Goal: Transaction & Acquisition: Book appointment/travel/reservation

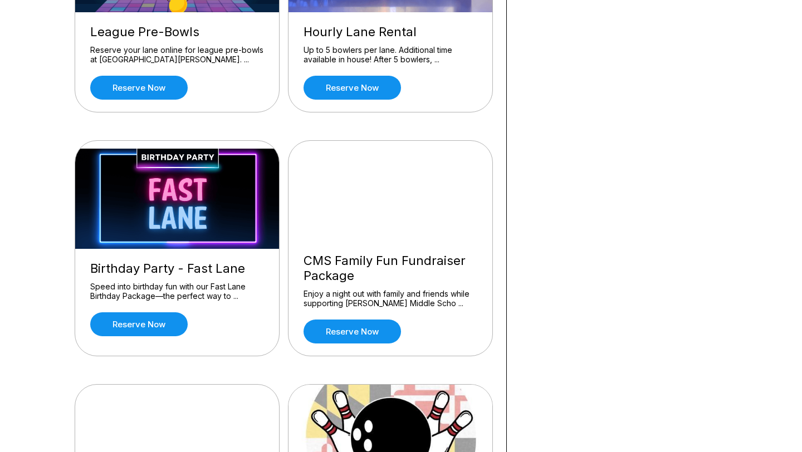
scroll to position [665, 0]
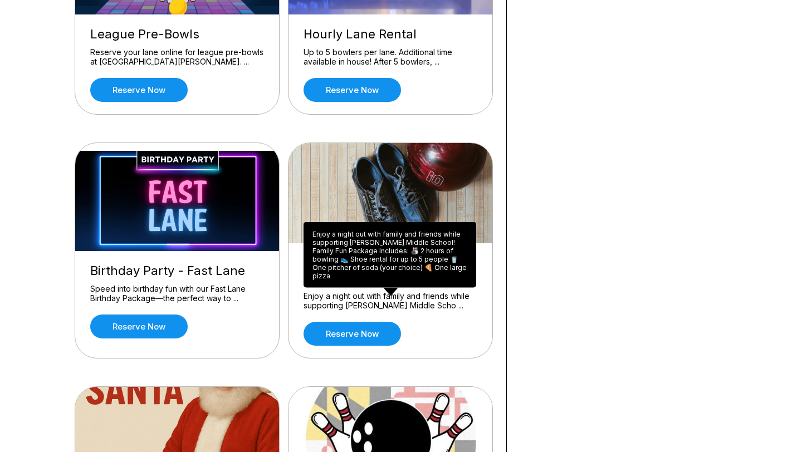
click at [411, 269] on div "Enjoy a night out with family and friends while supporting Calvert Middle Schoo…" at bounding box center [390, 255] width 173 height 66
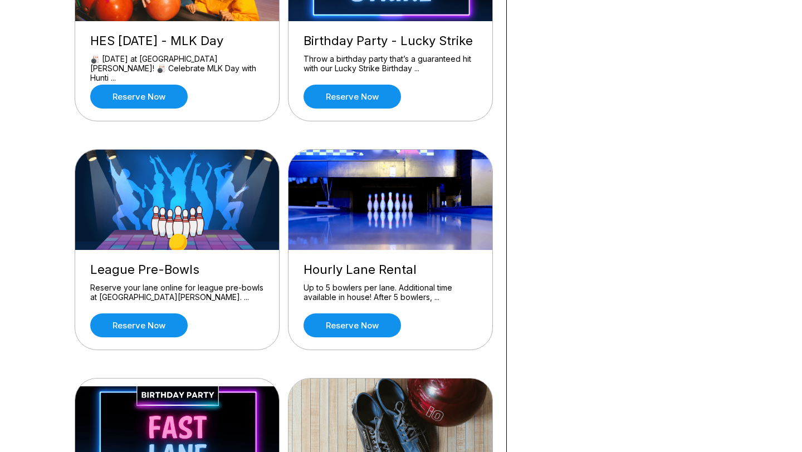
scroll to position [445, 0]
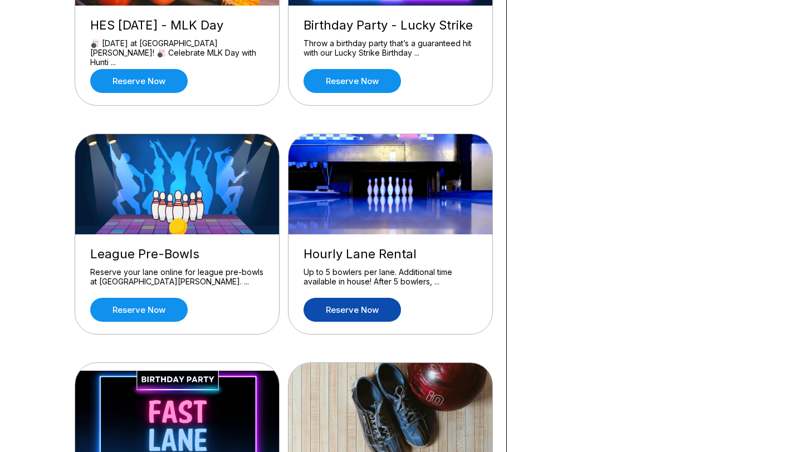
click at [362, 310] on link "Reserve now" at bounding box center [352, 310] width 97 height 24
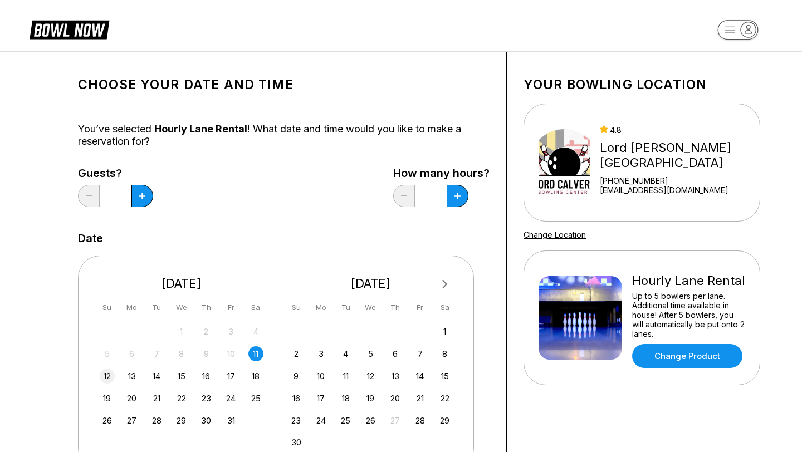
click at [104, 382] on div "12" at bounding box center [107, 376] width 15 height 15
click at [142, 199] on button at bounding box center [142, 196] width 22 height 22
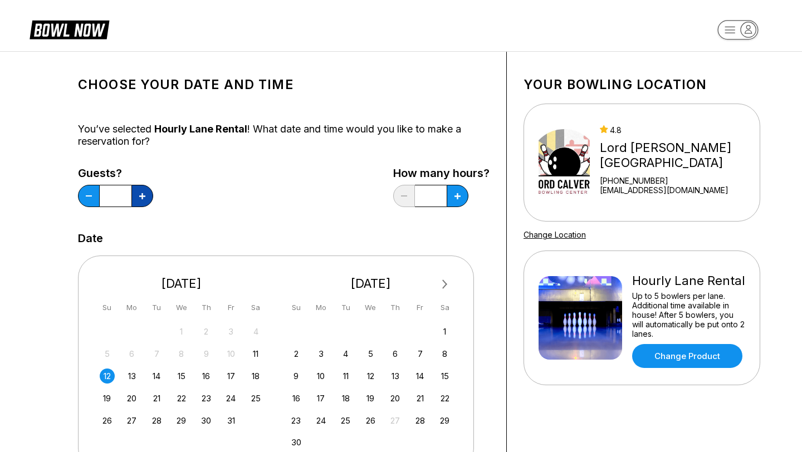
click at [142, 199] on button at bounding box center [142, 196] width 22 height 22
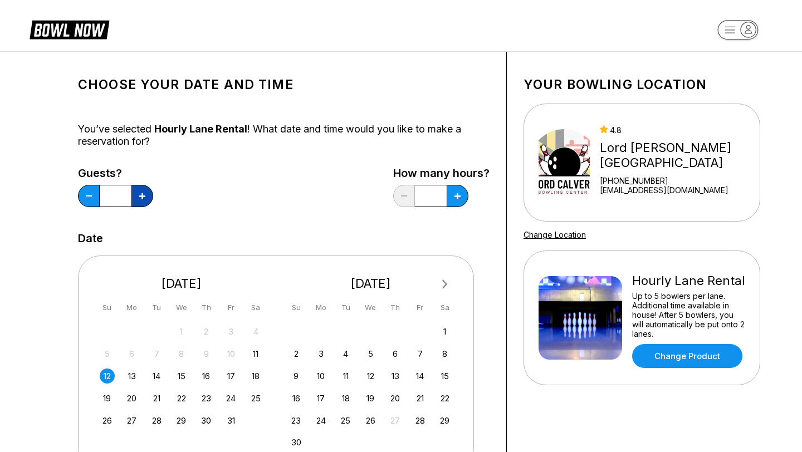
click at [142, 199] on button at bounding box center [142, 196] width 22 height 22
type input "**"
click at [460, 198] on button at bounding box center [458, 196] width 22 height 22
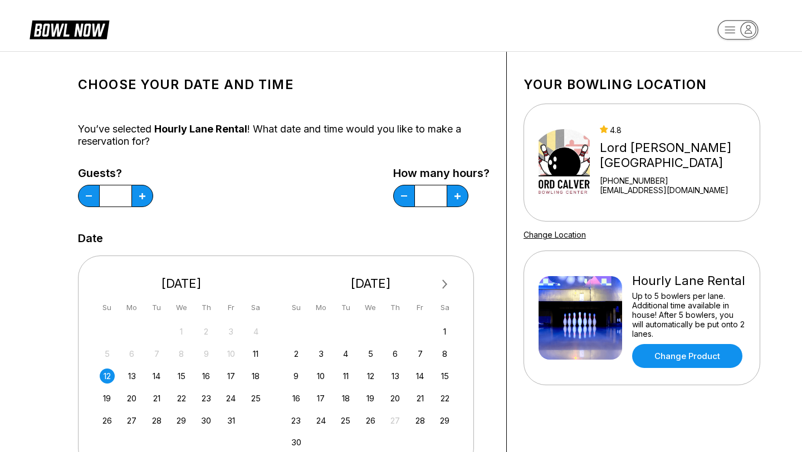
scroll to position [38, 0]
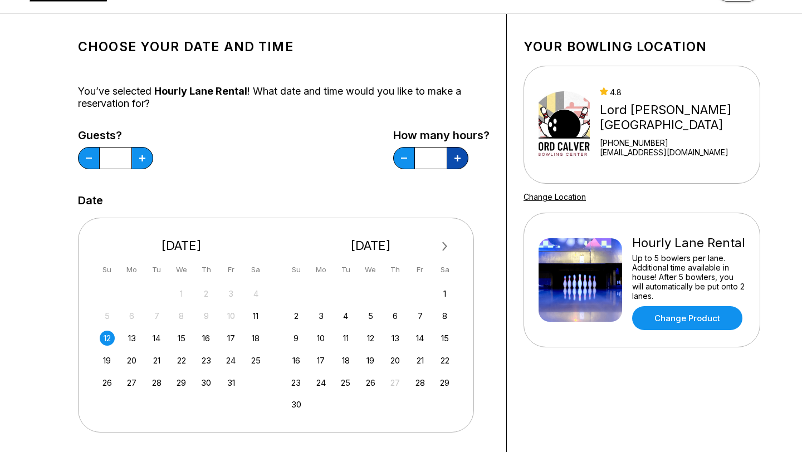
click at [458, 161] on icon at bounding box center [458, 158] width 6 height 6
type input "*"
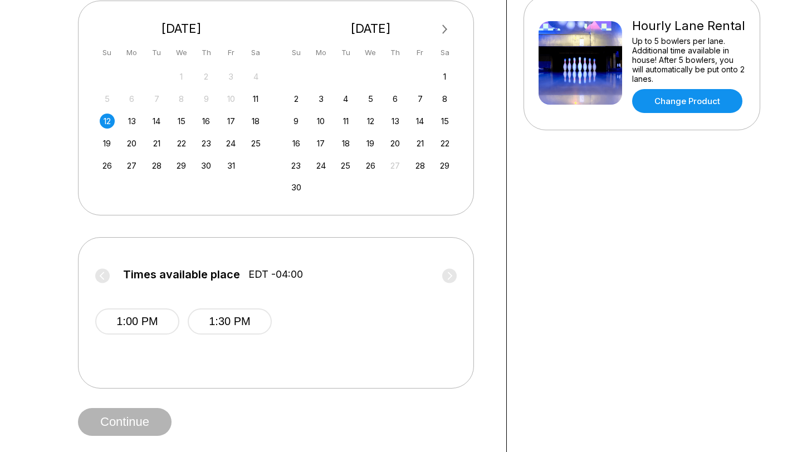
scroll to position [260, 0]
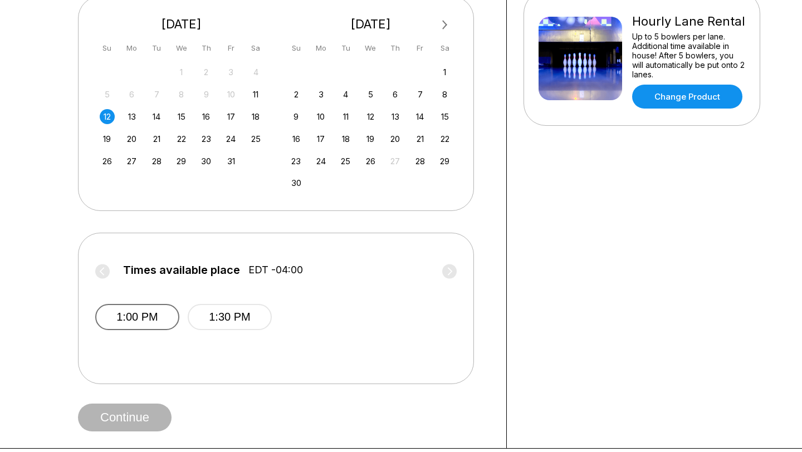
click at [138, 318] on button "1:00 PM" at bounding box center [137, 317] width 84 height 26
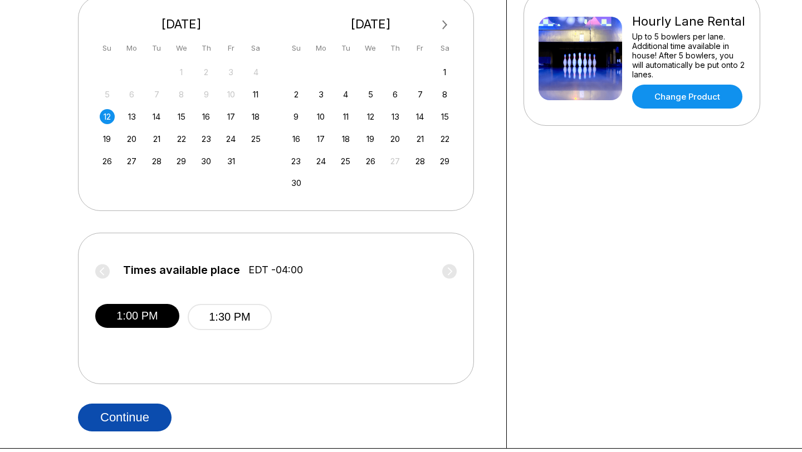
click at [144, 420] on button "Continue" at bounding box center [125, 418] width 94 height 28
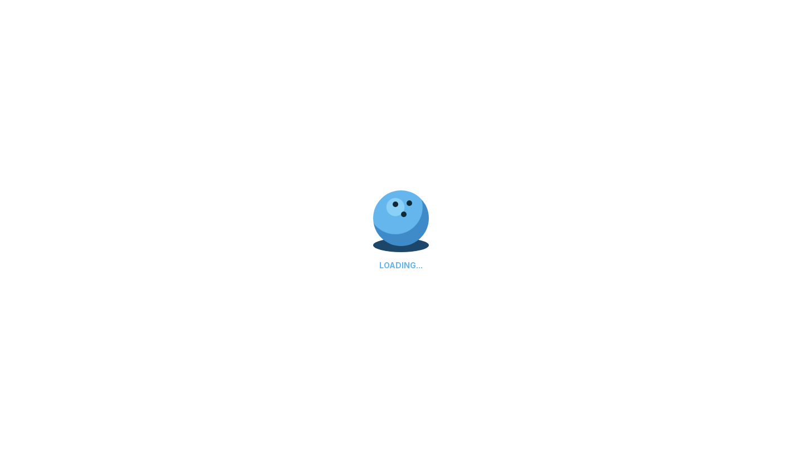
select select "**"
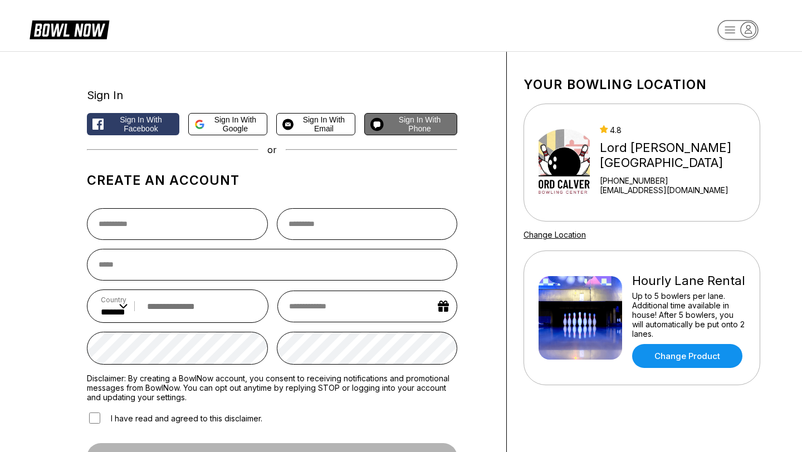
click at [407, 130] on span "Sign in with Phone" at bounding box center [419, 124] width 63 height 18
select select "**"
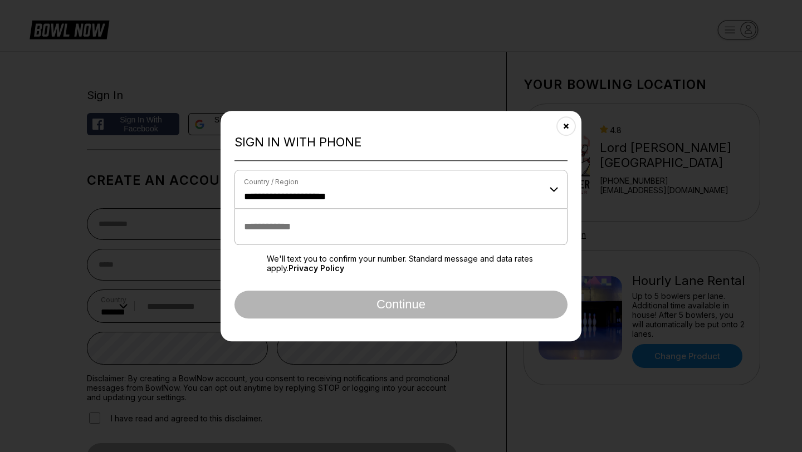
click at [368, 236] on input "tel" at bounding box center [401, 227] width 333 height 36
type input "**********"
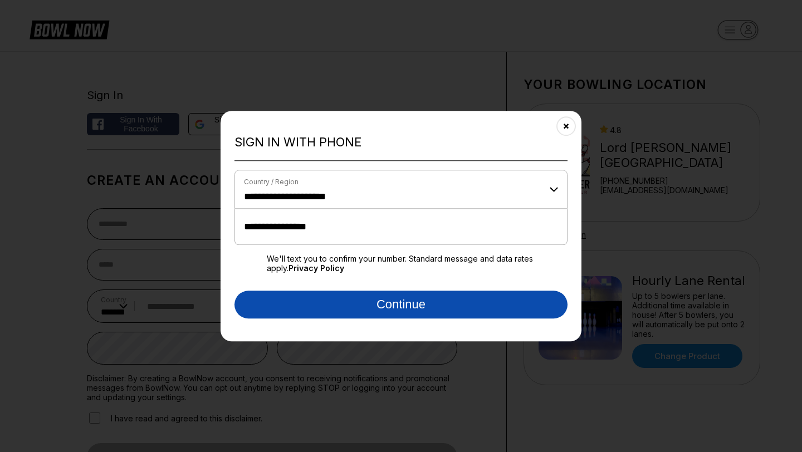
click at [388, 307] on button "Continue" at bounding box center [401, 305] width 333 height 28
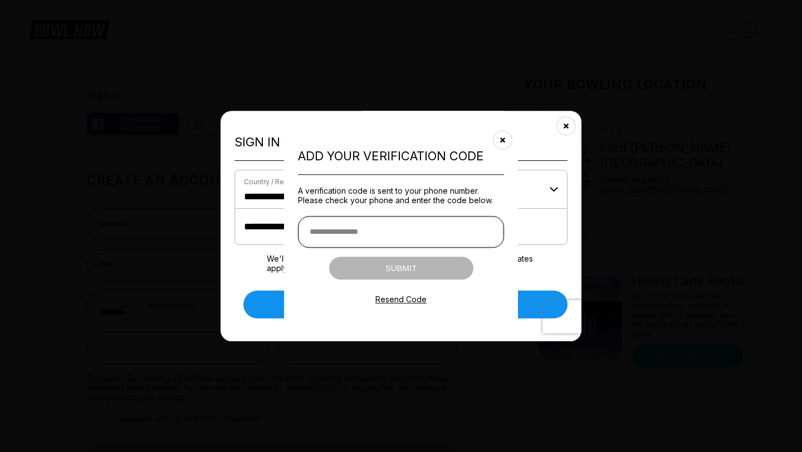
click at [401, 234] on input "text" at bounding box center [401, 232] width 206 height 32
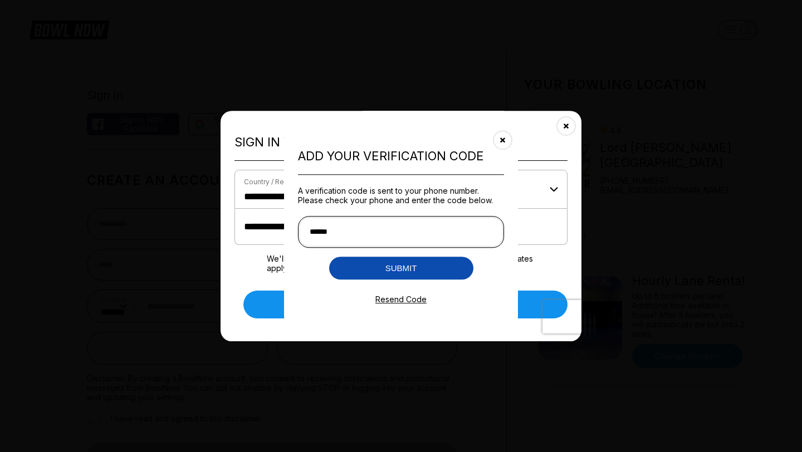
type input "******"
click at [400, 269] on button "Submit" at bounding box center [401, 268] width 144 height 23
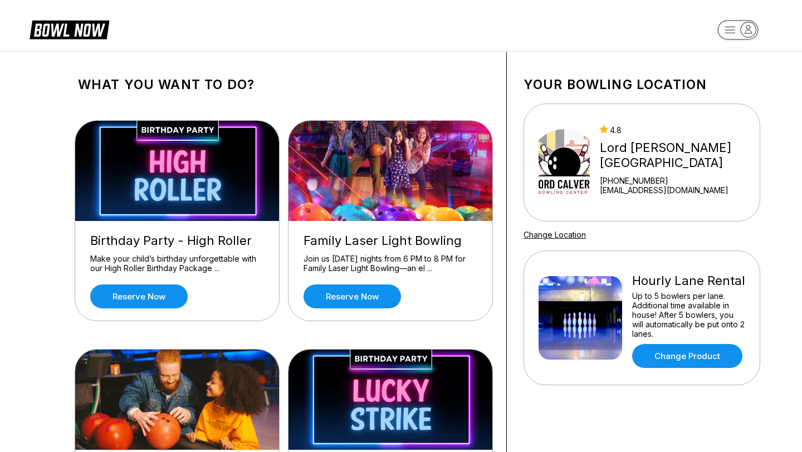
click at [748, 32] on icon "button" at bounding box center [748, 29] width 15 height 15
click at [652, 33] on header "Profile All Bookings Logout" at bounding box center [401, 25] width 802 height 51
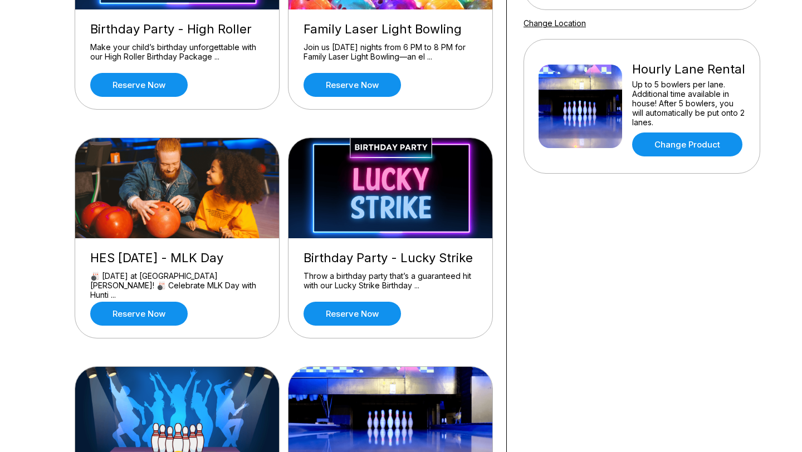
scroll to position [221, 0]
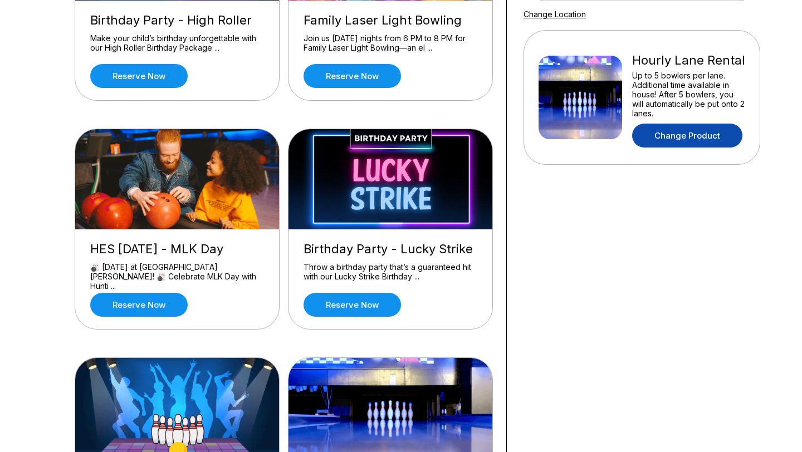
click at [684, 135] on link "Change Product" at bounding box center [687, 136] width 110 height 24
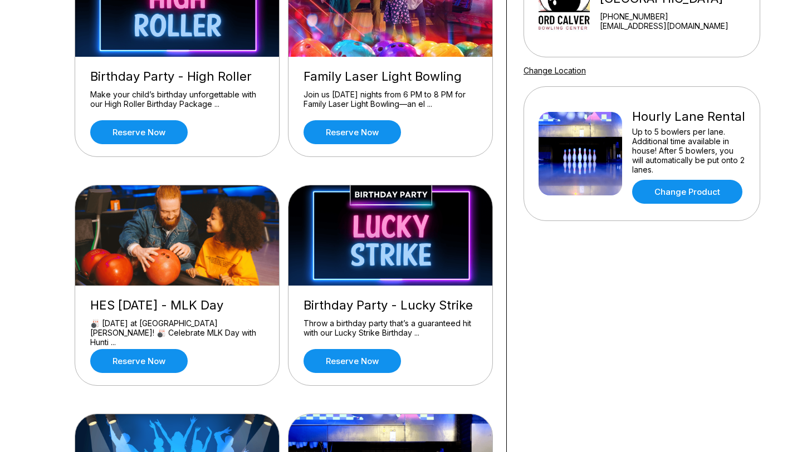
scroll to position [0, 0]
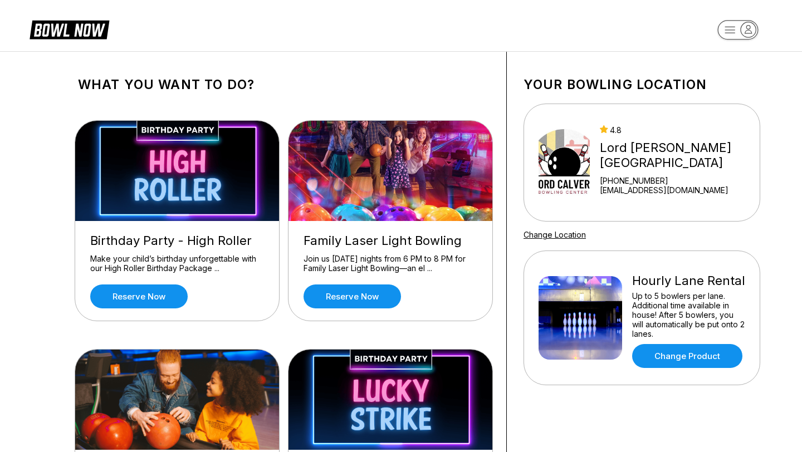
click at [642, 285] on div "Hourly Lane Rental" at bounding box center [688, 281] width 113 height 15
click at [575, 297] on img at bounding box center [581, 318] width 84 height 84
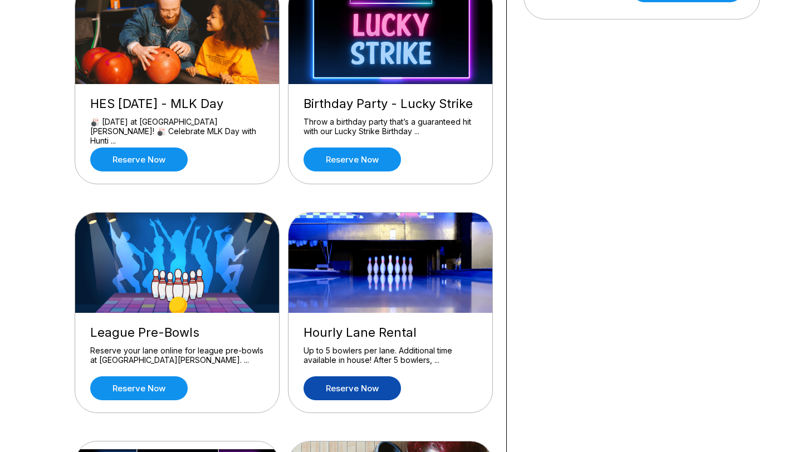
scroll to position [370, 0]
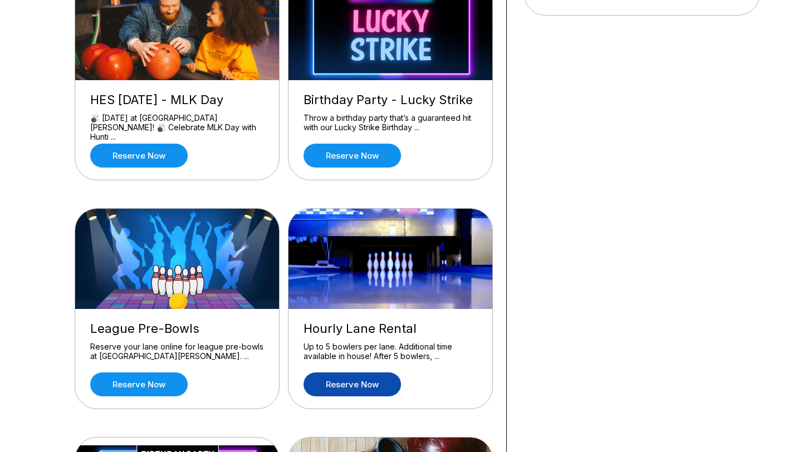
click at [380, 385] on link "Reserve now" at bounding box center [352, 385] width 97 height 24
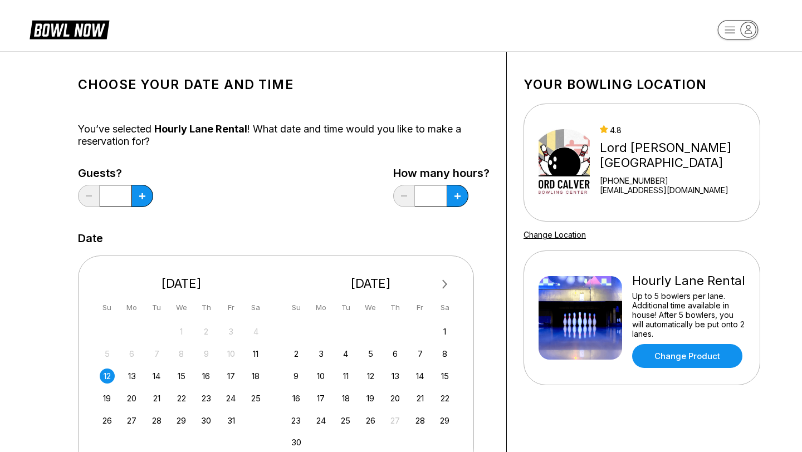
click at [740, 30] on rect "button" at bounding box center [738, 29] width 41 height 19
click at [724, 78] on div "All Bookings" at bounding box center [738, 82] width 77 height 19
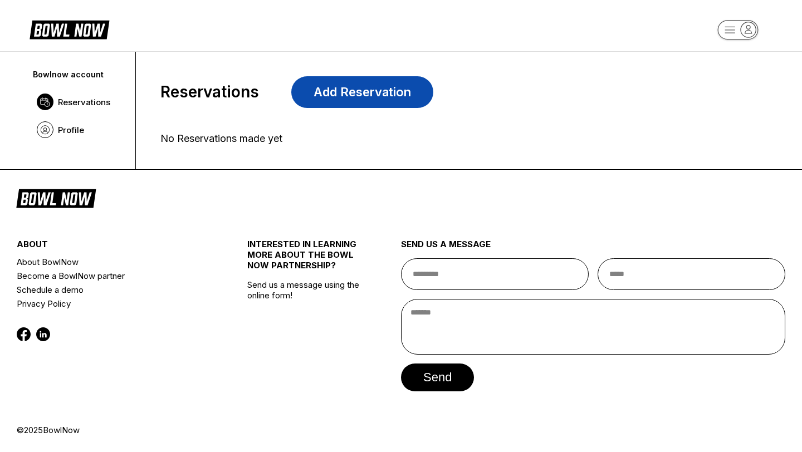
click at [387, 101] on link "Add Reservation" at bounding box center [362, 92] width 142 height 32
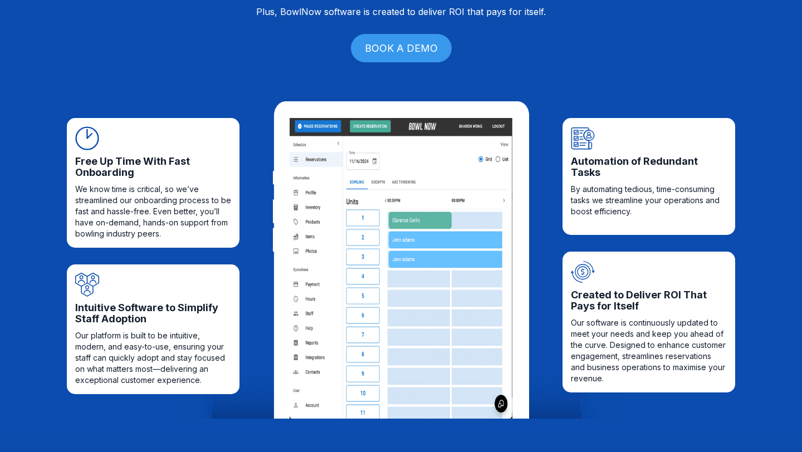
scroll to position [297, 0]
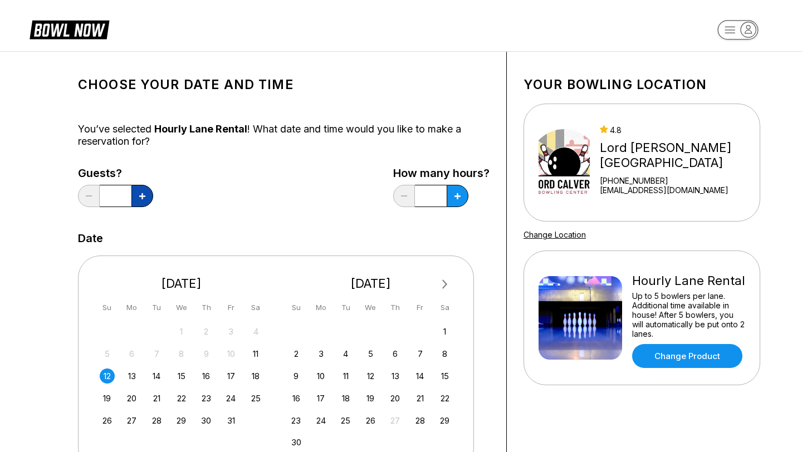
click at [143, 196] on icon at bounding box center [142, 196] width 6 height 6
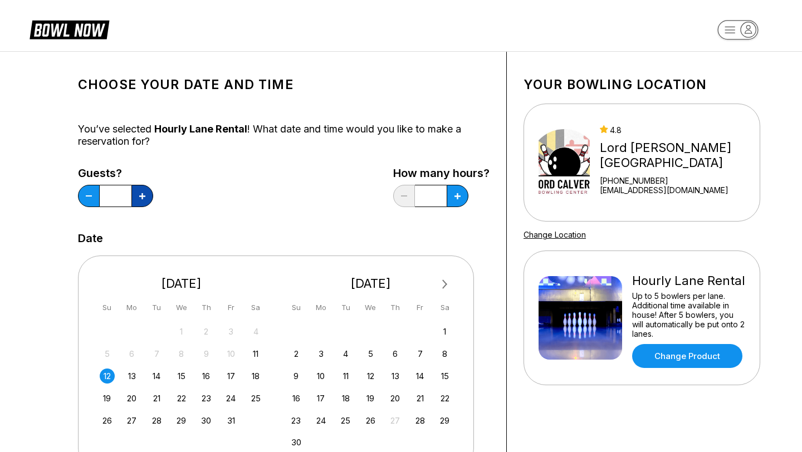
click at [143, 196] on icon at bounding box center [142, 196] width 6 height 6
type input "**"
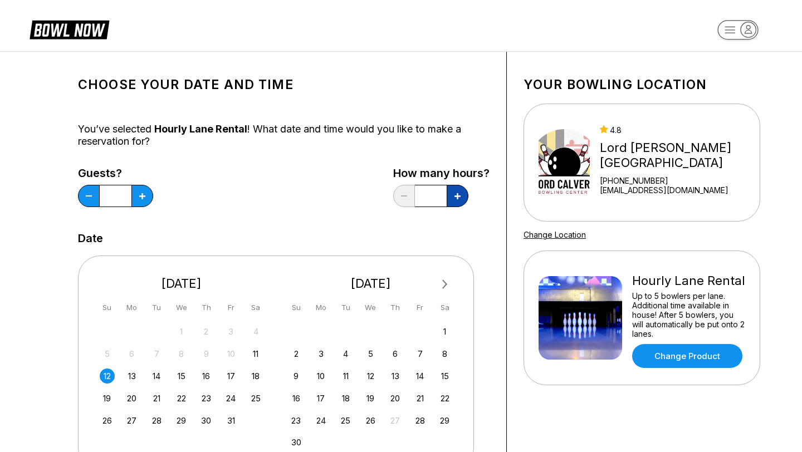
click at [462, 196] on button at bounding box center [458, 196] width 22 height 22
type input "***"
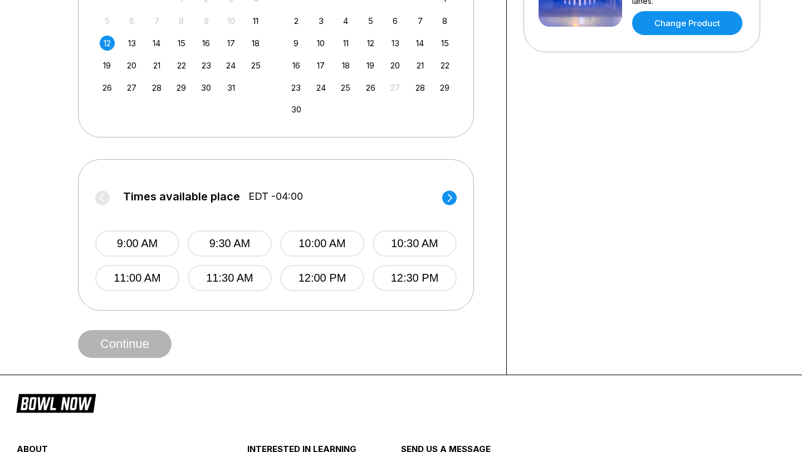
scroll to position [331, 0]
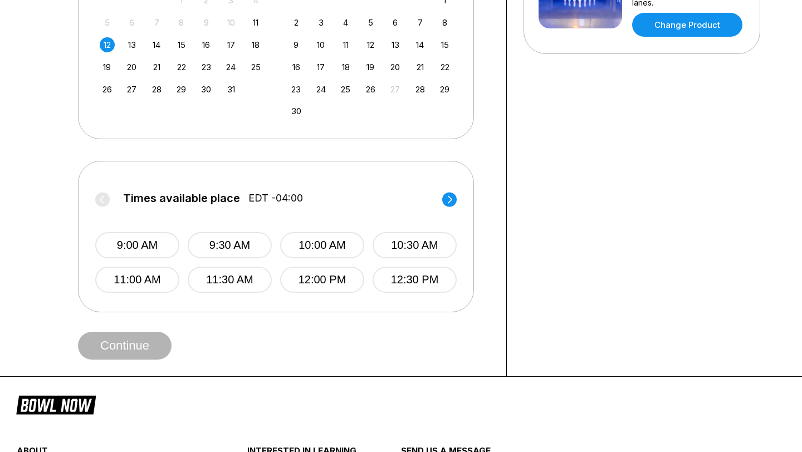
click at [452, 199] on circle at bounding box center [449, 199] width 14 height 14
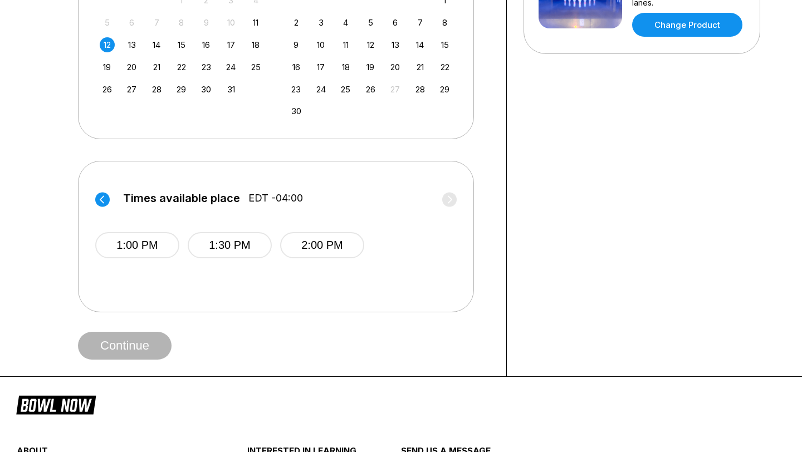
click at [103, 201] on icon at bounding box center [102, 200] width 4 height 8
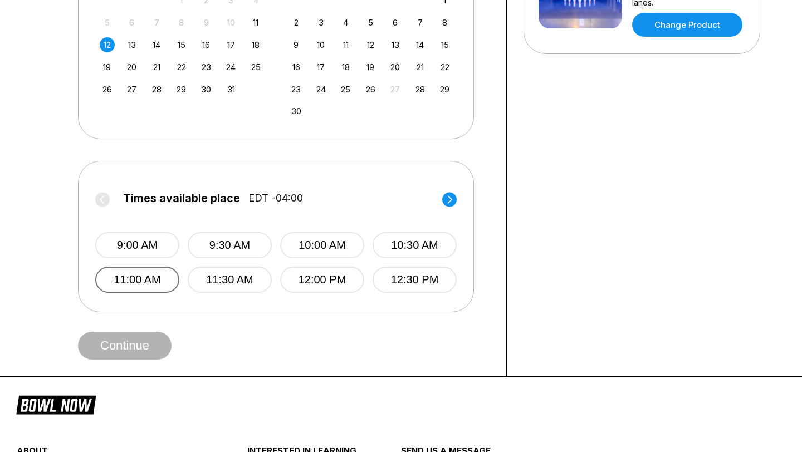
click at [157, 276] on button "11:00 AM" at bounding box center [137, 280] width 84 height 26
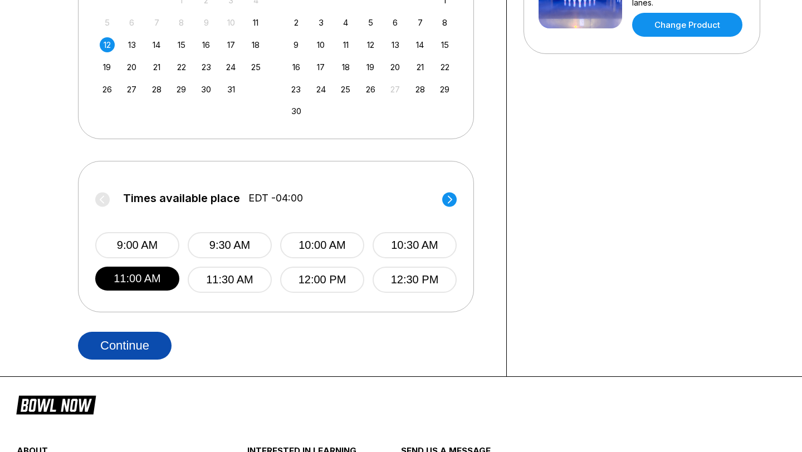
click at [156, 344] on button "Continue" at bounding box center [125, 346] width 94 height 28
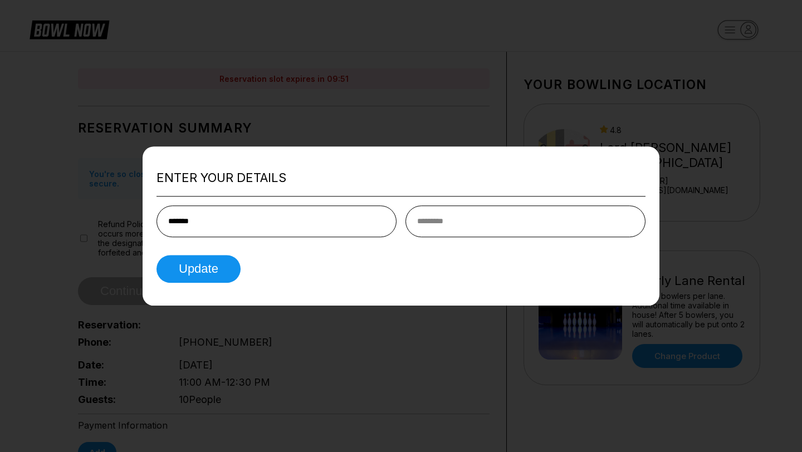
type input "*******"
type input "******"
click at [208, 275] on button "Update" at bounding box center [199, 269] width 84 height 28
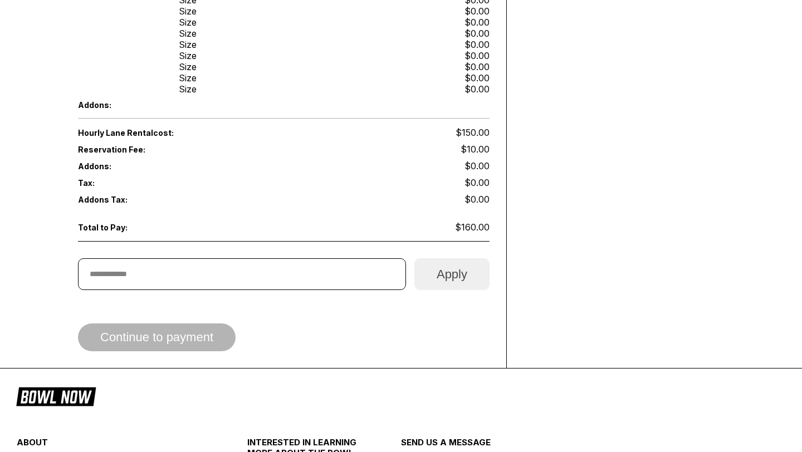
scroll to position [519, 0]
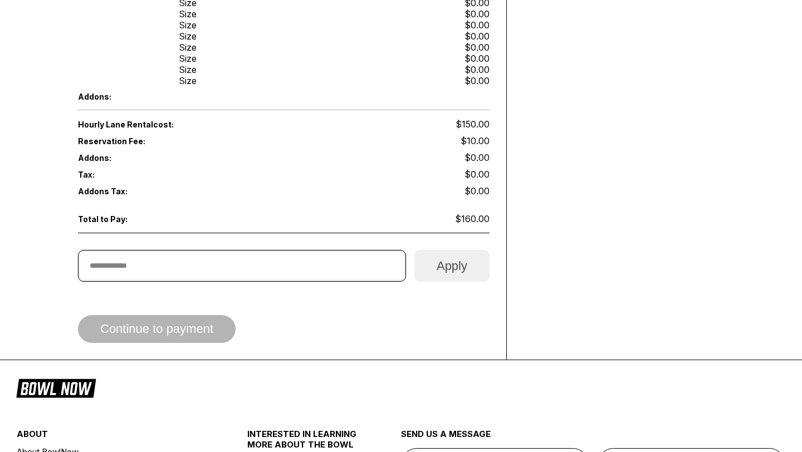
click at [362, 262] on input "text" at bounding box center [242, 266] width 328 height 32
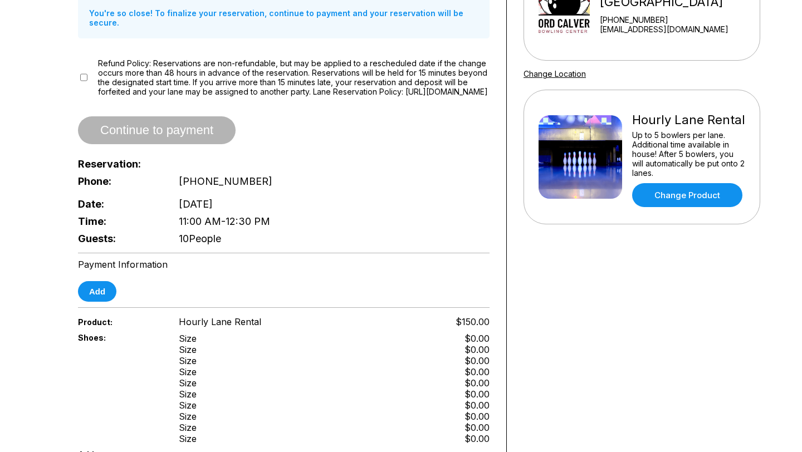
scroll to position [25, 0]
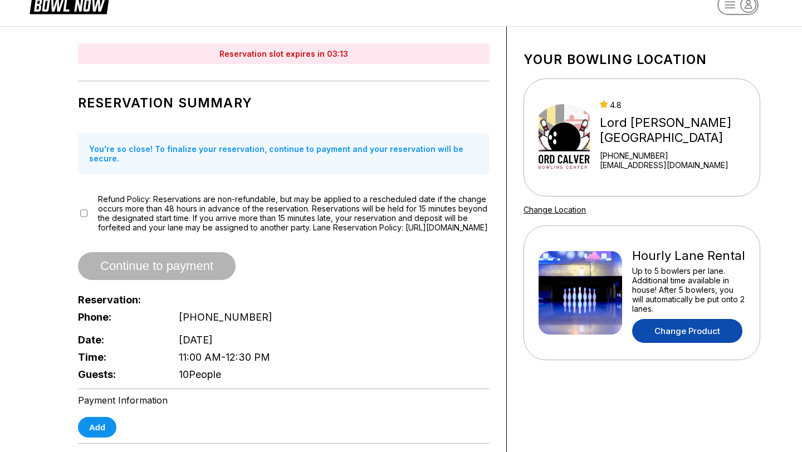
click at [681, 331] on link "Change Product" at bounding box center [687, 331] width 110 height 24
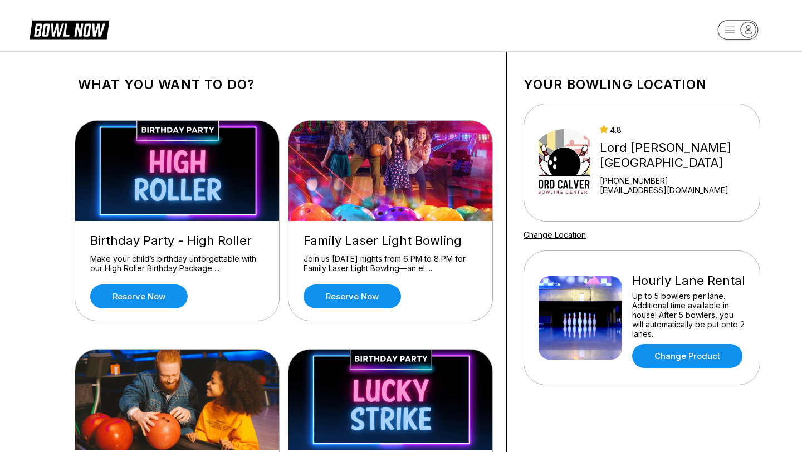
click at [671, 290] on div "Hourly Lane Rental Up to 5 bowlers per lane. Additional time available in house…" at bounding box center [688, 318] width 113 height 100
click at [559, 314] on img at bounding box center [581, 318] width 84 height 84
click at [735, 29] on rect "button" at bounding box center [738, 29] width 41 height 19
click at [733, 79] on div "All Bookings" at bounding box center [738, 82] width 77 height 19
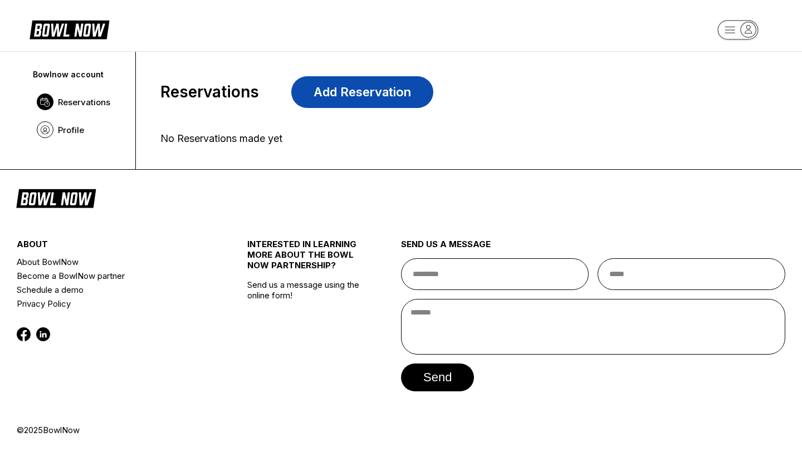
click at [409, 97] on link "Add Reservation" at bounding box center [362, 92] width 142 height 32
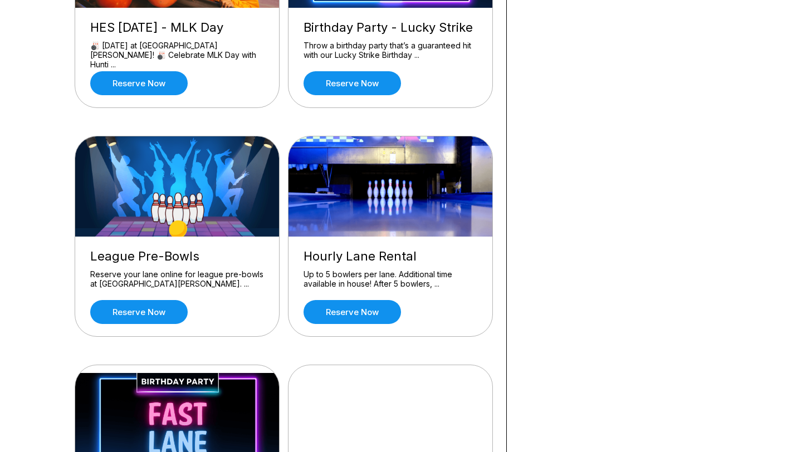
scroll to position [449, 0]
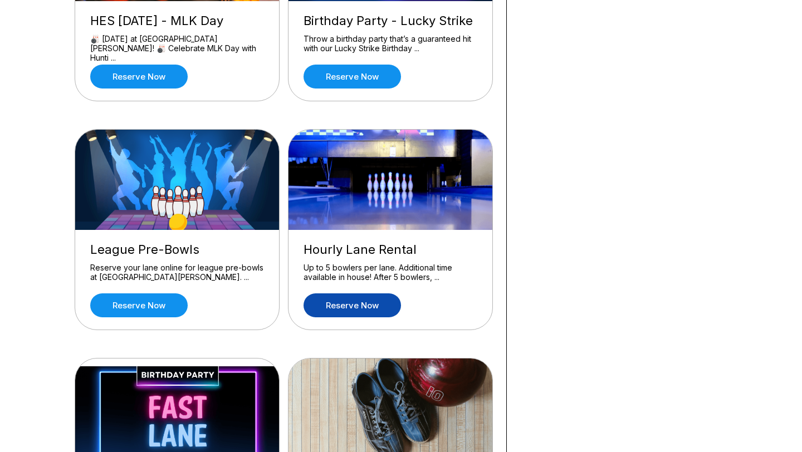
click at [381, 301] on link "Reserve now" at bounding box center [352, 306] width 97 height 24
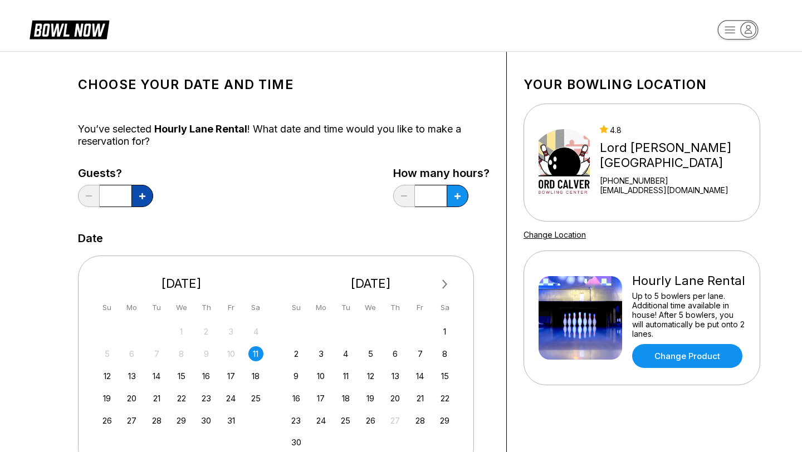
click at [142, 198] on icon at bounding box center [142, 196] width 6 height 6
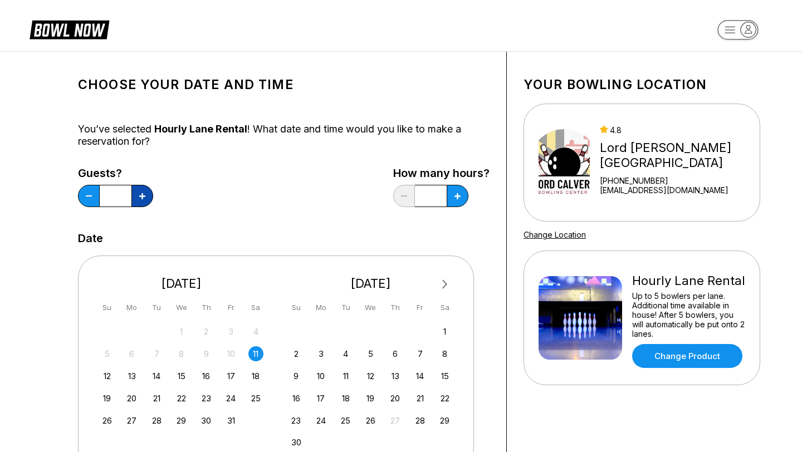
click at [142, 198] on icon at bounding box center [142, 196] width 6 height 6
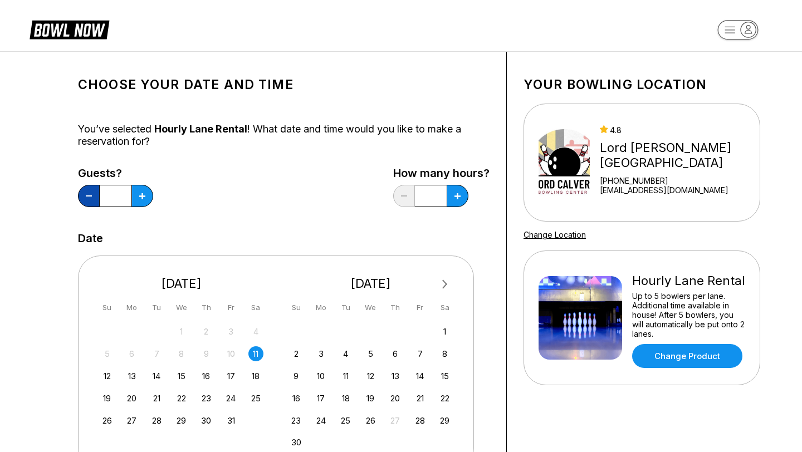
click at [89, 195] on button at bounding box center [89, 196] width 22 height 22
type input "**"
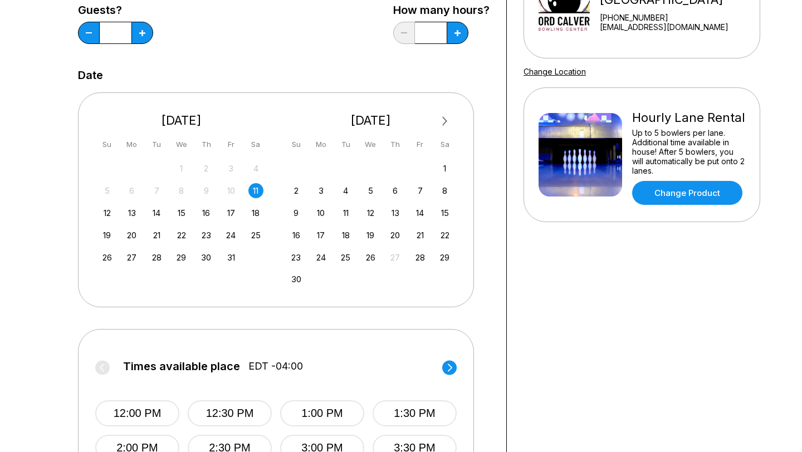
scroll to position [192, 0]
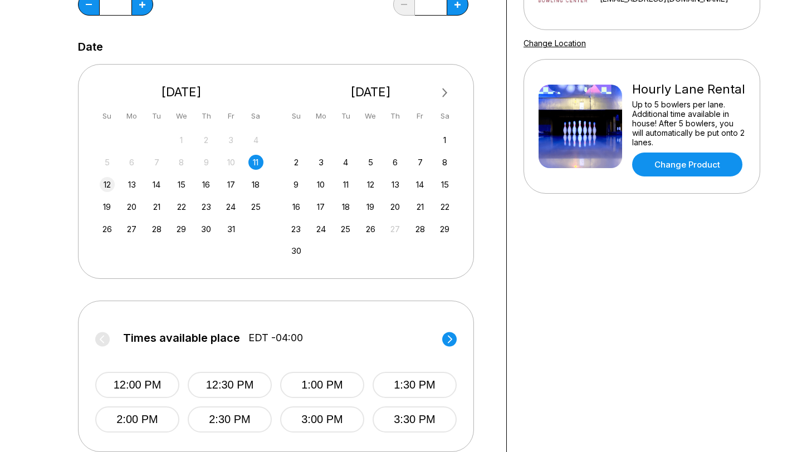
click at [110, 185] on div "12" at bounding box center [107, 184] width 15 height 15
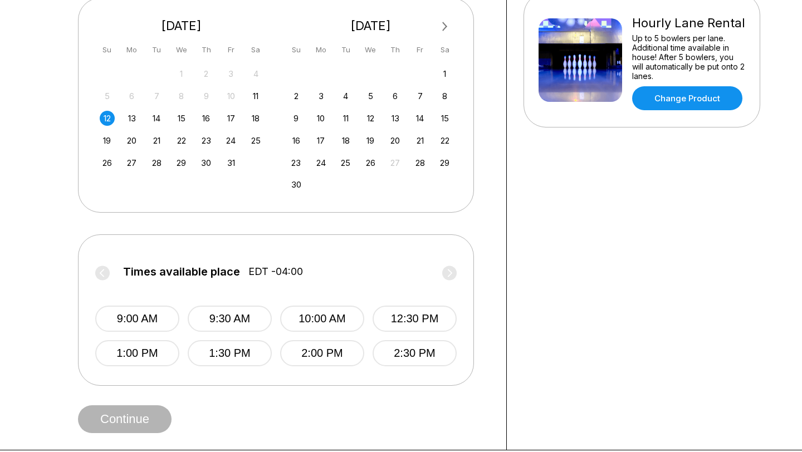
click at [451, 270] on label "Times available place EDT -04:00" at bounding box center [276, 275] width 362 height 18
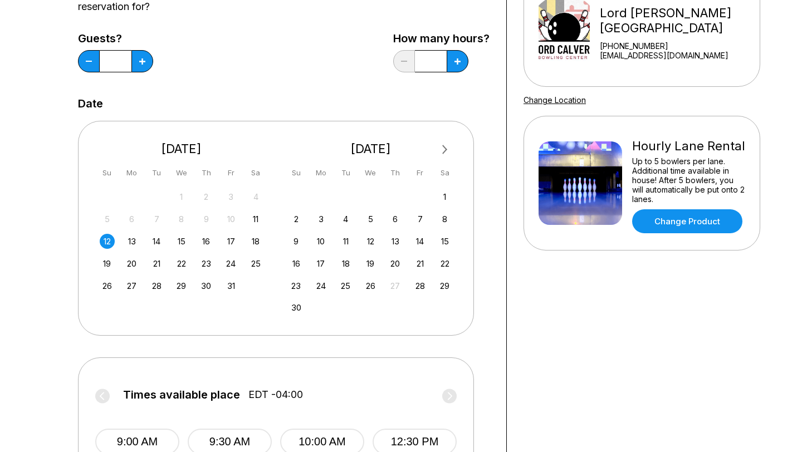
scroll to position [134, 0]
click at [456, 68] on button at bounding box center [458, 62] width 22 height 22
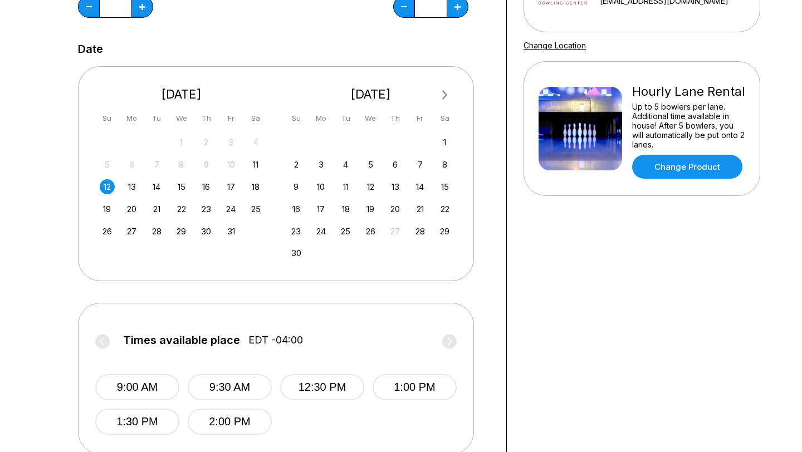
scroll to position [175, 0]
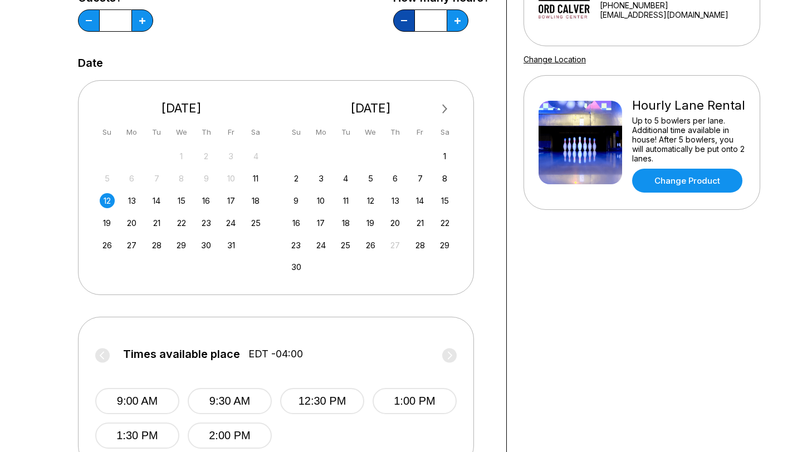
click at [409, 25] on button at bounding box center [404, 20] width 22 height 22
type input "*"
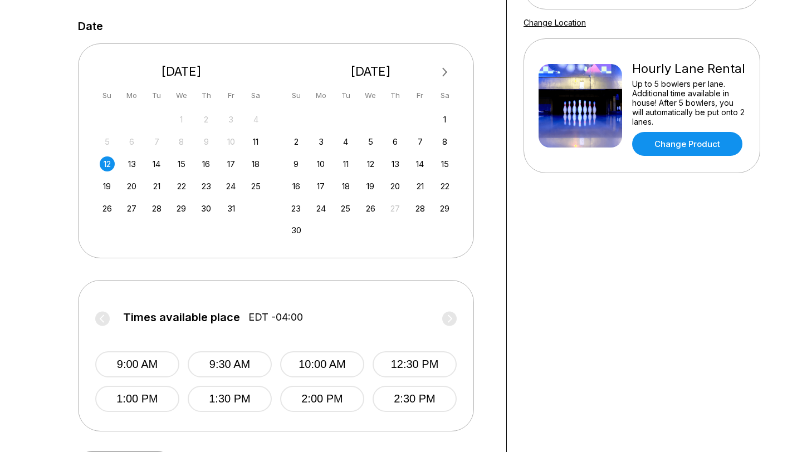
scroll to position [234, 0]
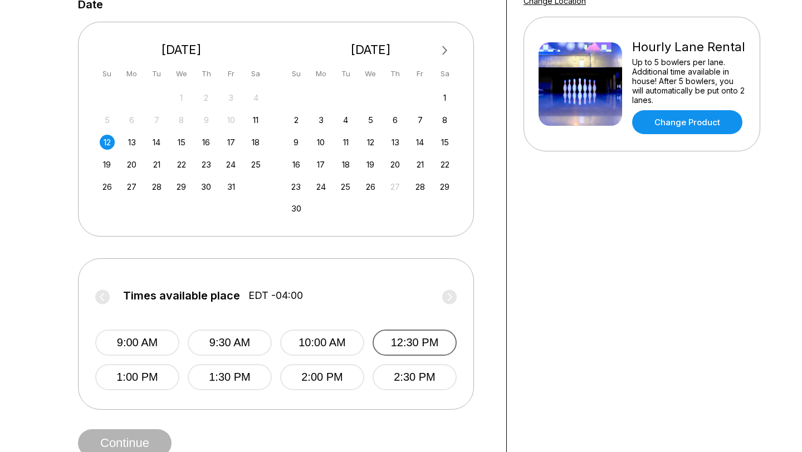
click at [396, 345] on button "12:30 PM" at bounding box center [415, 343] width 84 height 26
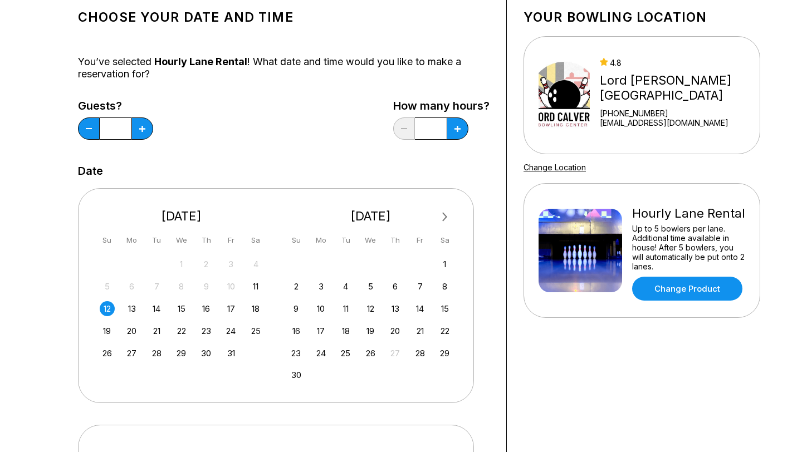
scroll to position [0, 0]
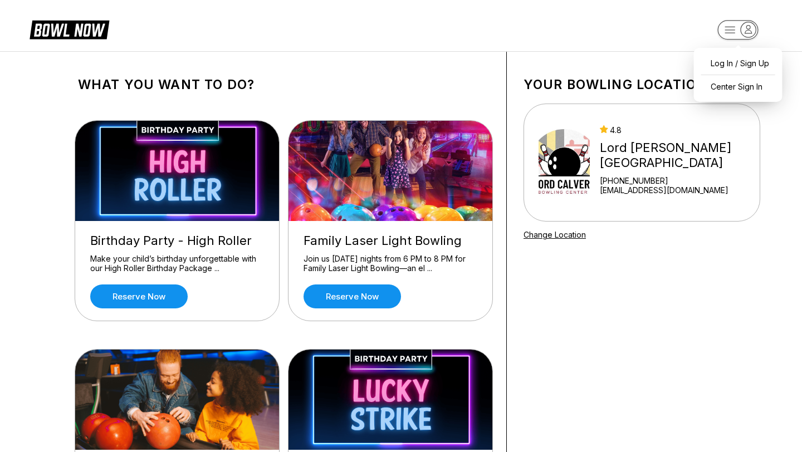
click at [749, 33] on icon "button" at bounding box center [748, 29] width 15 height 15
click at [728, 65] on div "Log In / Sign Up" at bounding box center [738, 62] width 77 height 19
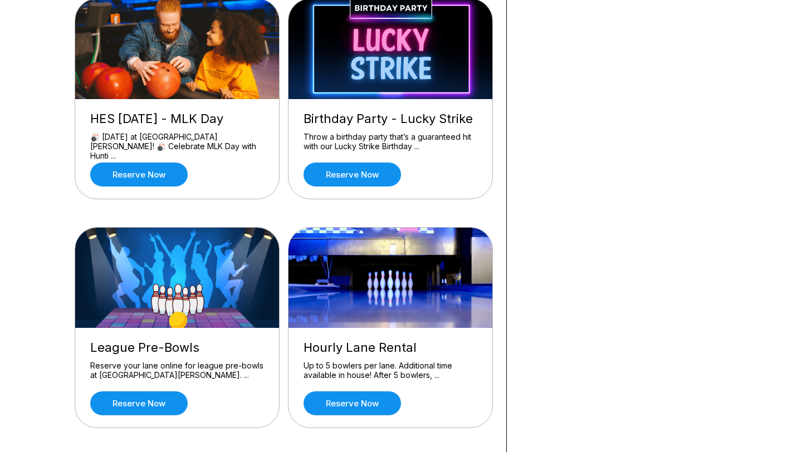
scroll to position [352, 0]
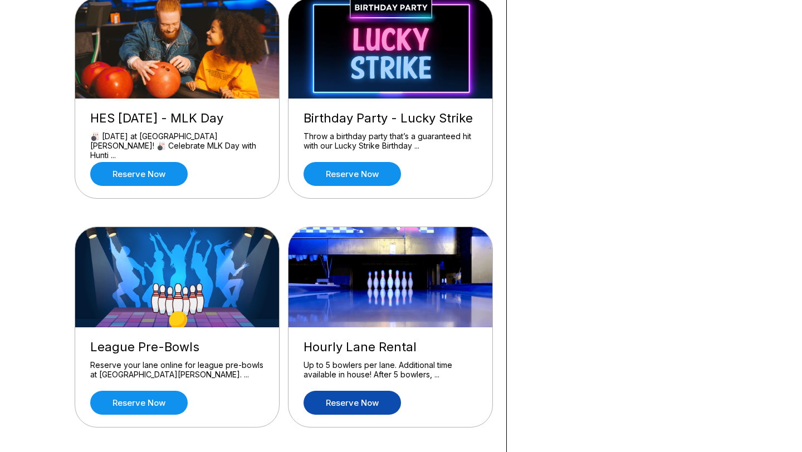
click at [365, 402] on link "Reserve now" at bounding box center [352, 403] width 97 height 24
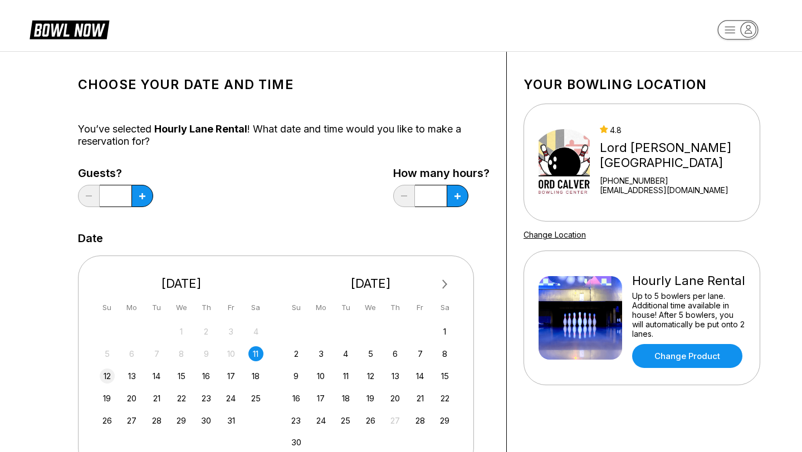
click at [110, 374] on div "12" at bounding box center [107, 376] width 15 height 15
click at [143, 197] on icon at bounding box center [142, 196] width 6 height 6
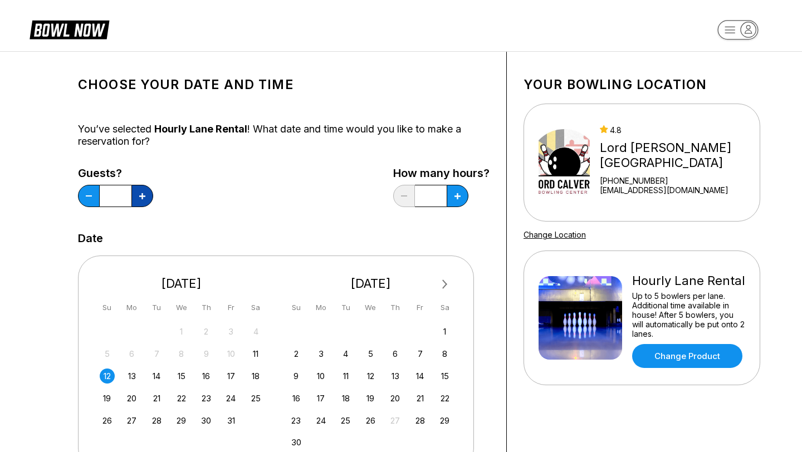
click at [143, 197] on icon at bounding box center [142, 196] width 6 height 6
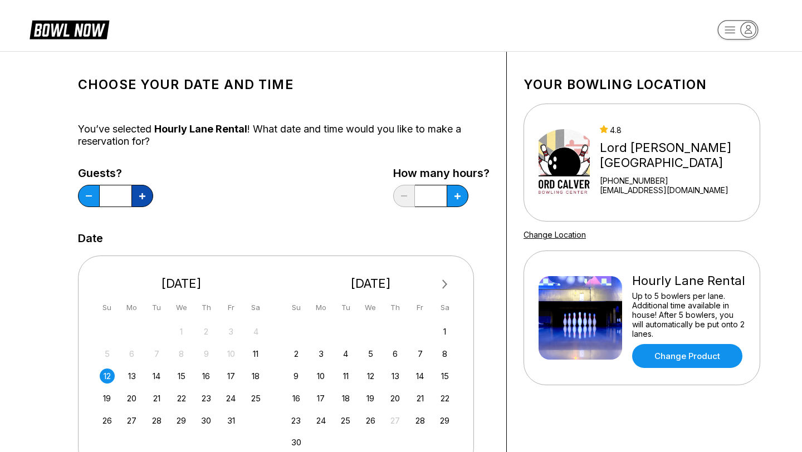
type input "**"
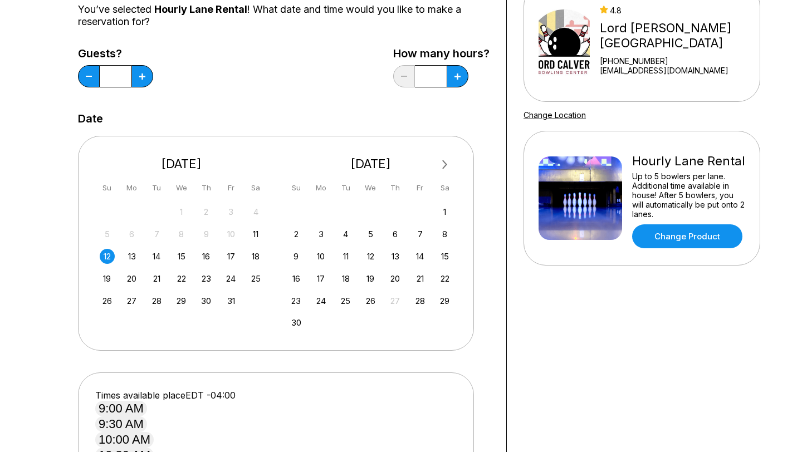
scroll to position [84, 0]
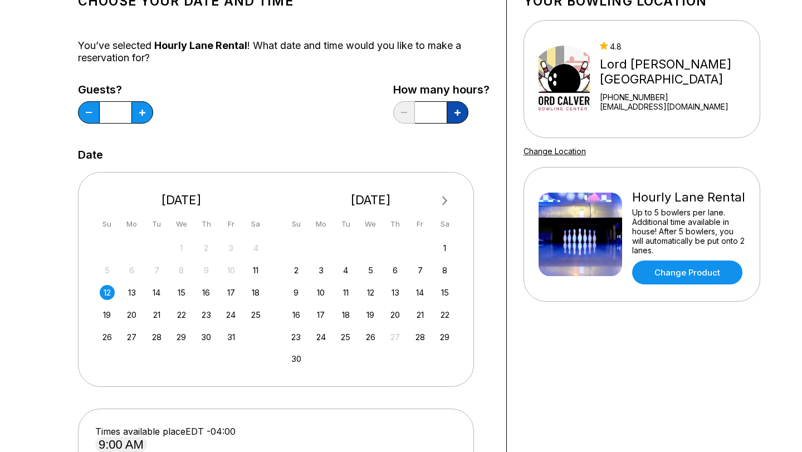
click at [458, 113] on icon at bounding box center [458, 113] width 6 height 6
type input "***"
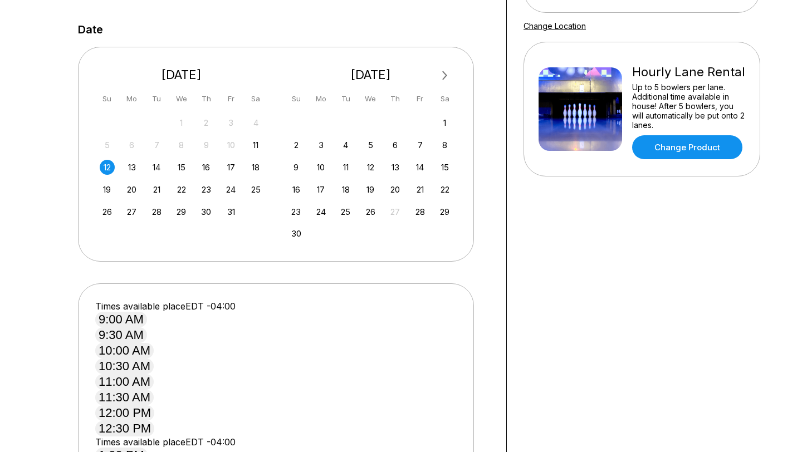
scroll to position [216, 0]
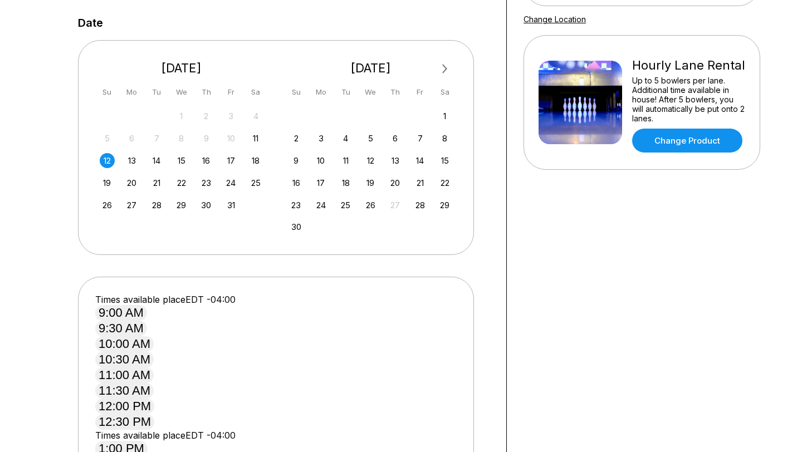
click at [144, 383] on button "11:00 AM" at bounding box center [124, 376] width 58 height 16
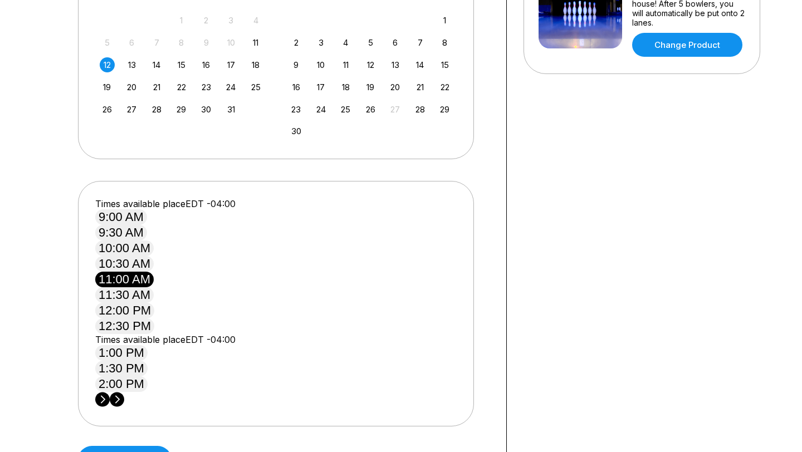
scroll to position [336, 0]
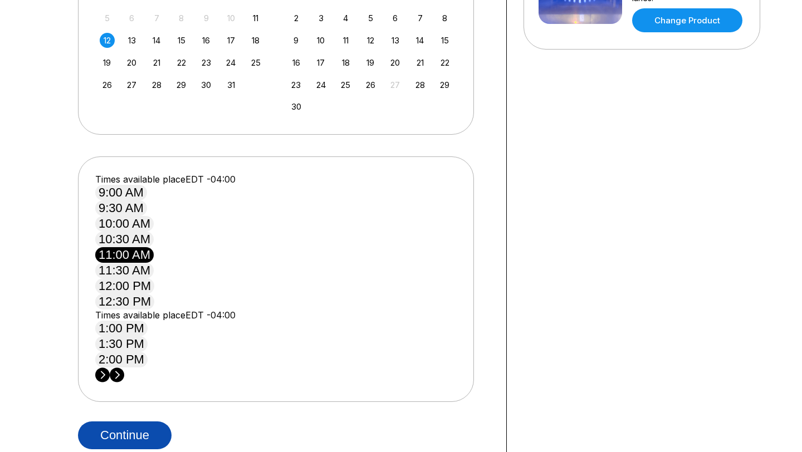
click at [125, 422] on button "Continue" at bounding box center [125, 436] width 94 height 28
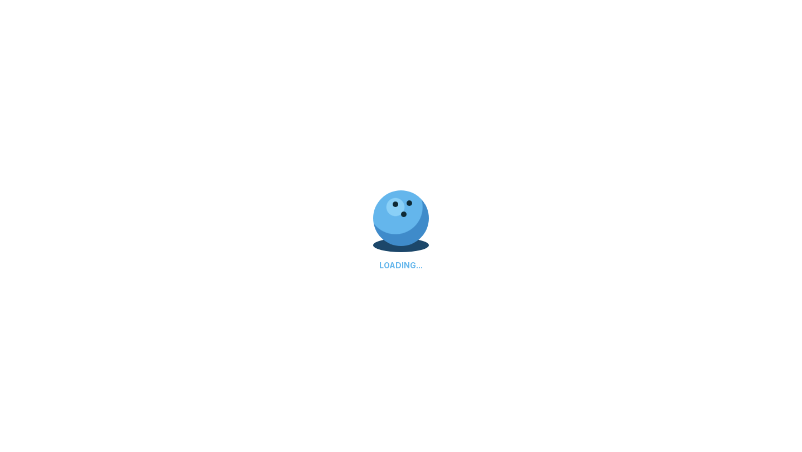
select select "**"
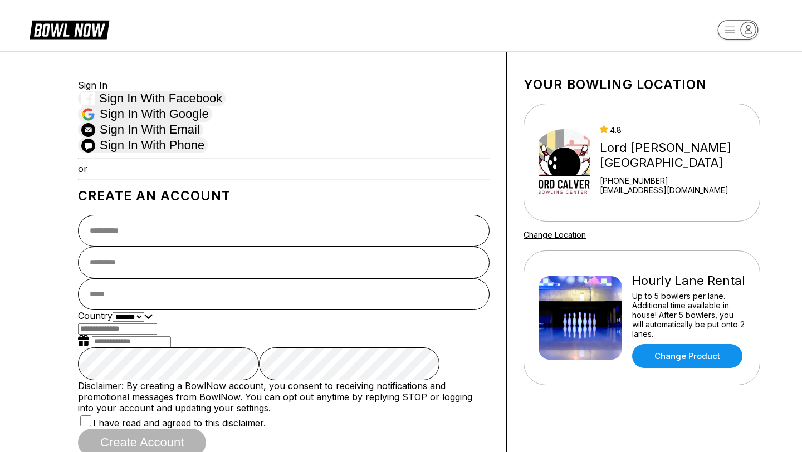
click at [200, 128] on span "Sign in with Email" at bounding box center [150, 130] width 100 height 14
type input "**********"
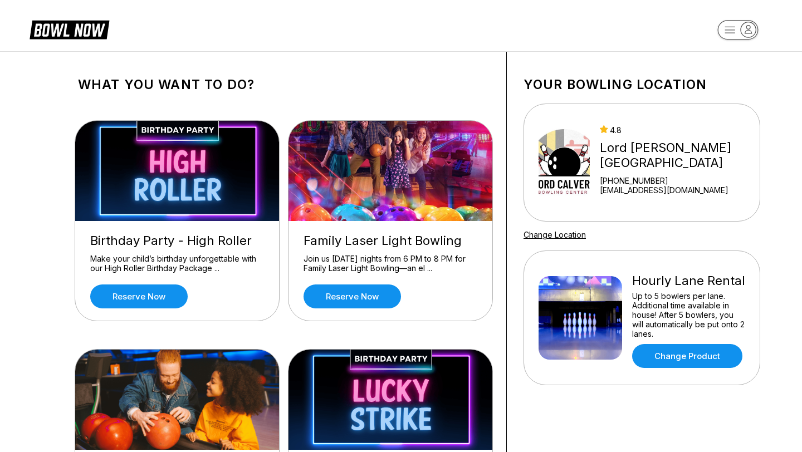
click at [588, 333] on img at bounding box center [581, 318] width 84 height 84
click at [674, 360] on link "Change Product" at bounding box center [687, 356] width 110 height 24
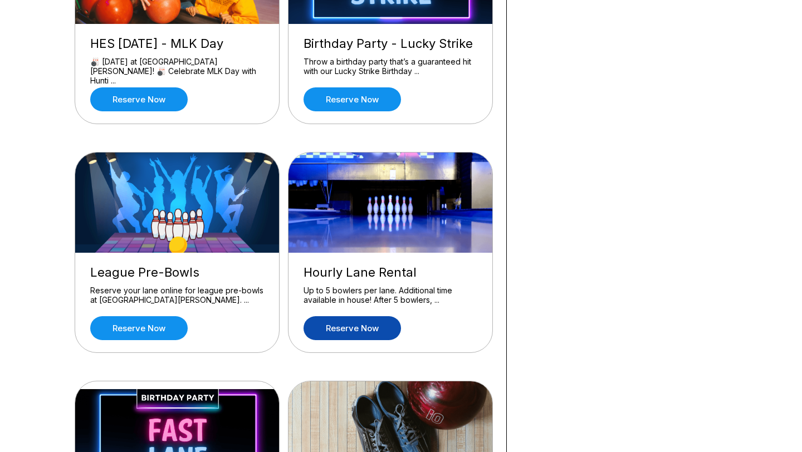
scroll to position [429, 0]
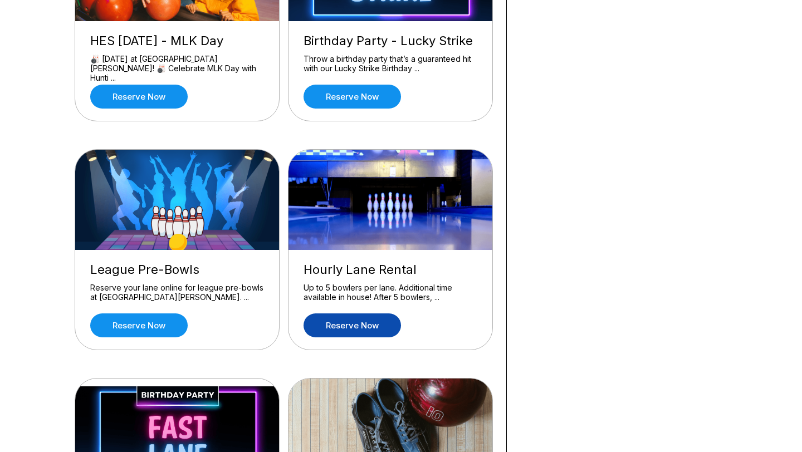
click at [374, 323] on link "Reserve now" at bounding box center [352, 326] width 97 height 24
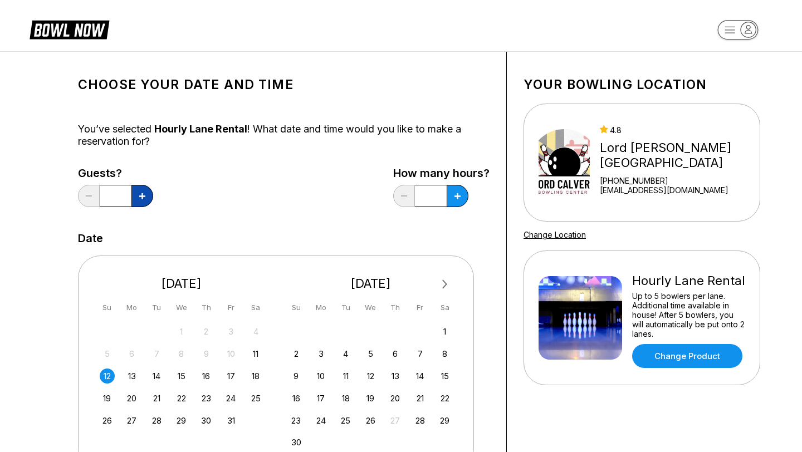
click at [143, 196] on icon at bounding box center [142, 196] width 6 height 6
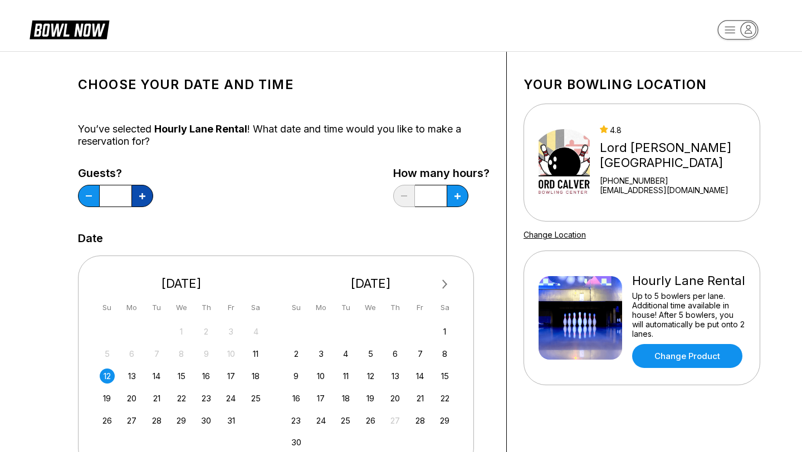
click at [143, 196] on icon at bounding box center [142, 196] width 6 height 6
type input "**"
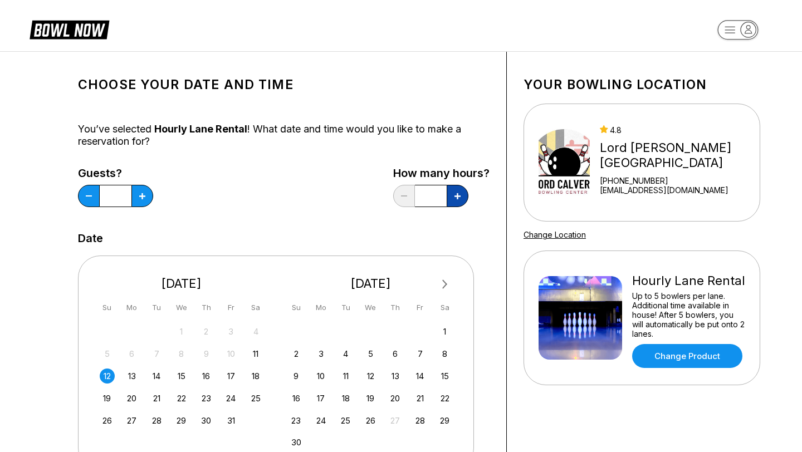
click at [458, 199] on button at bounding box center [458, 196] width 22 height 22
type input "***"
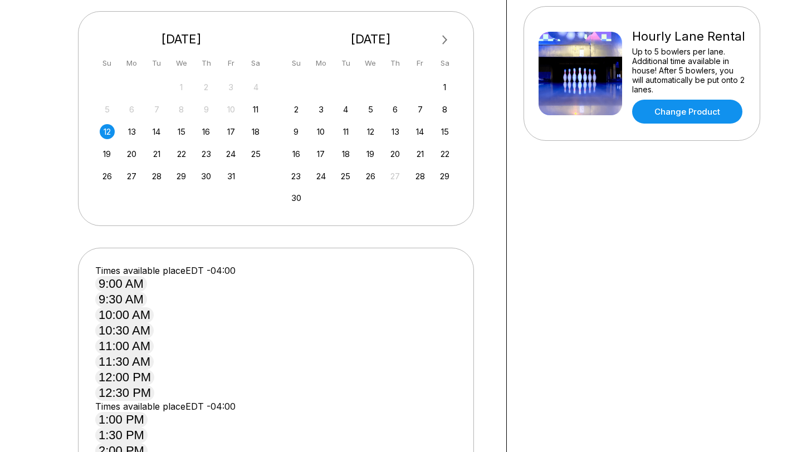
scroll to position [246, 0]
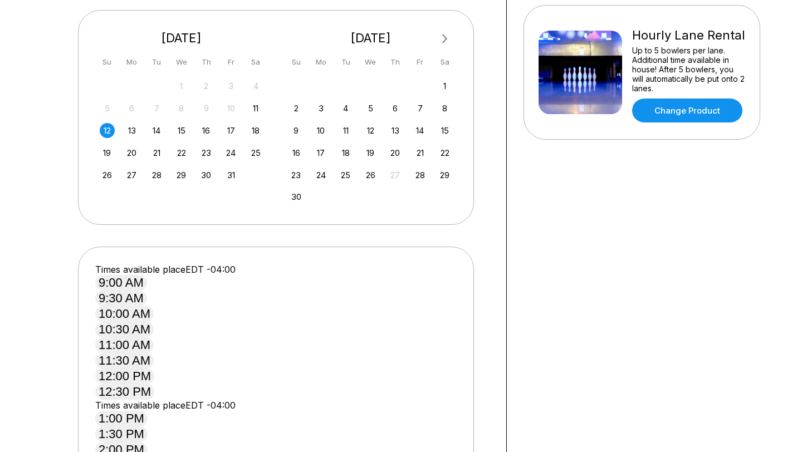
click at [148, 353] on button "11:00 AM" at bounding box center [124, 346] width 58 height 16
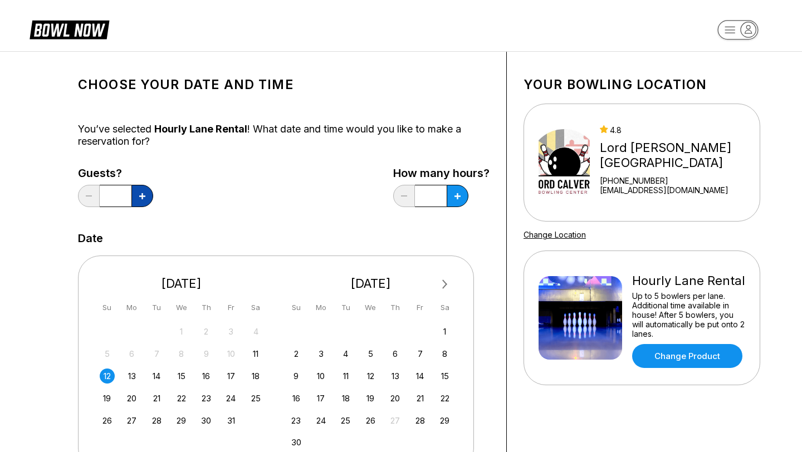
click at [148, 202] on button at bounding box center [142, 196] width 22 height 22
type input "*"
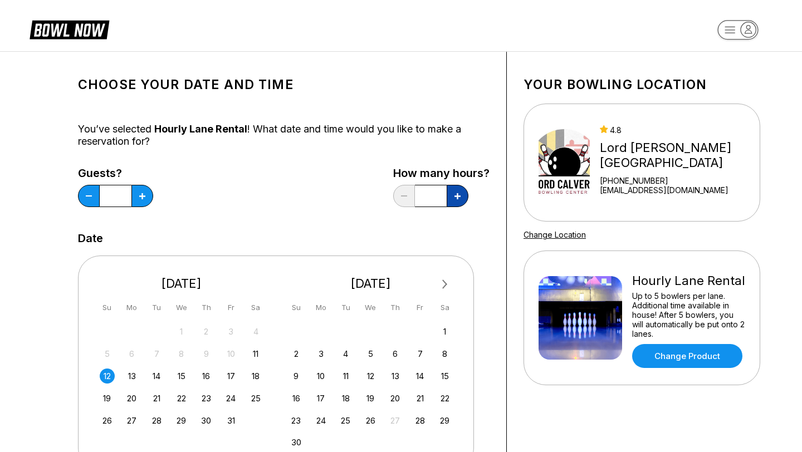
click at [461, 195] on button at bounding box center [458, 196] width 22 height 22
type input "***"
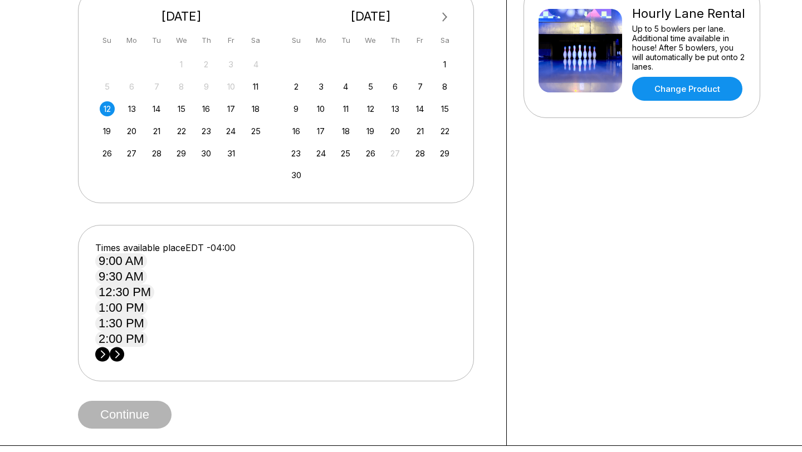
scroll to position [275, 0]
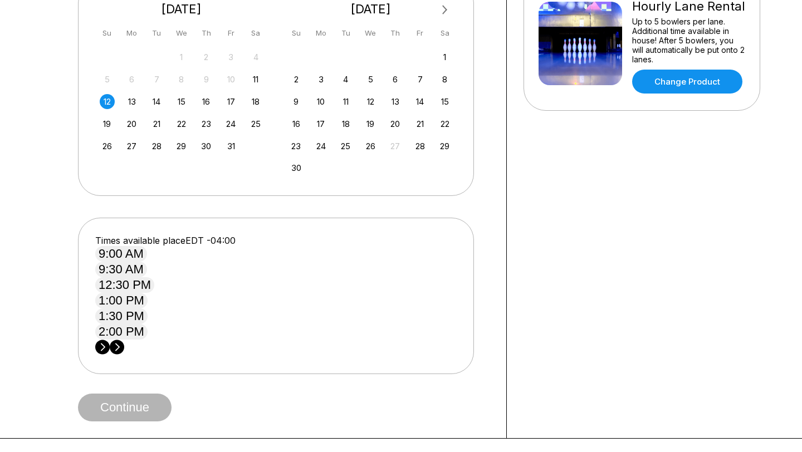
drag, startPoint x: 331, startPoint y: 309, endPoint x: 319, endPoint y: 236, distance: 73.4
click at [154, 293] on button "12:30 PM" at bounding box center [124, 285] width 59 height 16
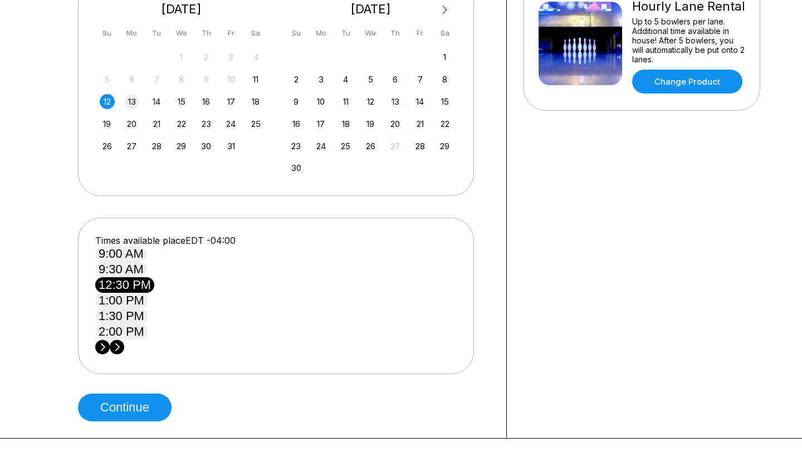
click at [134, 99] on div "13" at bounding box center [131, 101] width 15 height 15
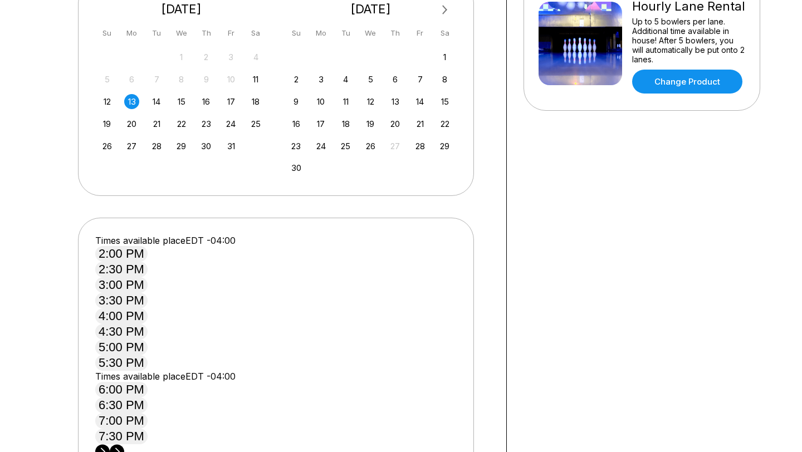
click at [106, 99] on div "12" at bounding box center [107, 101] width 15 height 15
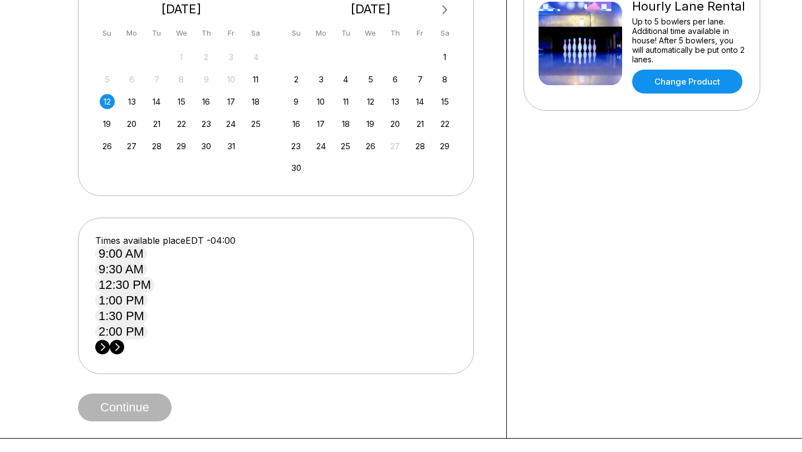
click at [154, 293] on button "12:30 PM" at bounding box center [124, 285] width 59 height 16
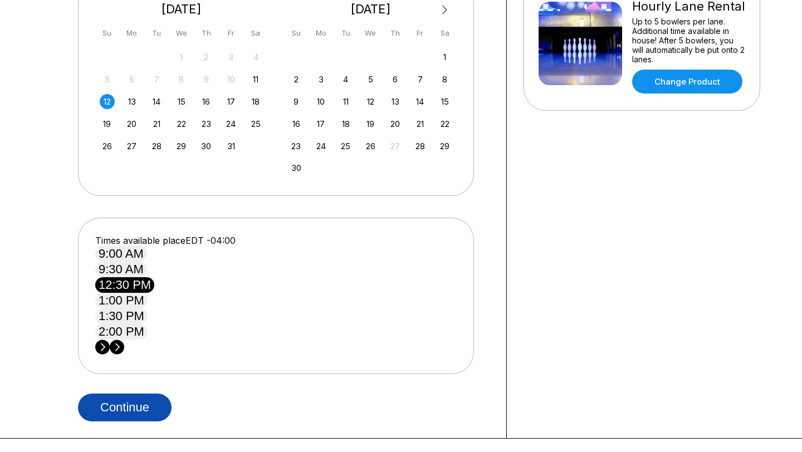
click at [145, 403] on button "Continue" at bounding box center [125, 408] width 94 height 28
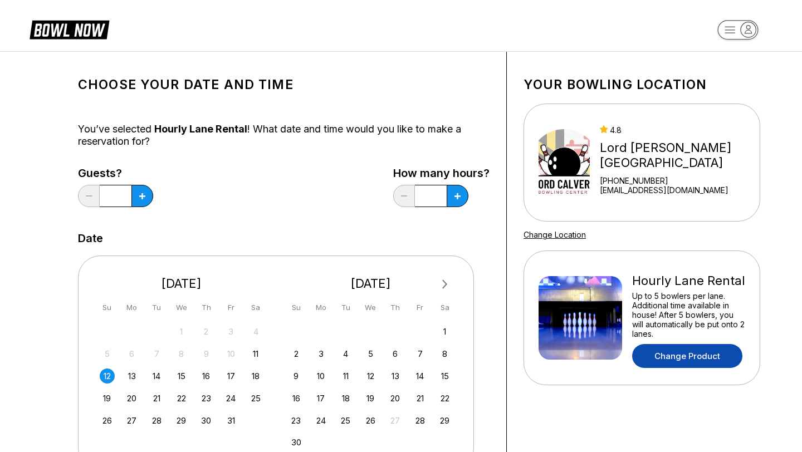
click at [707, 354] on link "Change Product" at bounding box center [687, 356] width 110 height 24
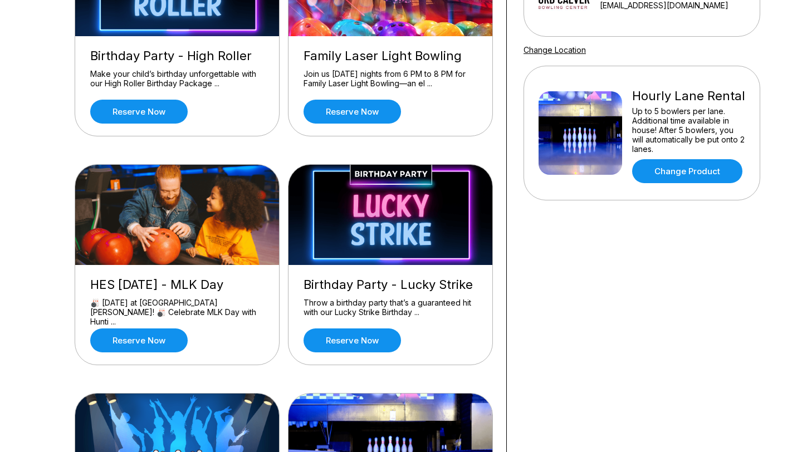
scroll to position [193, 0]
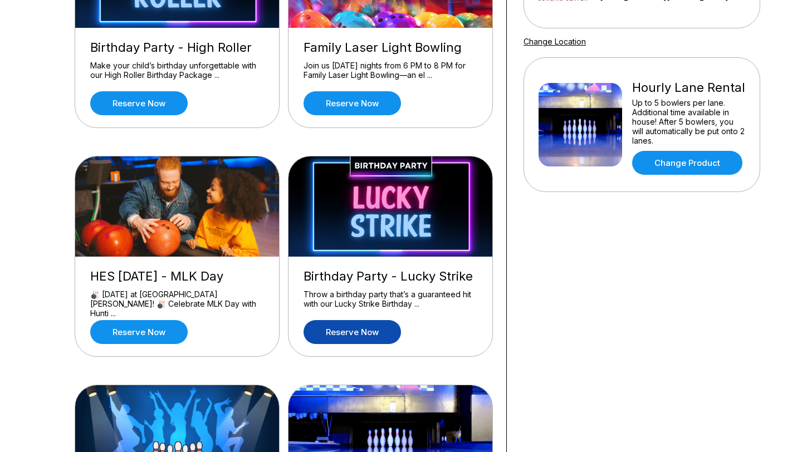
click at [365, 338] on link "Reserve now" at bounding box center [352, 332] width 97 height 24
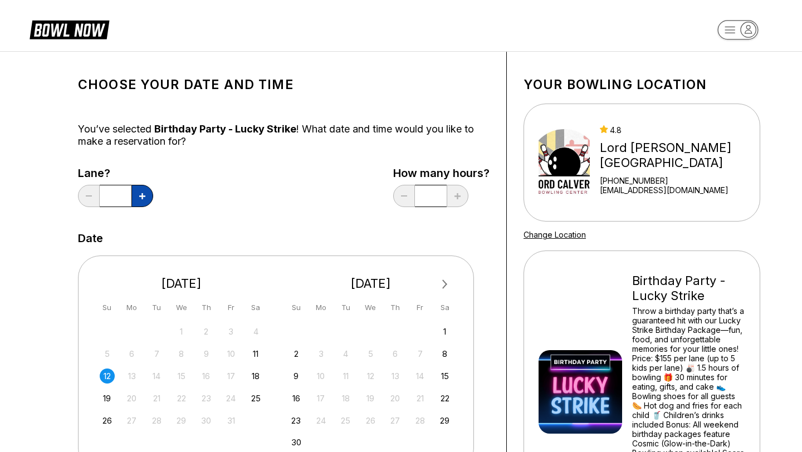
click at [142, 196] on icon at bounding box center [142, 196] width 6 height 6
type input "*"
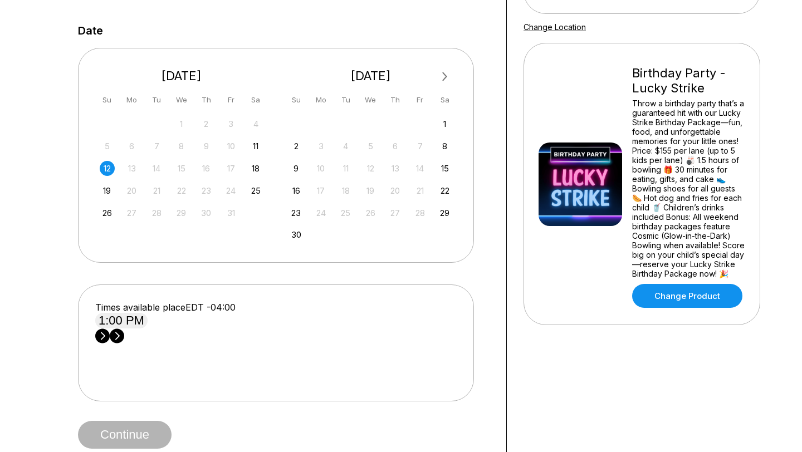
scroll to position [209, 0]
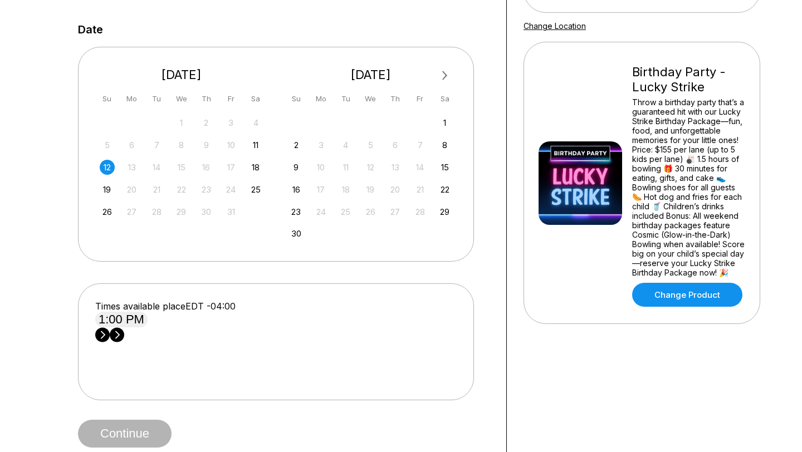
click at [138, 328] on button "1:00 PM" at bounding box center [121, 320] width 52 height 16
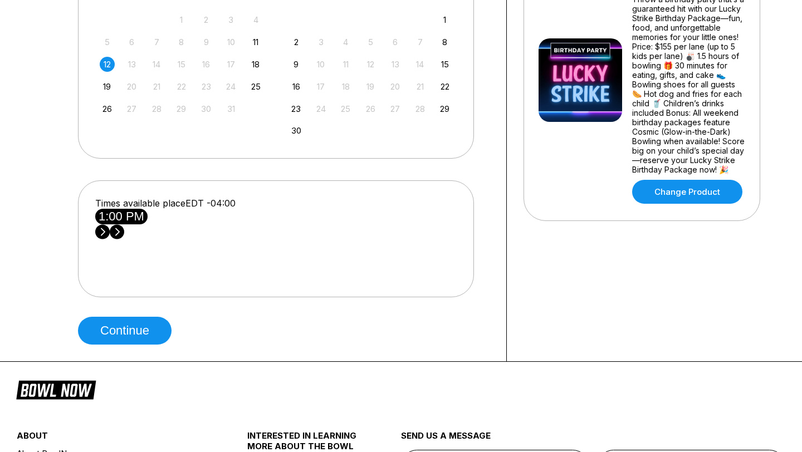
scroll to position [329, 0]
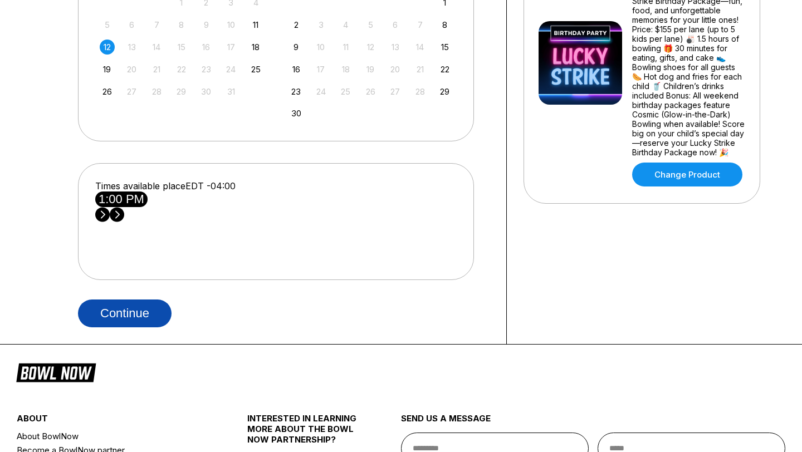
click at [144, 328] on button "Continue" at bounding box center [125, 314] width 94 height 28
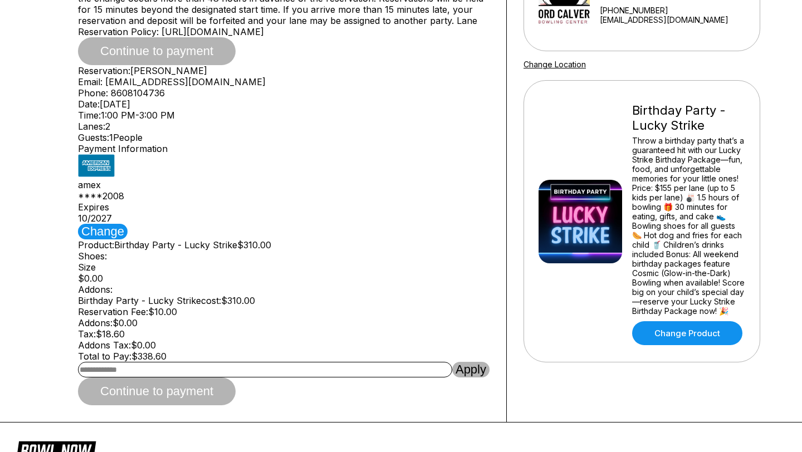
scroll to position [180, 0]
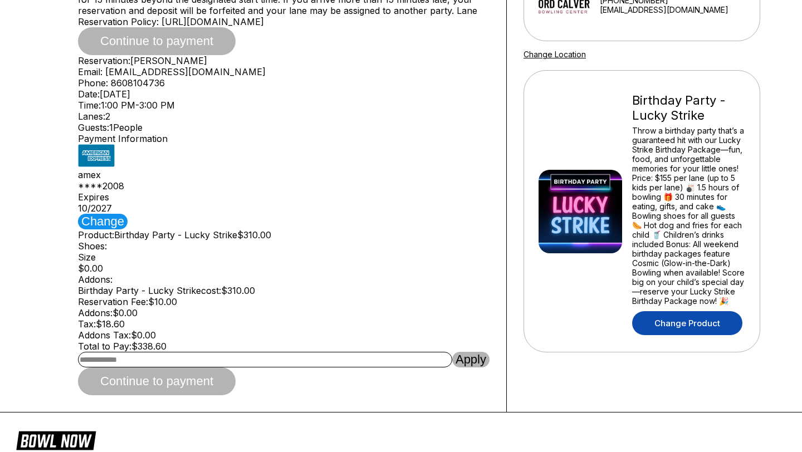
click at [703, 330] on link "Change Product" at bounding box center [687, 323] width 110 height 24
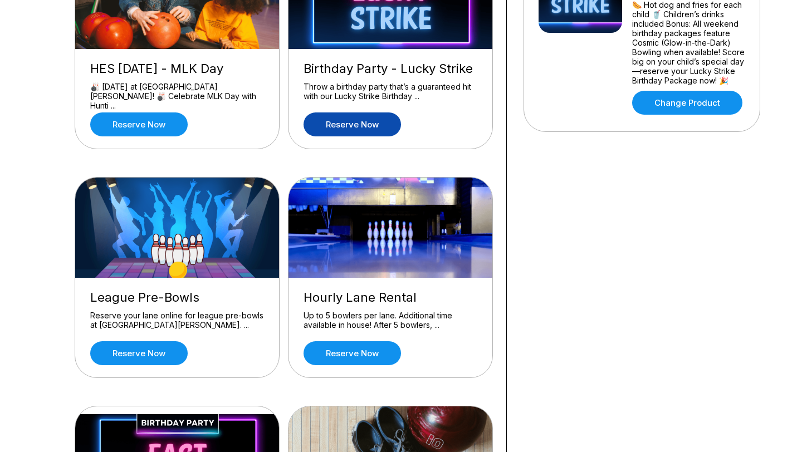
scroll to position [403, 0]
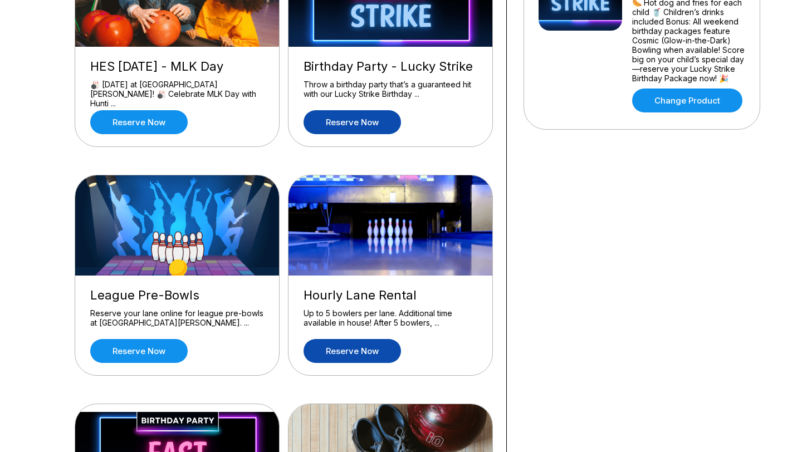
click at [370, 350] on link "Reserve now" at bounding box center [352, 351] width 97 height 24
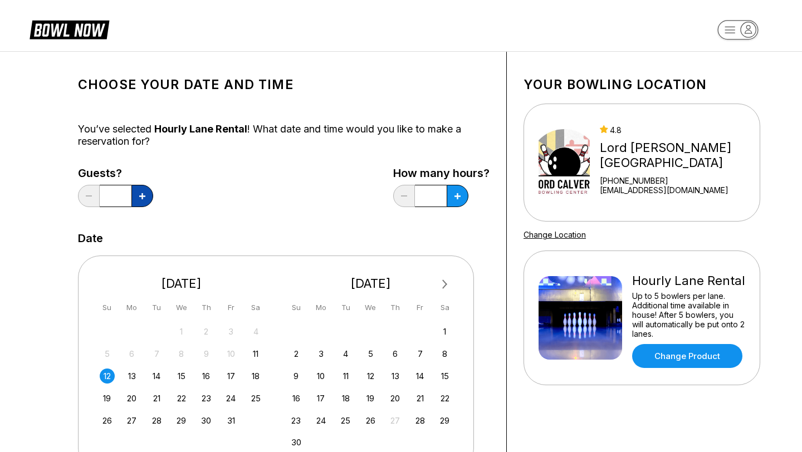
click at [141, 198] on icon at bounding box center [142, 196] width 6 height 6
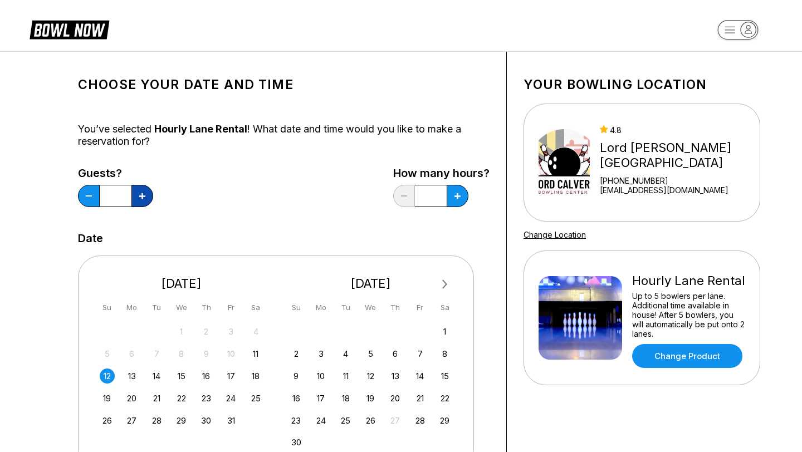
click at [141, 198] on icon at bounding box center [142, 196] width 6 height 6
type input "**"
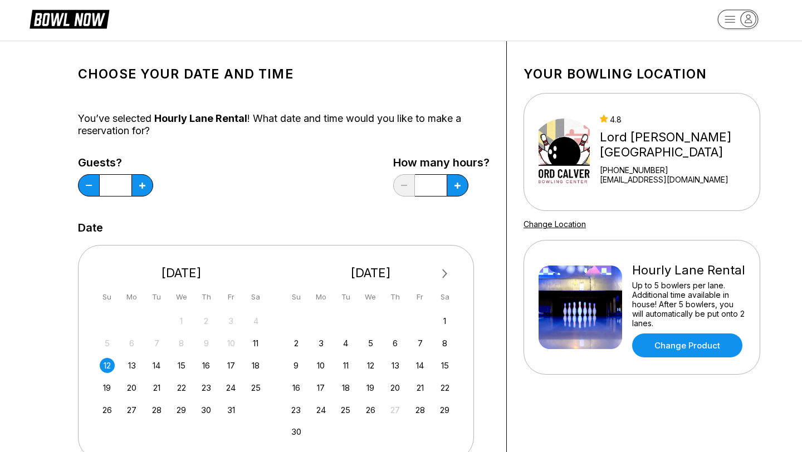
scroll to position [22, 0]
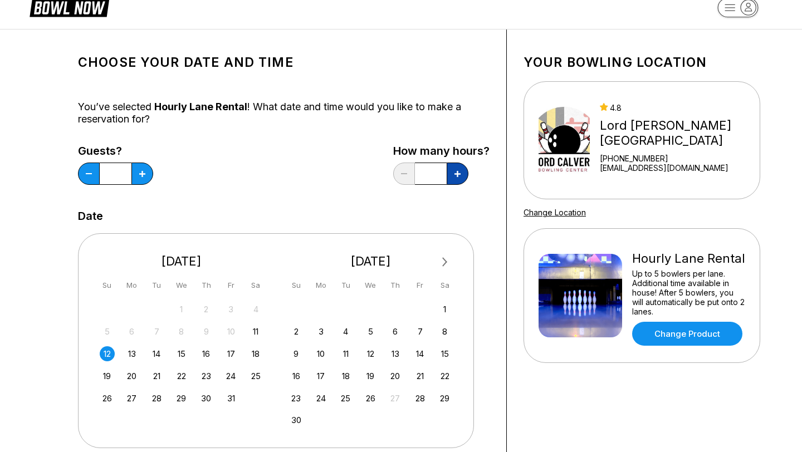
click at [456, 174] on icon at bounding box center [458, 174] width 6 height 6
type input "***"
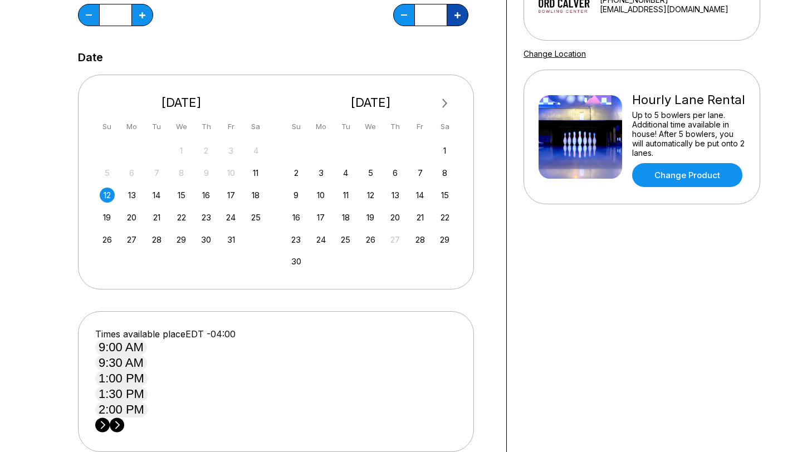
scroll to position [196, 0]
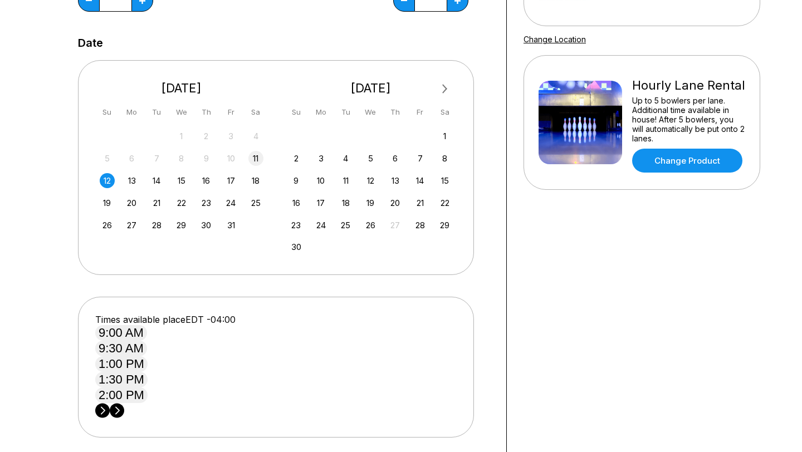
click at [257, 164] on div "11" at bounding box center [255, 158] width 15 height 15
click at [109, 178] on div "12" at bounding box center [107, 180] width 15 height 15
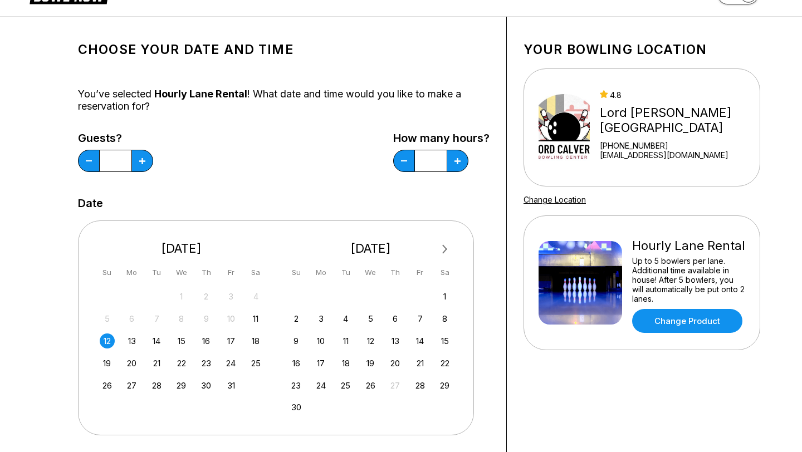
scroll to position [0, 0]
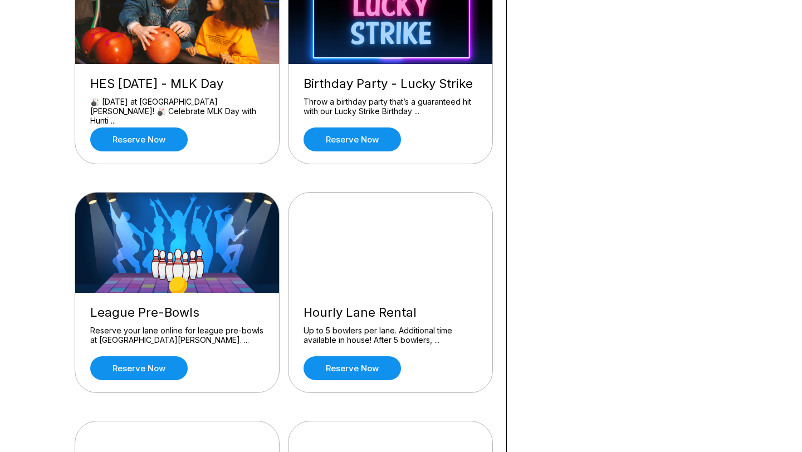
scroll to position [393, 0]
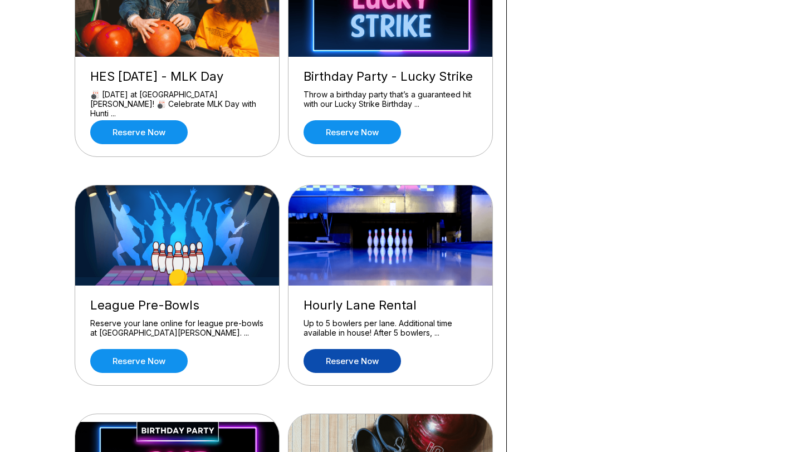
click at [359, 357] on link "Reserve now" at bounding box center [352, 361] width 97 height 24
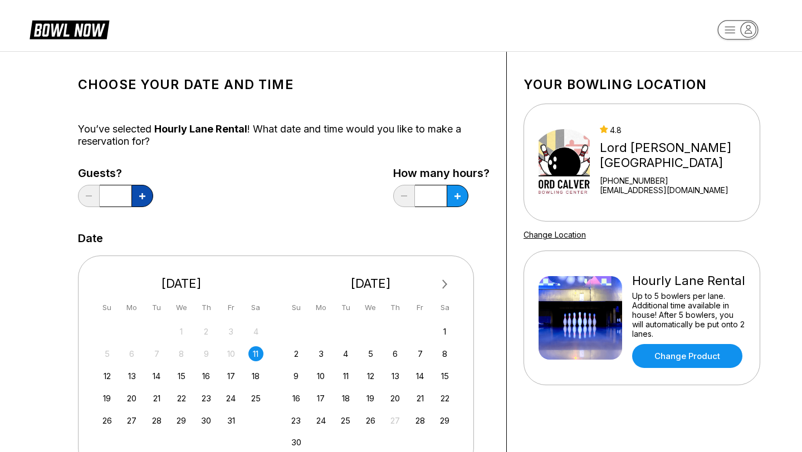
click at [140, 195] on icon at bounding box center [142, 196] width 6 height 6
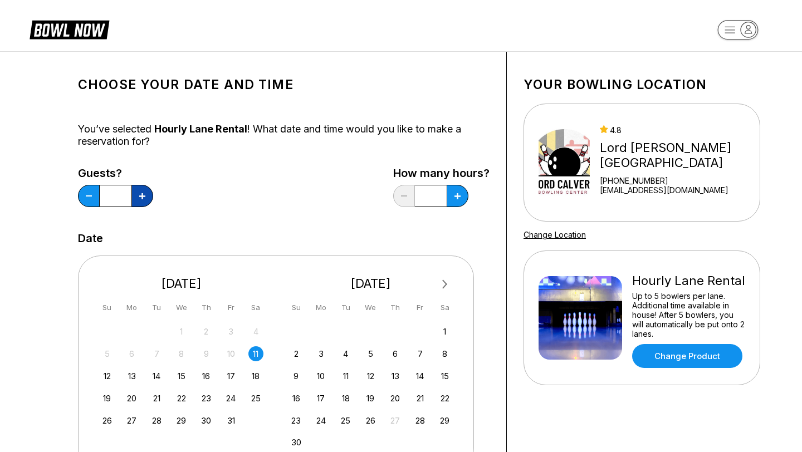
click at [140, 195] on icon at bounding box center [142, 196] width 6 height 6
type input "**"
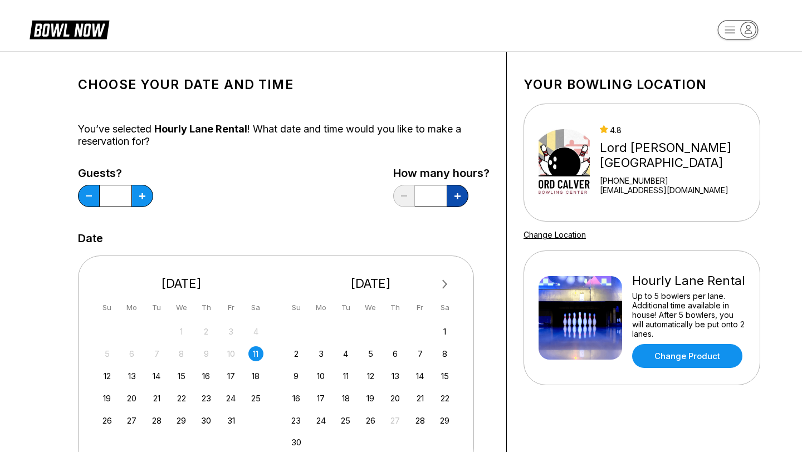
click at [457, 195] on icon at bounding box center [458, 196] width 6 height 6
type input "*"
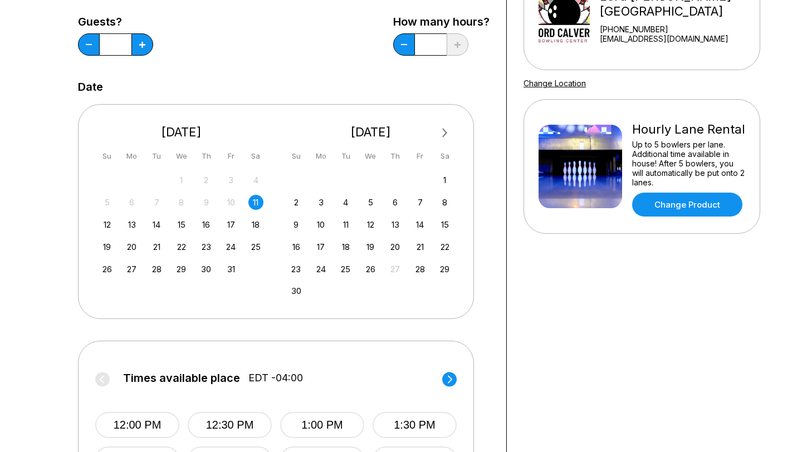
scroll to position [171, 0]
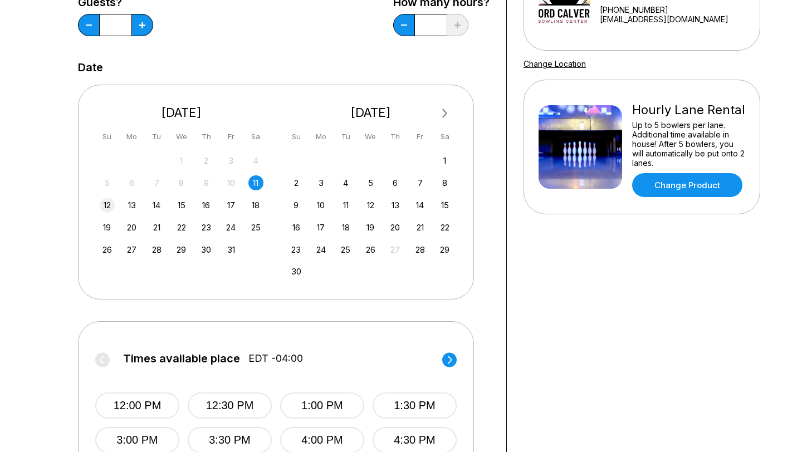
click at [103, 201] on div "12" at bounding box center [107, 205] width 15 height 15
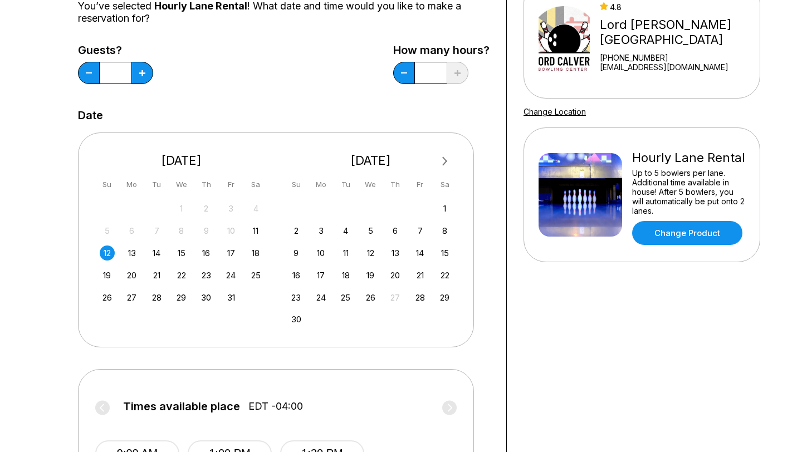
scroll to position [0, 0]
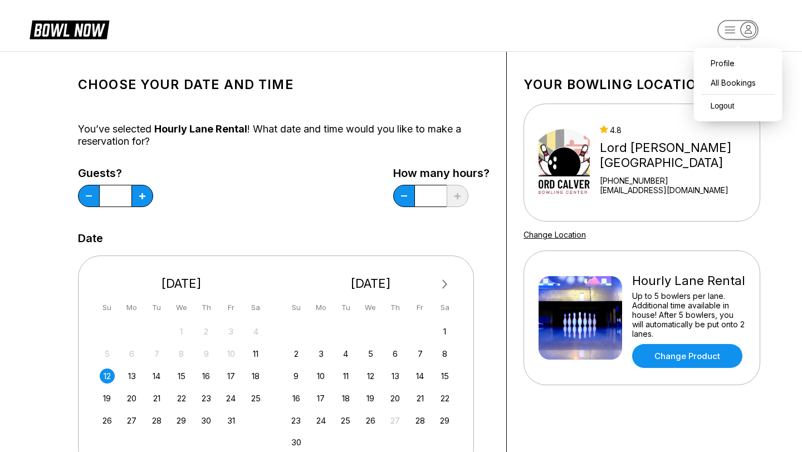
click at [751, 30] on icon "button" at bounding box center [748, 29] width 15 height 15
click at [732, 81] on div "All Bookings" at bounding box center [738, 82] width 77 height 19
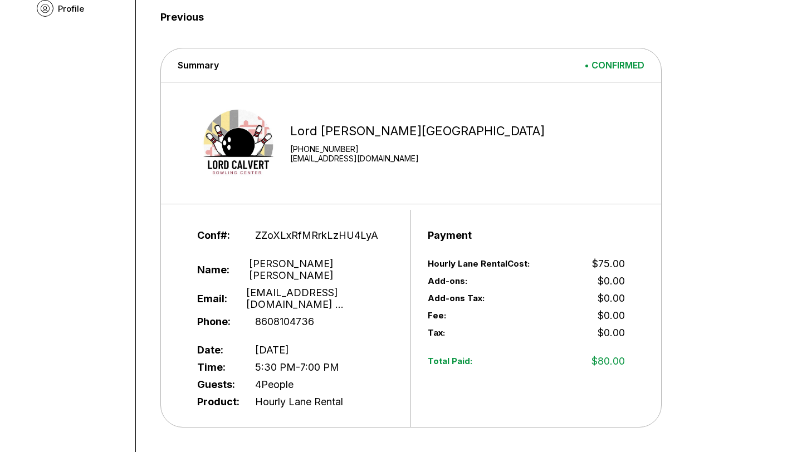
scroll to position [103, 0]
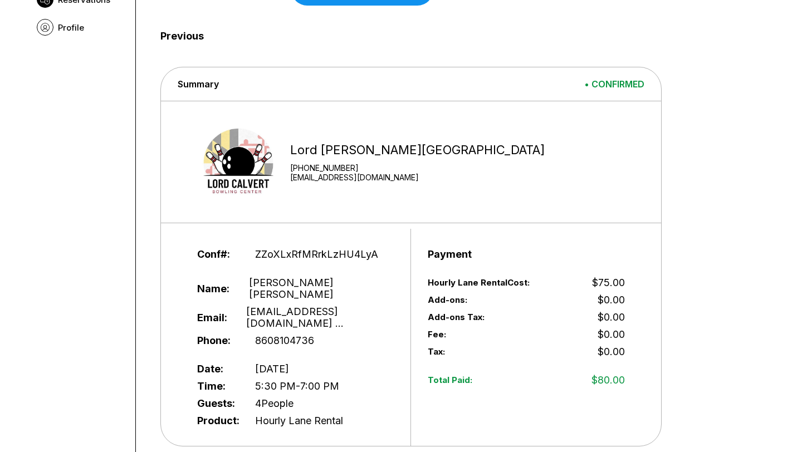
click at [601, 82] on span "• CONFIRMED" at bounding box center [614, 84] width 60 height 11
click at [336, 190] on div "Lord Calvert Bowling Center +14105353560 info@lordcalvertbowl.com" at bounding box center [406, 162] width 419 height 84
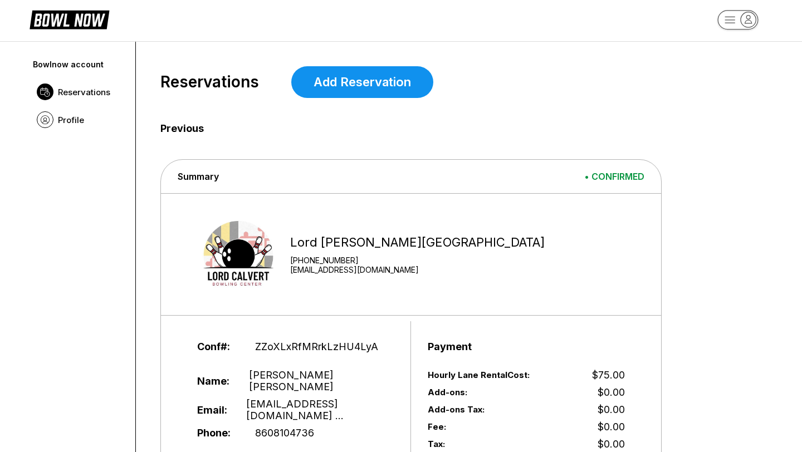
scroll to position [9, 0]
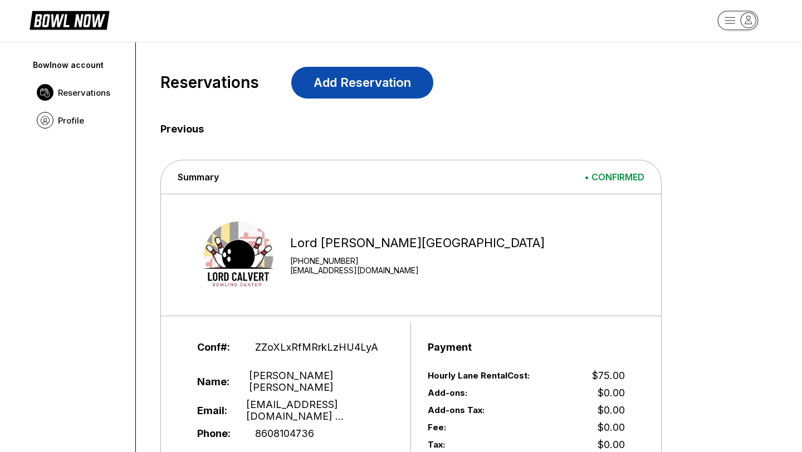
click at [318, 90] on link "Add Reservation" at bounding box center [362, 83] width 142 height 32
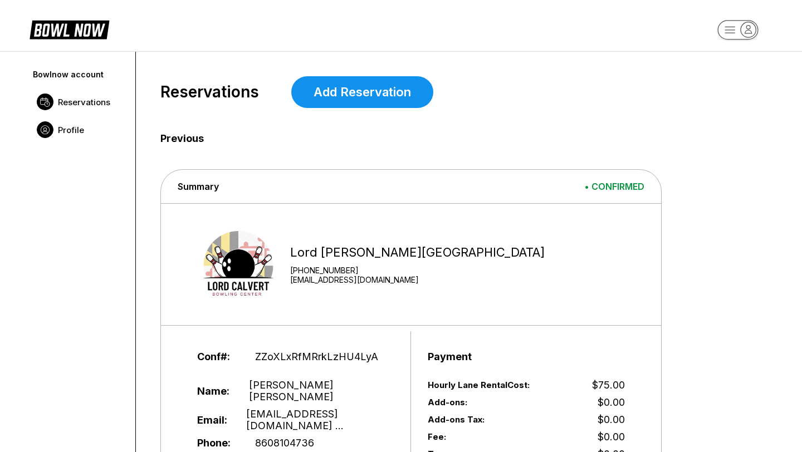
click at [67, 129] on span "Profile" at bounding box center [71, 130] width 26 height 11
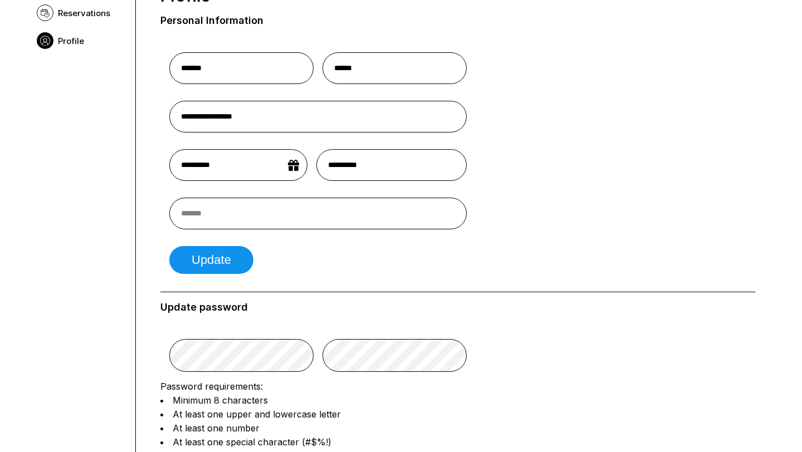
scroll to position [90, 0]
click at [231, 208] on input "text" at bounding box center [317, 213] width 297 height 32
type input "**********"
click at [194, 265] on button "Update" at bounding box center [211, 260] width 84 height 28
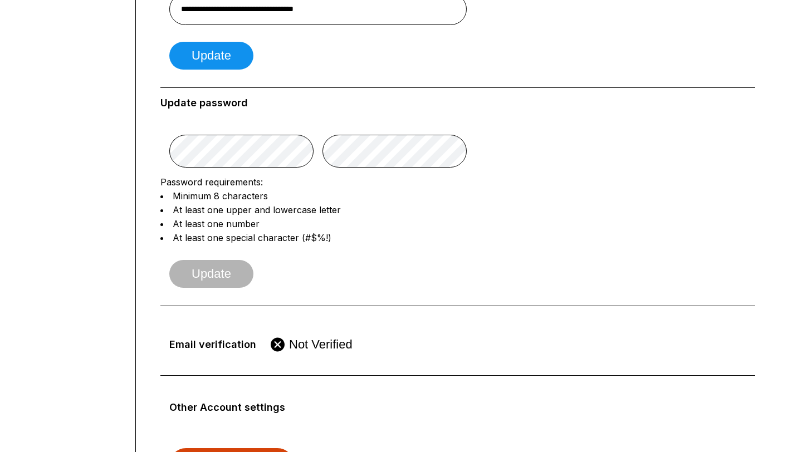
scroll to position [374, 0]
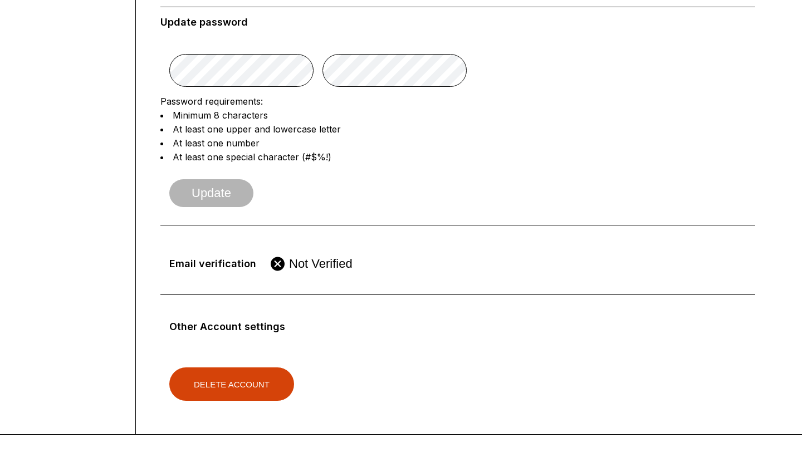
click at [278, 268] on icon at bounding box center [278, 264] width 14 height 14
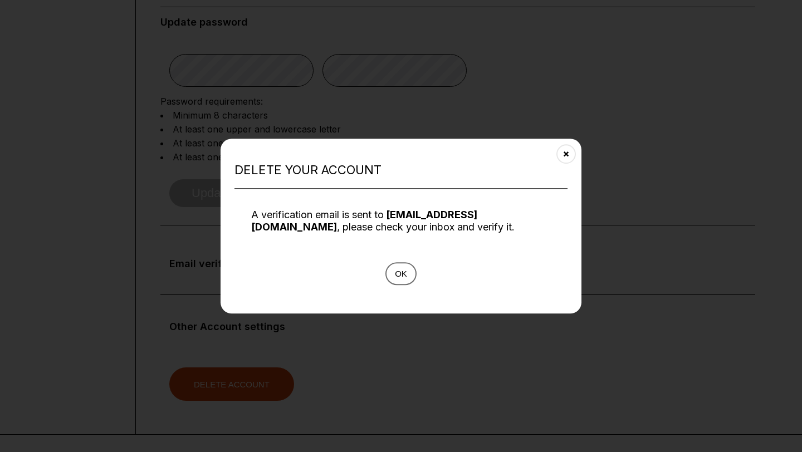
click at [406, 274] on button "Ok" at bounding box center [400, 273] width 31 height 23
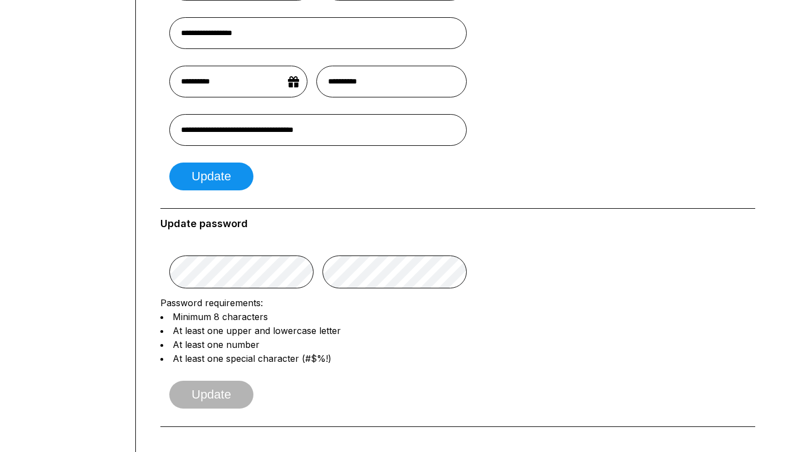
scroll to position [0, 0]
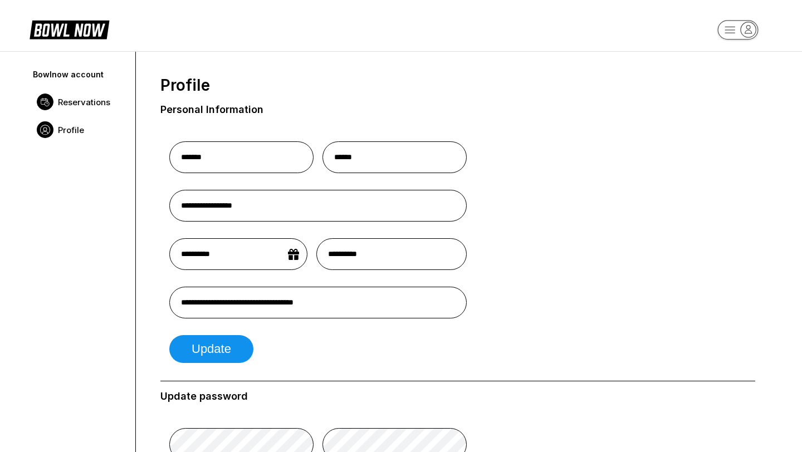
click at [87, 108] on link "Reservations" at bounding box center [78, 102] width 95 height 28
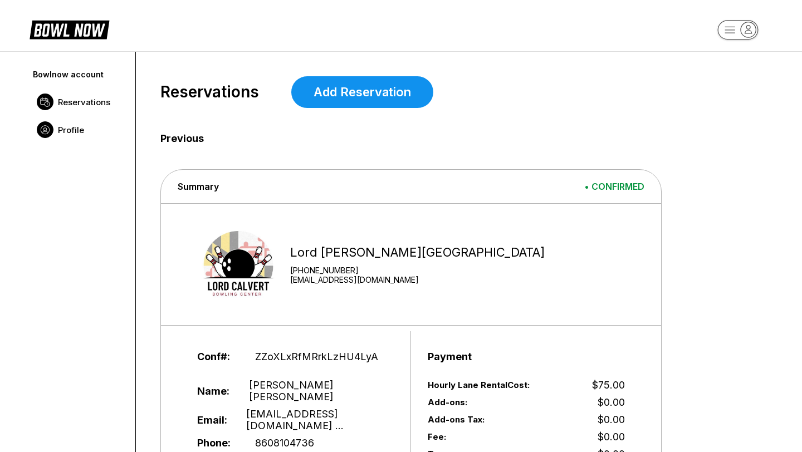
click at [76, 135] on link "Profile" at bounding box center [78, 130] width 95 height 28
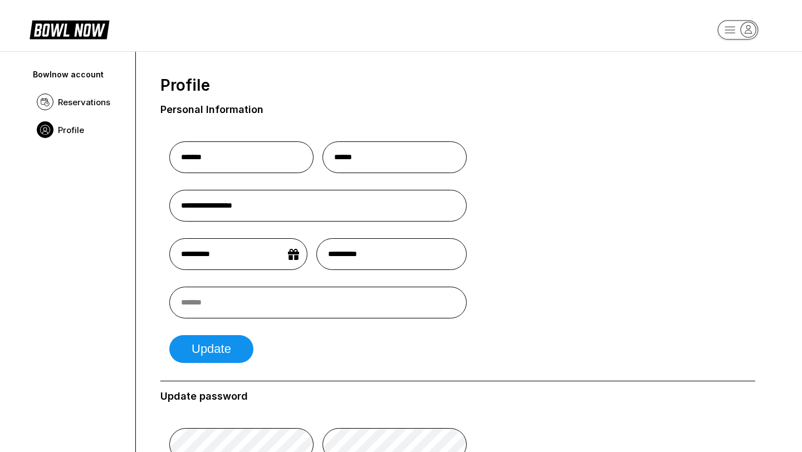
click at [740, 33] on rect "button" at bounding box center [738, 29] width 41 height 19
click at [726, 103] on div "Logout" at bounding box center [719, 105] width 38 height 19
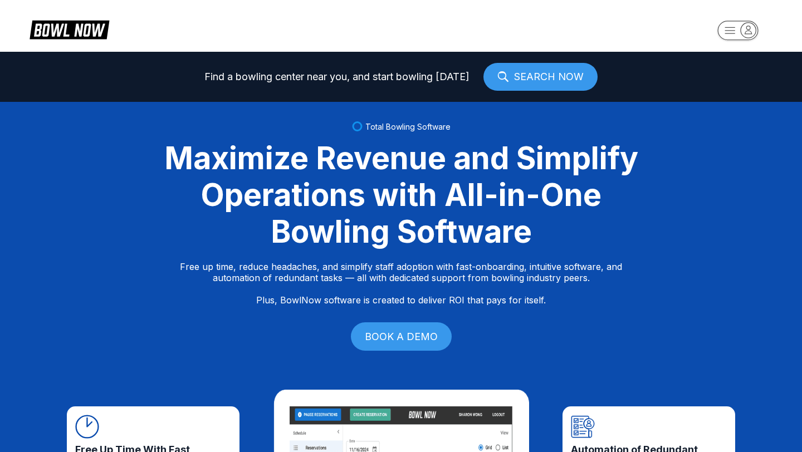
select select "**"
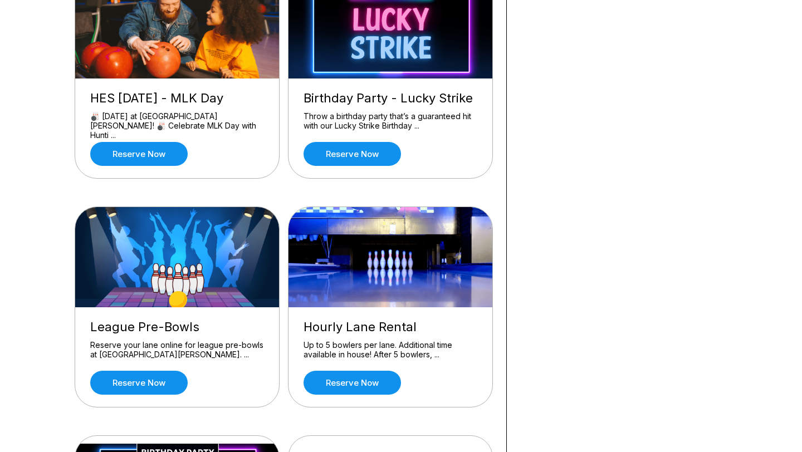
scroll to position [382, 0]
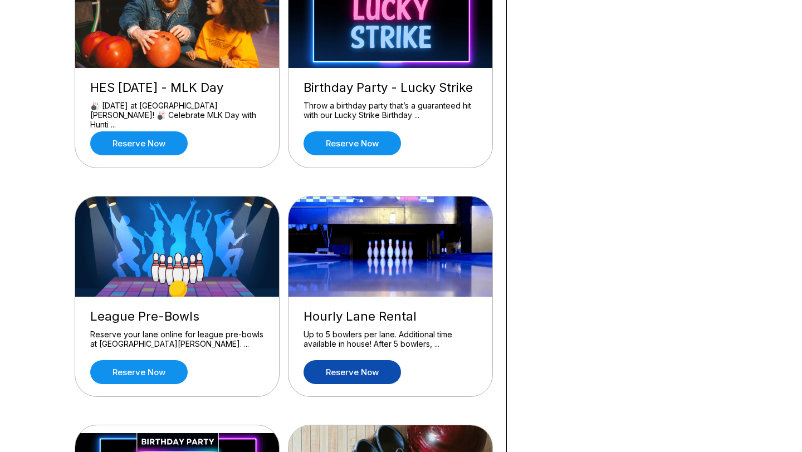
click at [368, 373] on link "Reserve now" at bounding box center [352, 372] width 97 height 24
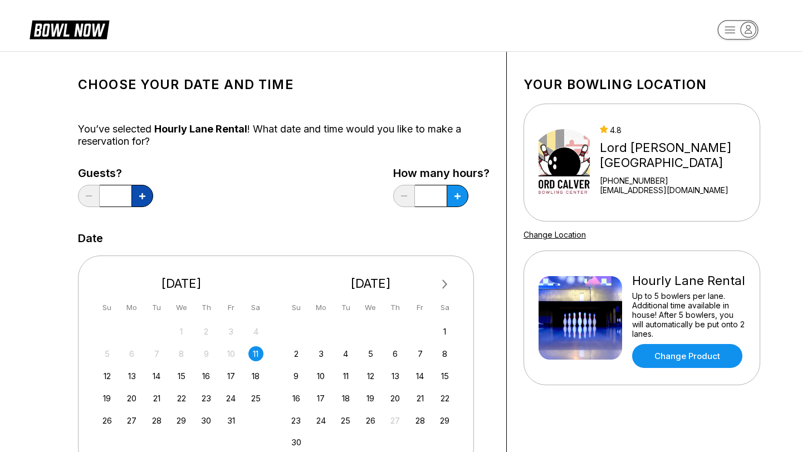
click at [147, 201] on button at bounding box center [142, 196] width 22 height 22
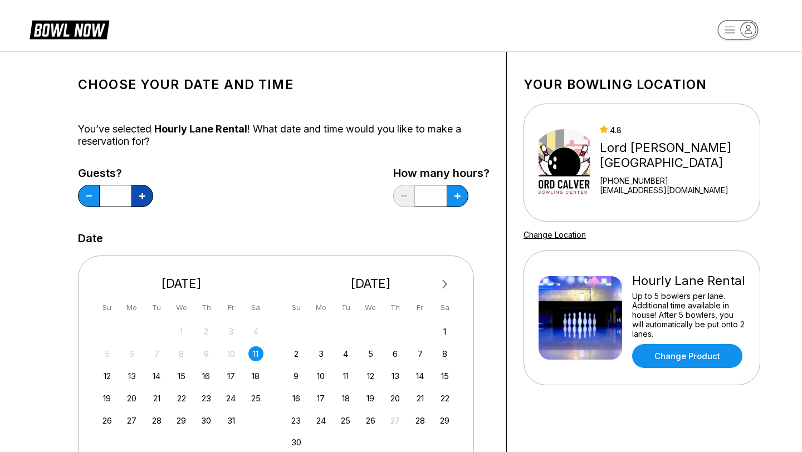
click at [147, 201] on button at bounding box center [142, 196] width 22 height 22
type input "**"
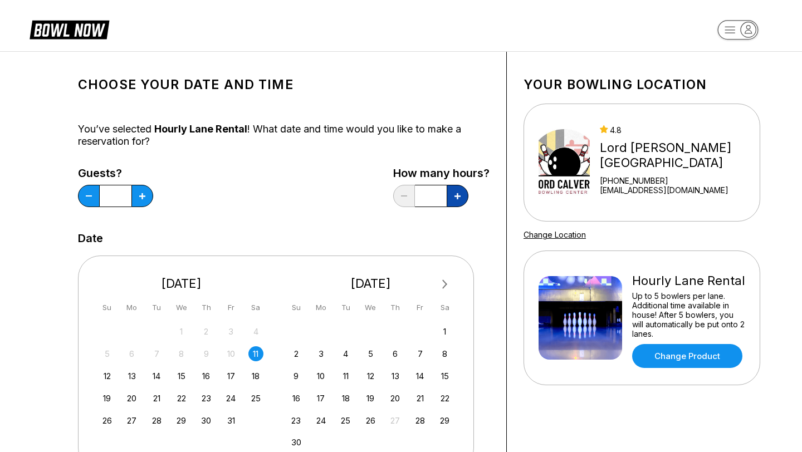
click at [456, 198] on icon at bounding box center [458, 196] width 6 height 6
type input "***"
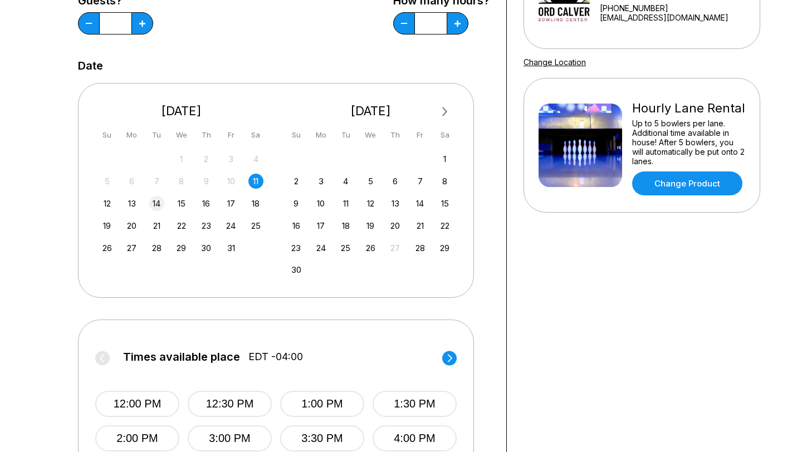
scroll to position [174, 0]
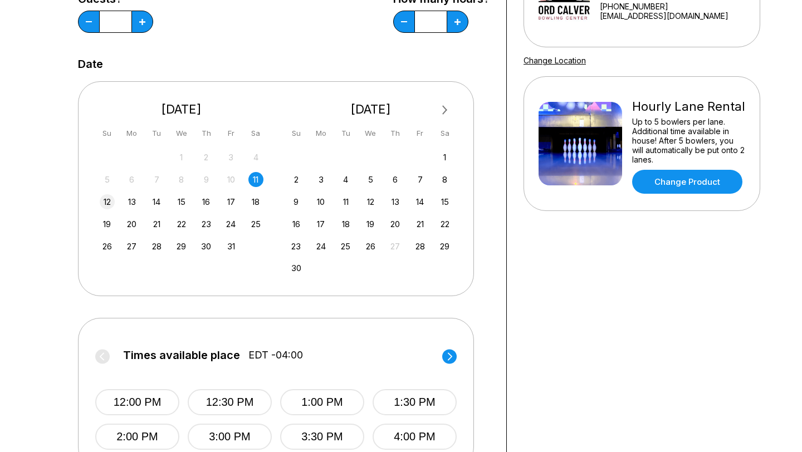
click at [111, 201] on div "12" at bounding box center [107, 201] width 15 height 15
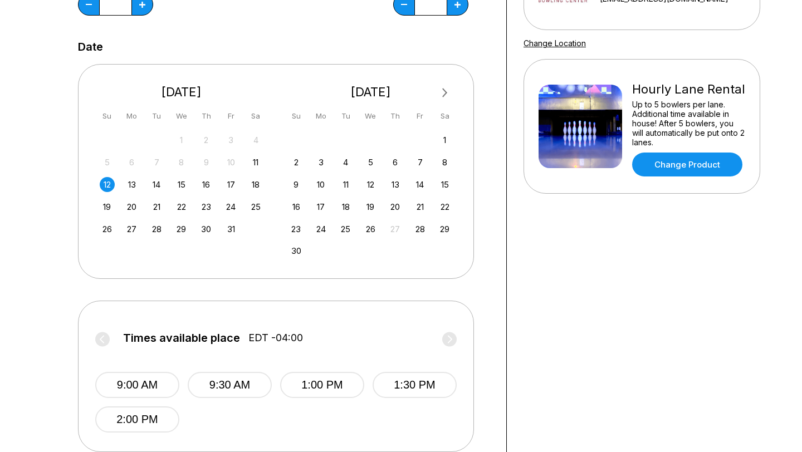
scroll to position [232, 0]
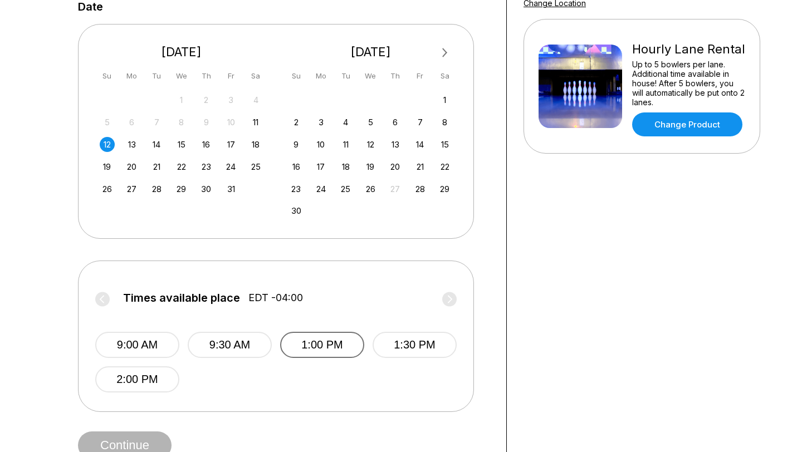
click at [313, 350] on button "1:00 PM" at bounding box center [322, 345] width 84 height 26
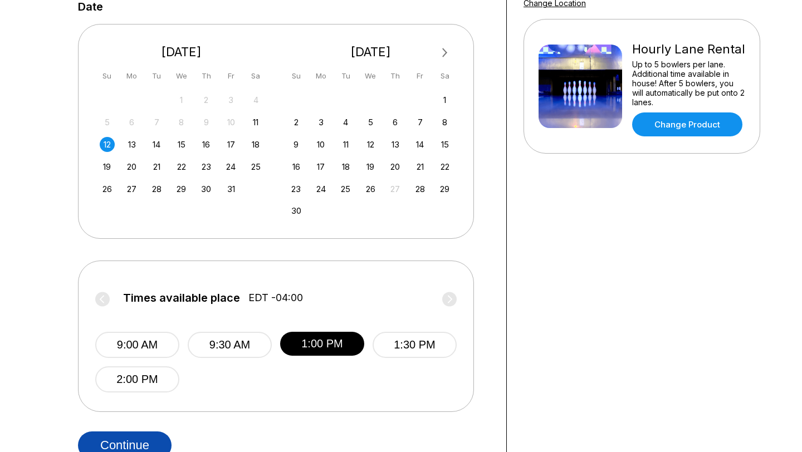
click at [145, 442] on button "Continue" at bounding box center [125, 446] width 94 height 28
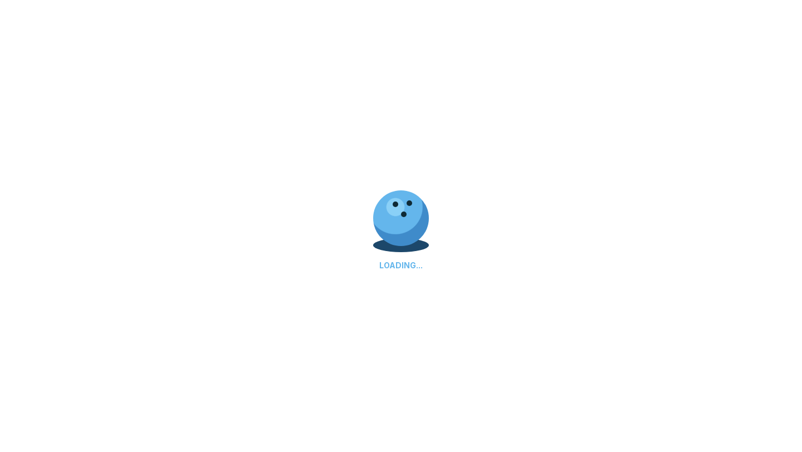
select select "**"
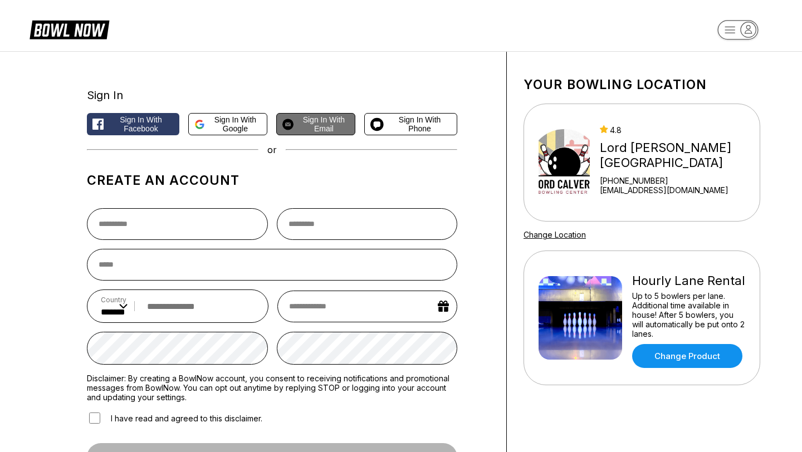
click at [328, 122] on span "Sign in with Email" at bounding box center [323, 124] width 51 height 18
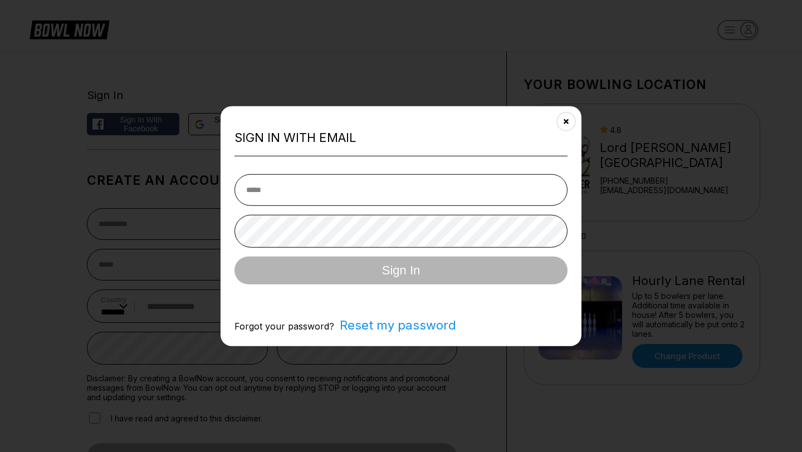
click at [310, 183] on input "email" at bounding box center [401, 190] width 333 height 32
type input "**********"
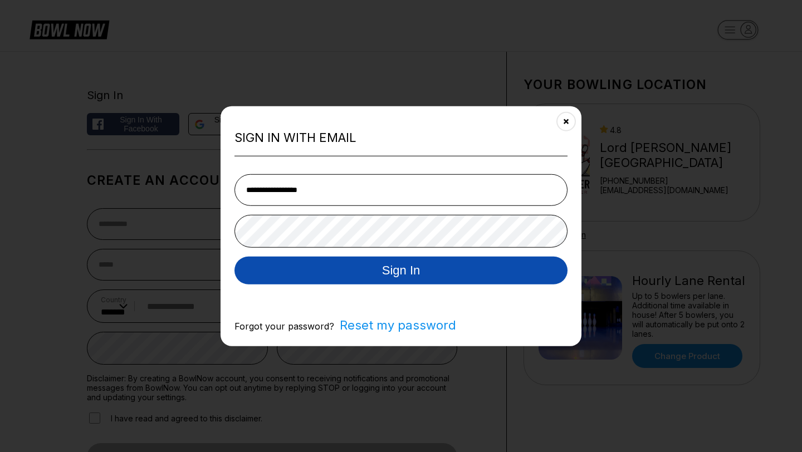
click at [369, 272] on button "Sign In" at bounding box center [401, 270] width 333 height 28
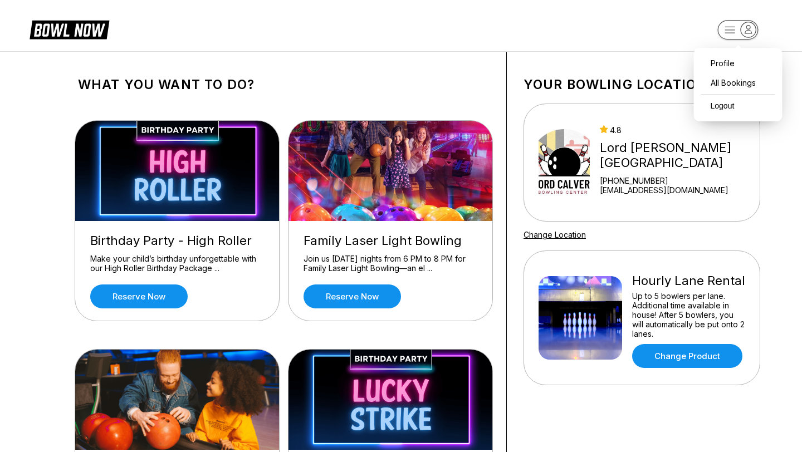
click at [746, 32] on icon "button" at bounding box center [748, 29] width 15 height 15
click at [686, 354] on link "Change Product" at bounding box center [687, 356] width 110 height 24
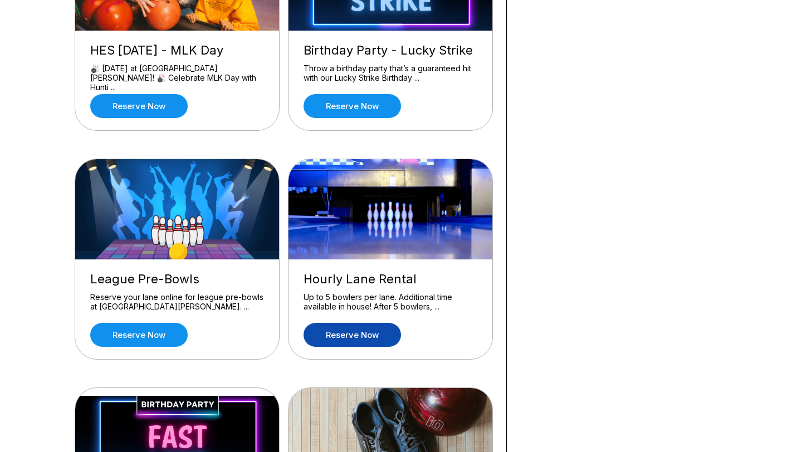
scroll to position [421, 0]
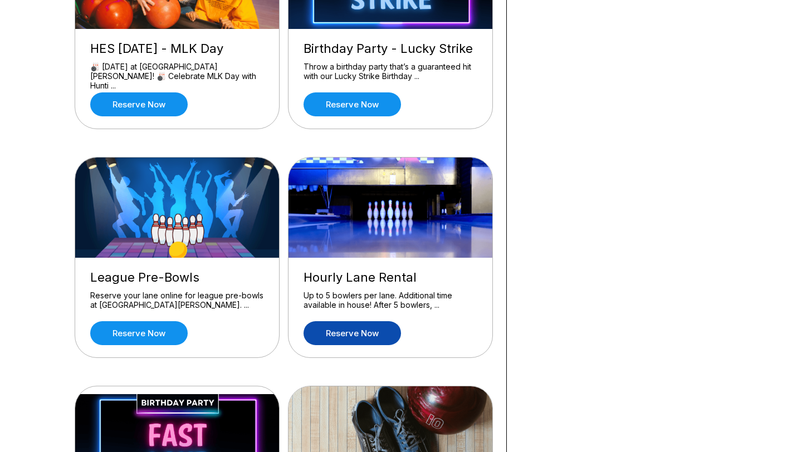
click at [380, 337] on link "Reserve now" at bounding box center [352, 333] width 97 height 24
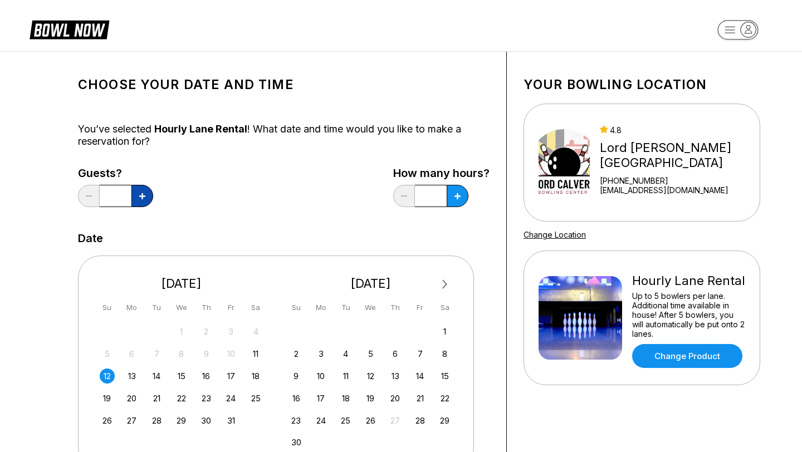
click at [146, 201] on button at bounding box center [142, 196] width 22 height 22
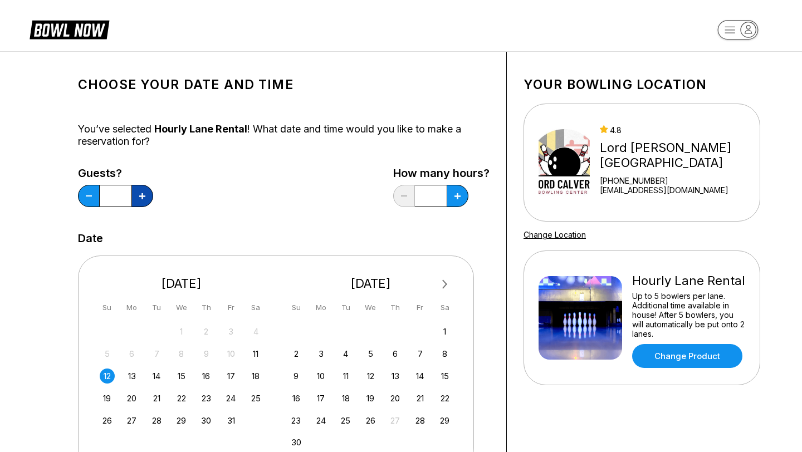
click at [146, 201] on button at bounding box center [142, 196] width 22 height 22
type input "**"
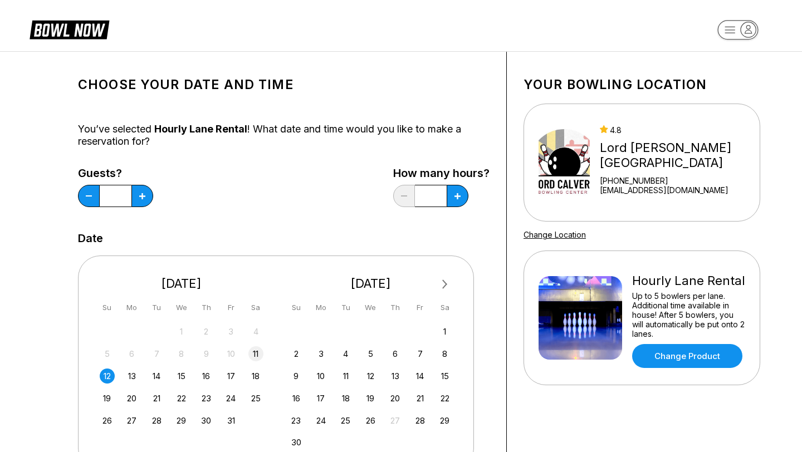
click at [258, 350] on div "11" at bounding box center [255, 353] width 15 height 15
click at [455, 201] on button at bounding box center [458, 196] width 22 height 22
type input "***"
click at [111, 379] on div "12" at bounding box center [107, 376] width 15 height 15
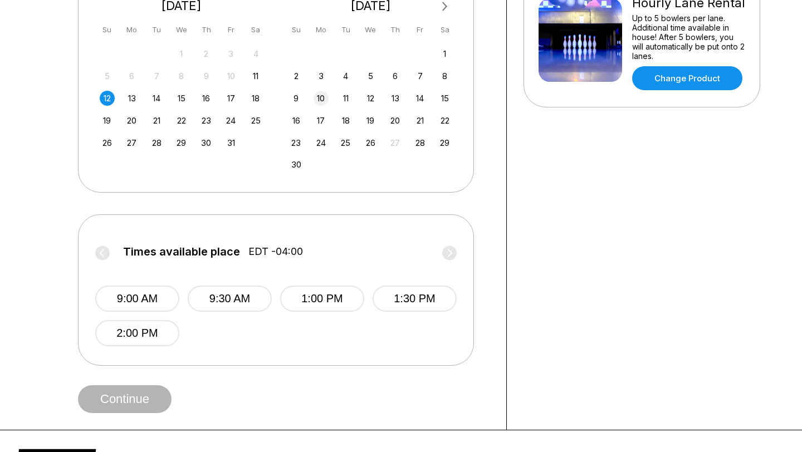
scroll to position [279, 0]
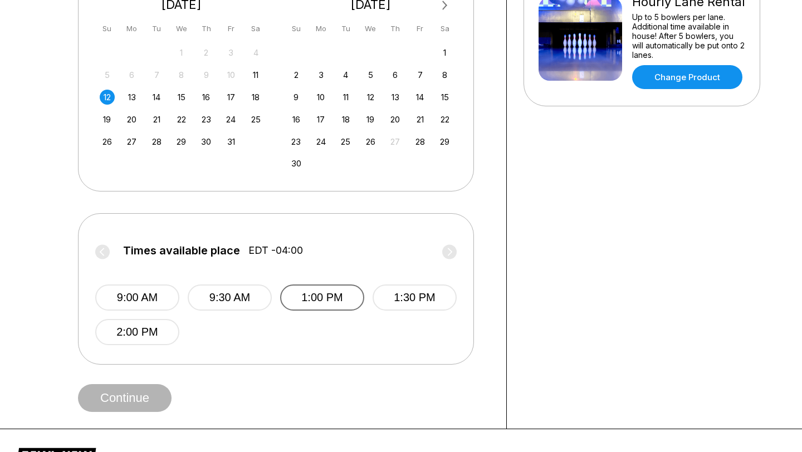
click at [321, 300] on button "1:00 PM" at bounding box center [322, 298] width 84 height 26
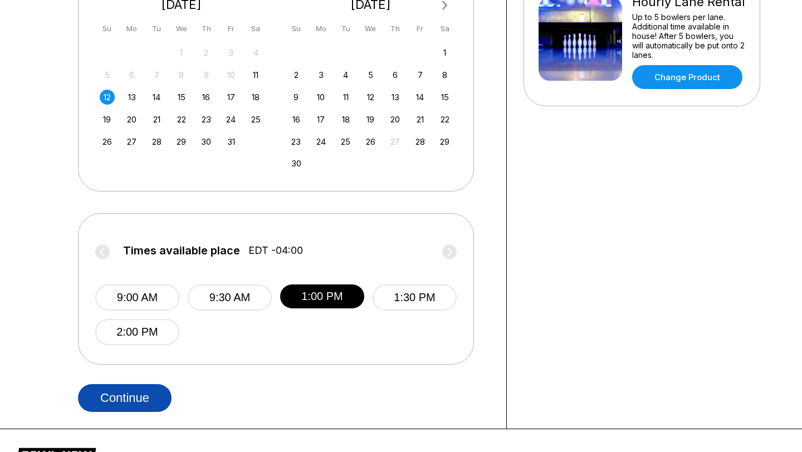
click at [125, 403] on button "Continue" at bounding box center [125, 398] width 94 height 28
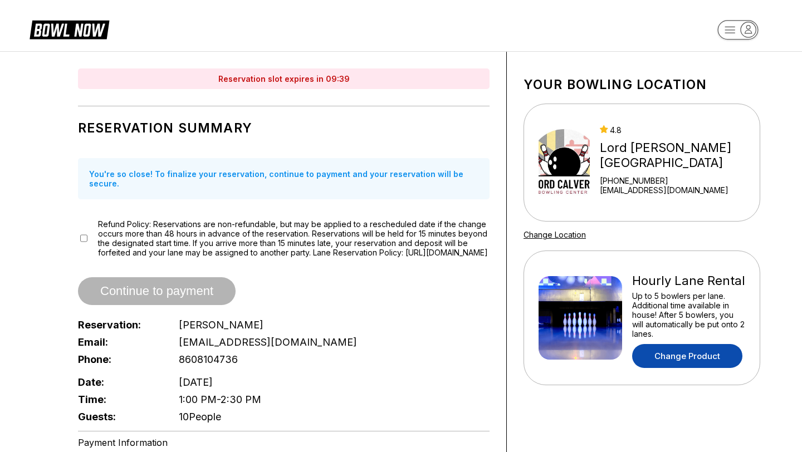
click at [709, 356] on link "Change Product" at bounding box center [687, 356] width 110 height 24
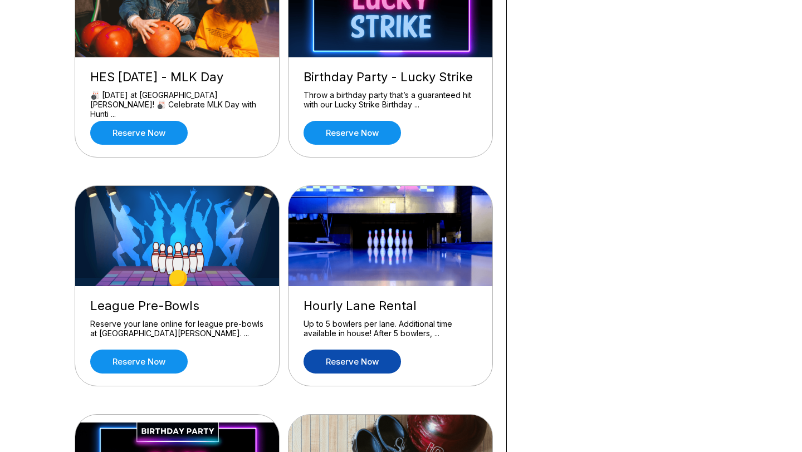
scroll to position [394, 0]
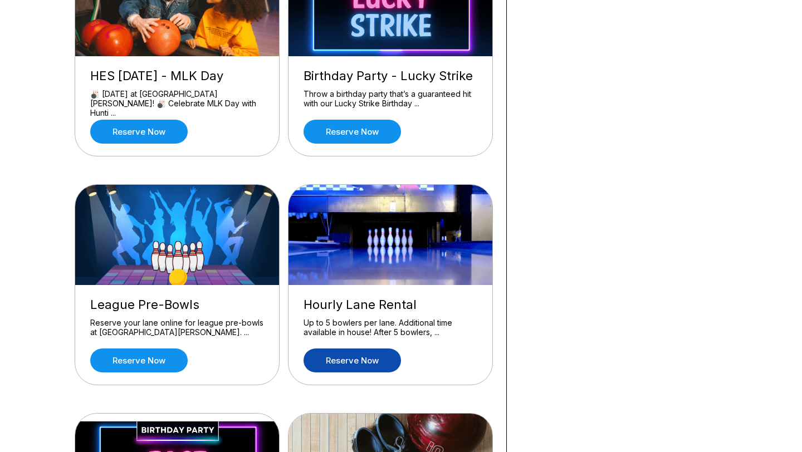
click at [377, 357] on link "Reserve now" at bounding box center [352, 361] width 97 height 24
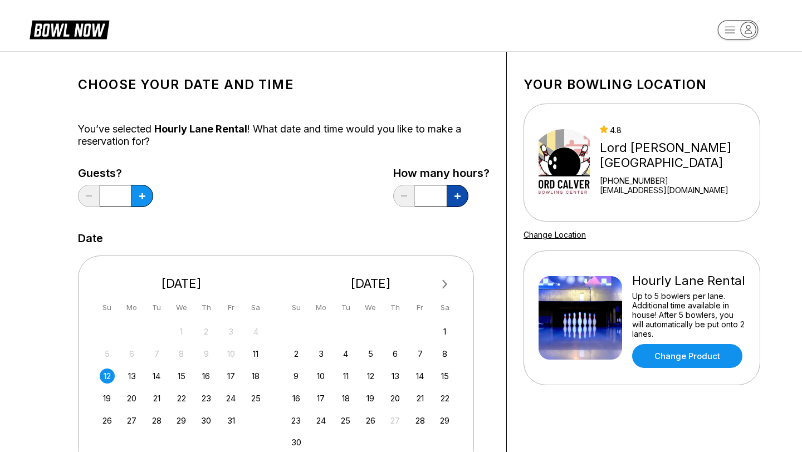
click at [455, 197] on icon at bounding box center [458, 196] width 6 height 6
type input "*"
click at [143, 201] on button at bounding box center [142, 196] width 22 height 22
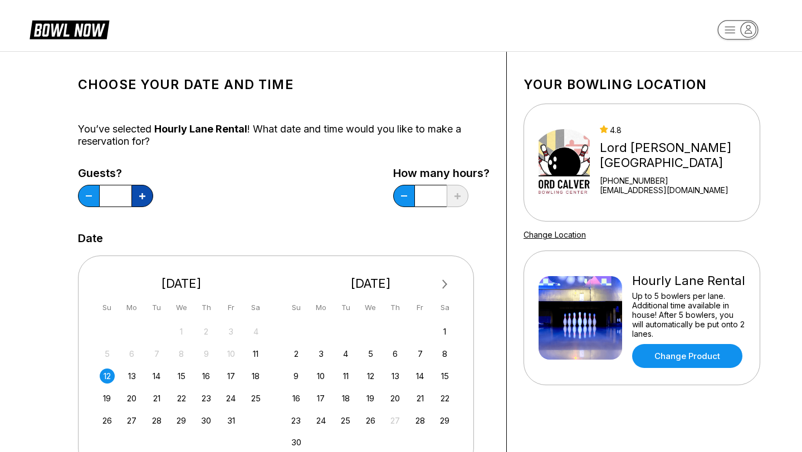
click at [143, 201] on button at bounding box center [142, 196] width 22 height 22
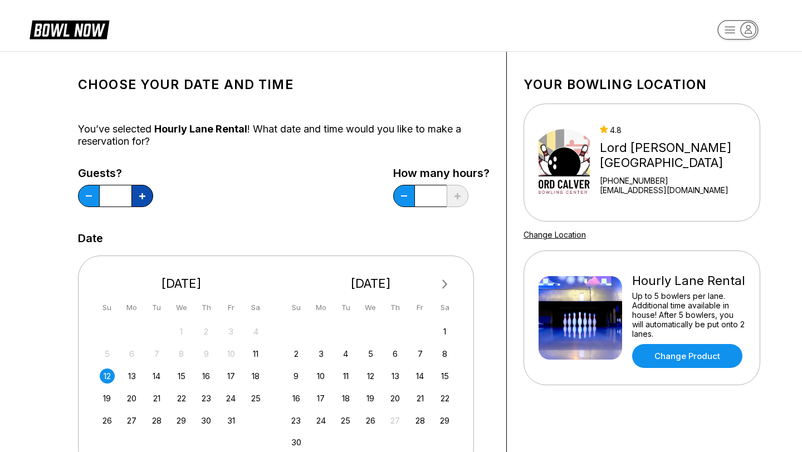
click at [143, 201] on button at bounding box center [142, 196] width 22 height 22
type input "**"
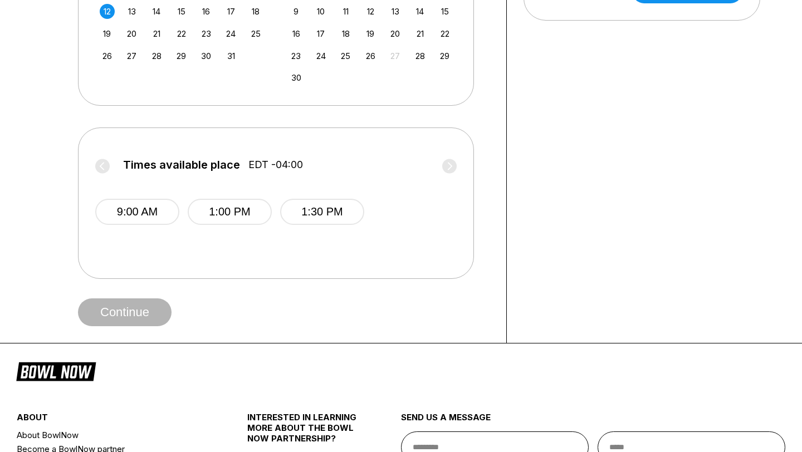
scroll to position [378, 0]
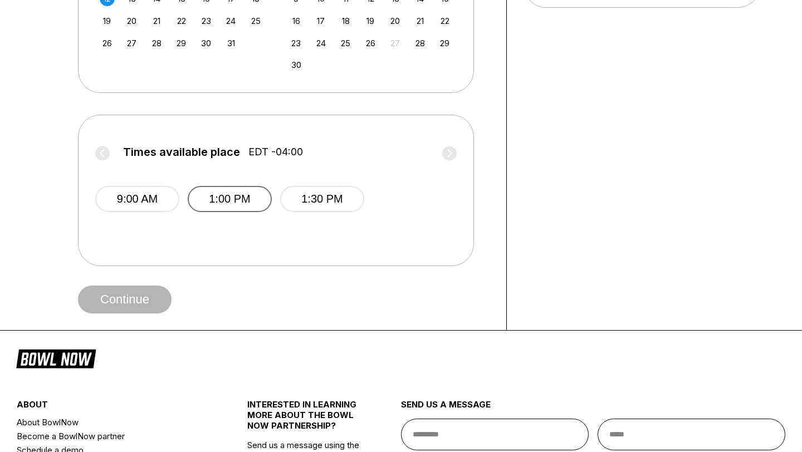
click at [227, 202] on button "1:00 PM" at bounding box center [230, 199] width 84 height 26
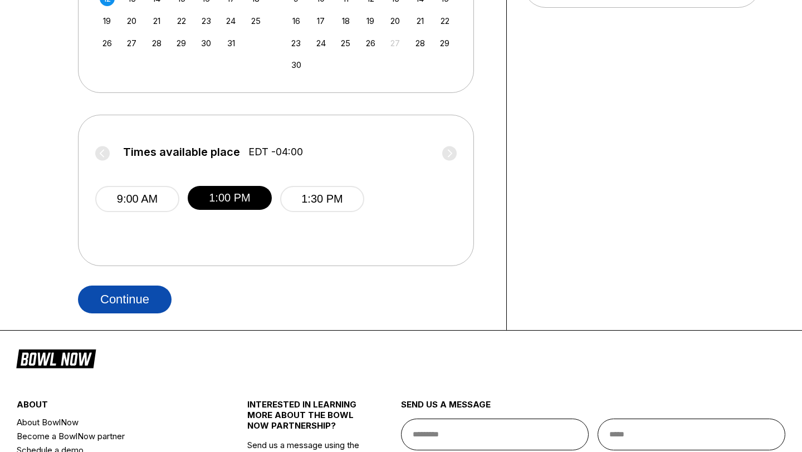
click at [116, 302] on button "Continue" at bounding box center [125, 300] width 94 height 28
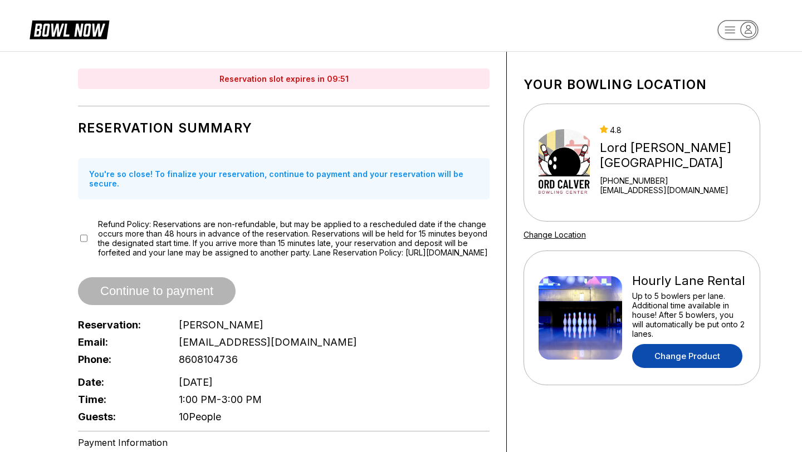
click at [699, 356] on link "Change Product" at bounding box center [687, 356] width 110 height 24
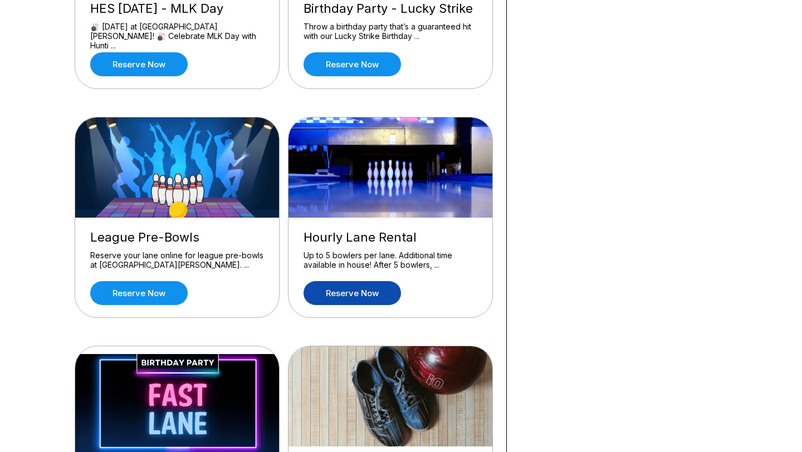
scroll to position [462, 0]
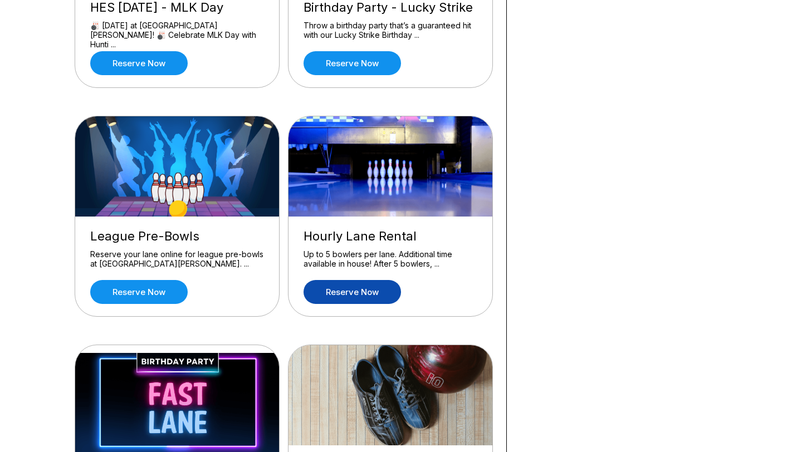
click at [365, 294] on link "Reserve now" at bounding box center [352, 292] width 97 height 24
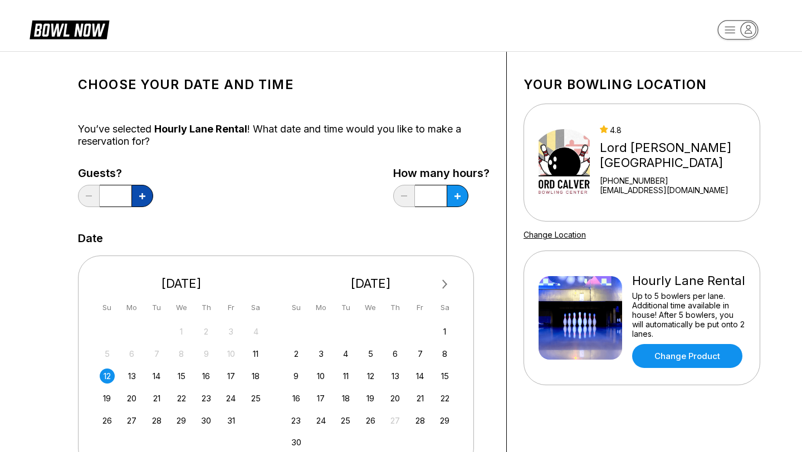
click at [145, 199] on button at bounding box center [142, 196] width 22 height 22
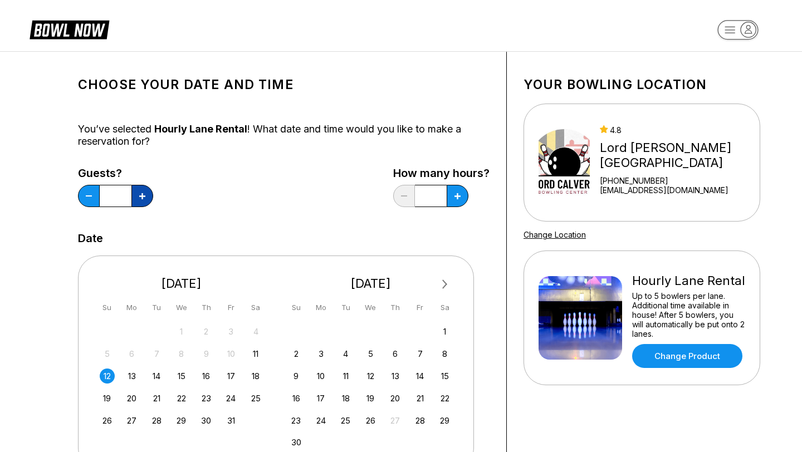
click at [145, 199] on button at bounding box center [142, 196] width 22 height 22
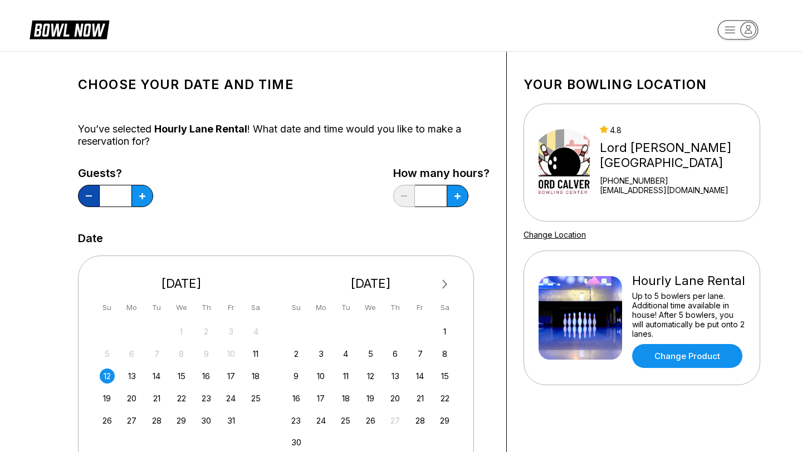
click at [87, 199] on button at bounding box center [89, 196] width 22 height 22
type input "**"
click at [462, 203] on button at bounding box center [458, 196] width 22 height 22
type input "***"
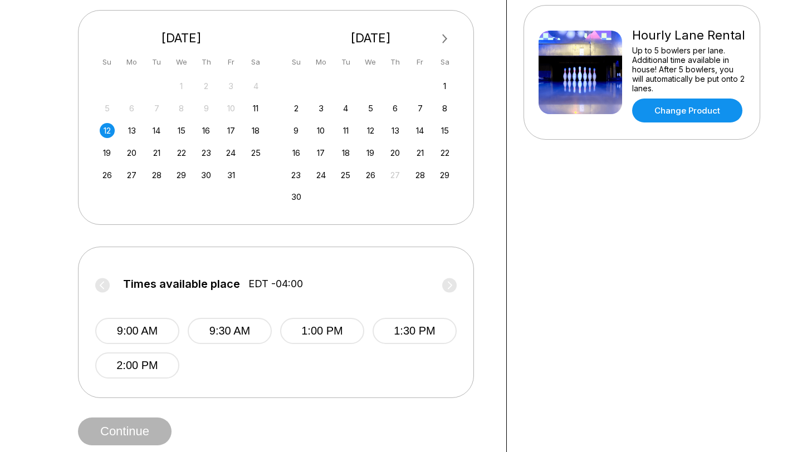
scroll to position [263, 0]
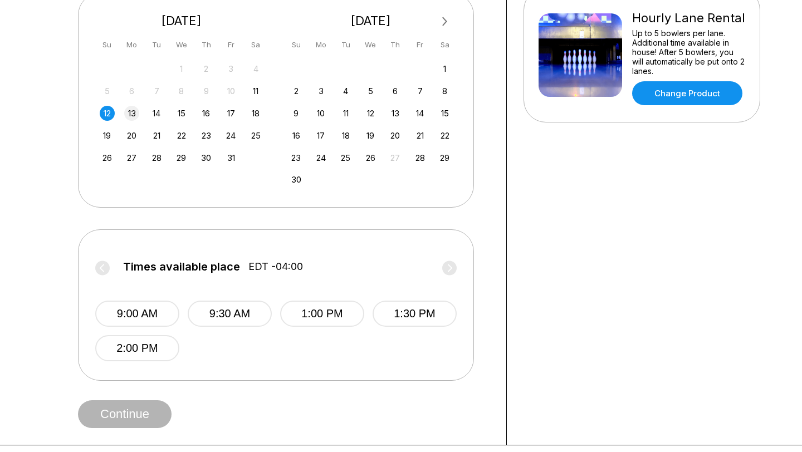
click at [130, 114] on div "13" at bounding box center [131, 113] width 15 height 15
click at [106, 114] on div "12" at bounding box center [107, 113] width 15 height 15
click at [261, 94] on div "11" at bounding box center [255, 91] width 15 height 15
click at [111, 111] on div "12" at bounding box center [107, 113] width 15 height 15
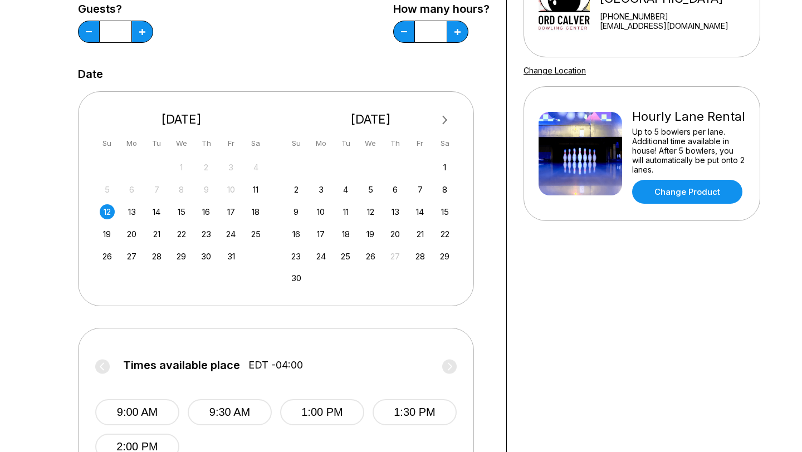
scroll to position [163, 0]
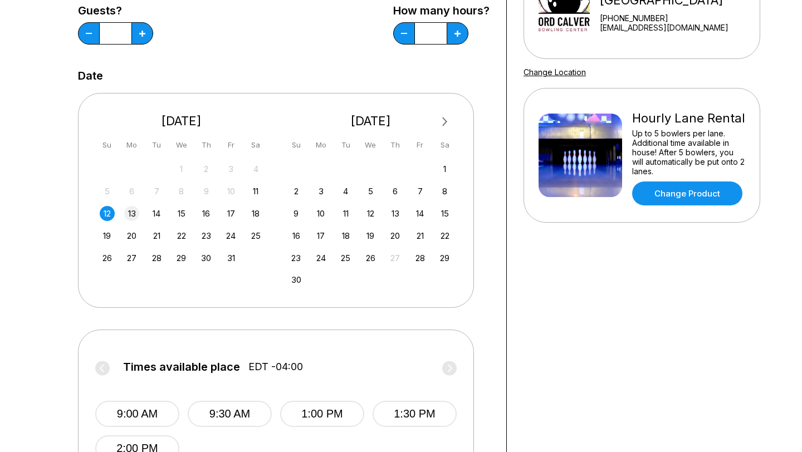
click at [134, 213] on div "13" at bounding box center [131, 213] width 15 height 15
click at [108, 216] on div "12" at bounding box center [107, 213] width 15 height 15
click at [180, 212] on div "15" at bounding box center [181, 213] width 15 height 15
click at [110, 214] on div "12" at bounding box center [107, 213] width 15 height 15
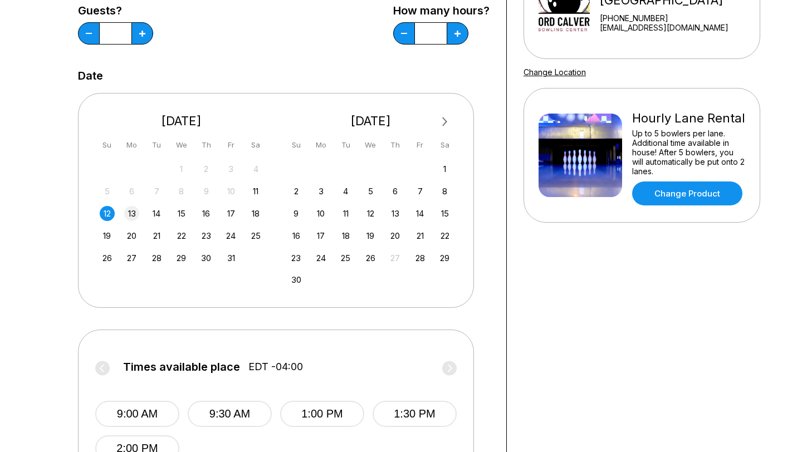
click at [130, 213] on div "13" at bounding box center [131, 213] width 15 height 15
click at [108, 213] on div "12" at bounding box center [107, 213] width 15 height 15
click at [320, 408] on button "1:00 PM" at bounding box center [322, 414] width 84 height 26
click at [129, 214] on div "13" at bounding box center [131, 213] width 15 height 15
click at [110, 213] on div "12" at bounding box center [107, 213] width 15 height 15
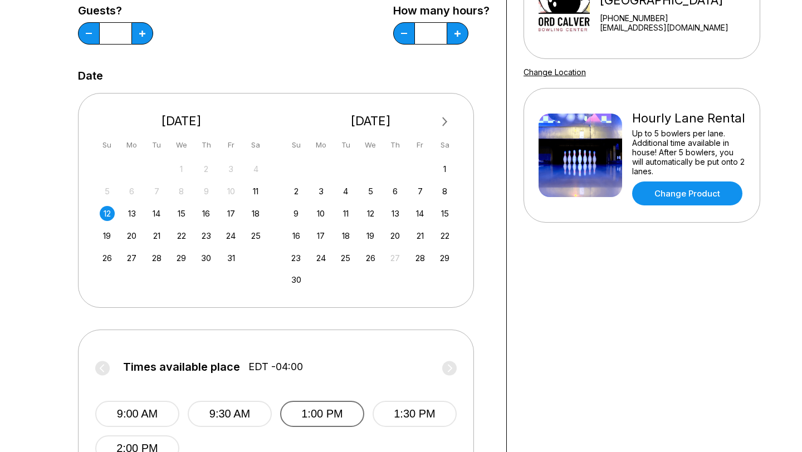
click at [319, 413] on button "1:00 PM" at bounding box center [322, 414] width 84 height 26
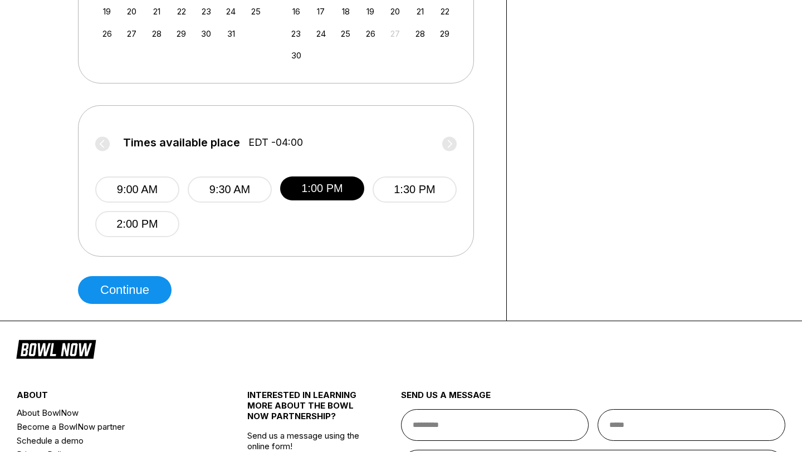
scroll to position [389, 0]
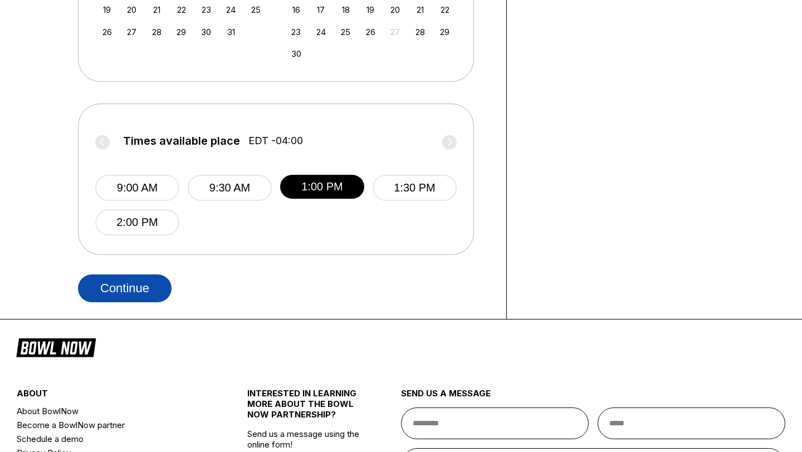
click at [152, 286] on button "Continue" at bounding box center [125, 289] width 94 height 28
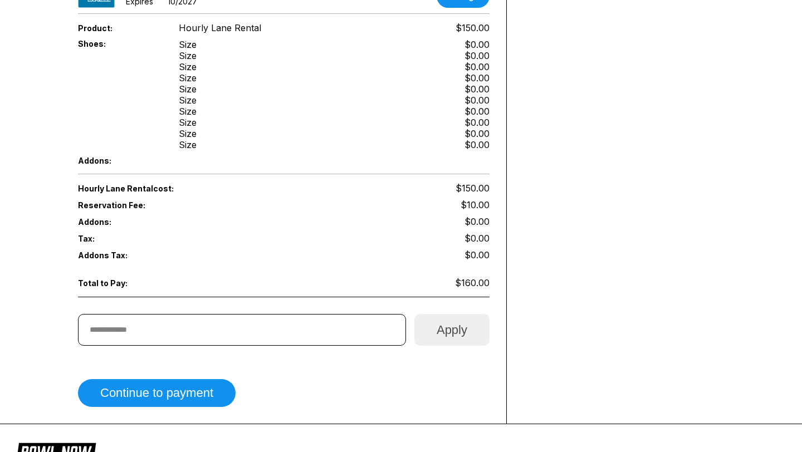
scroll to position [482, 0]
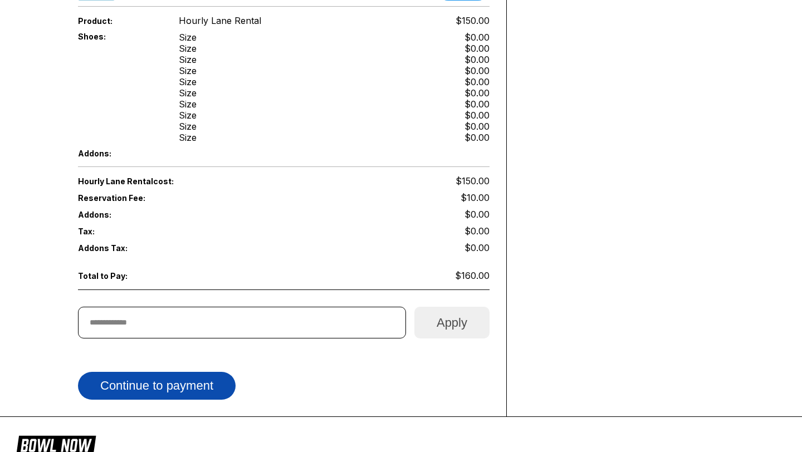
click at [202, 388] on button "Continue to payment" at bounding box center [157, 386] width 158 height 28
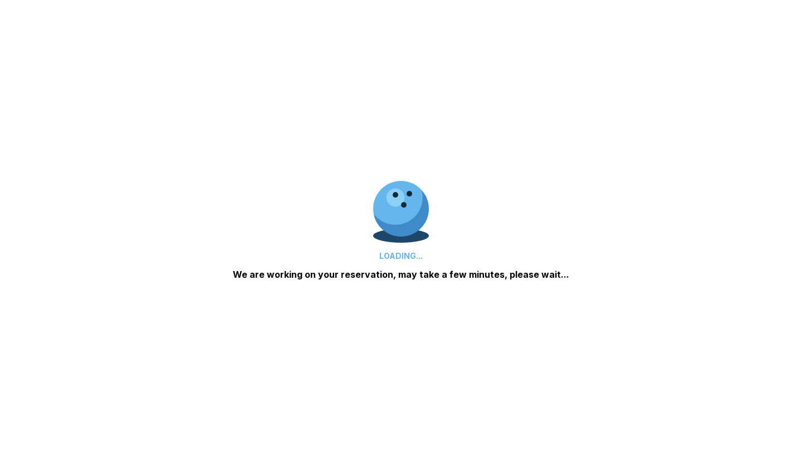
scroll to position [0, 0]
